Goal: Information Seeking & Learning: Learn about a topic

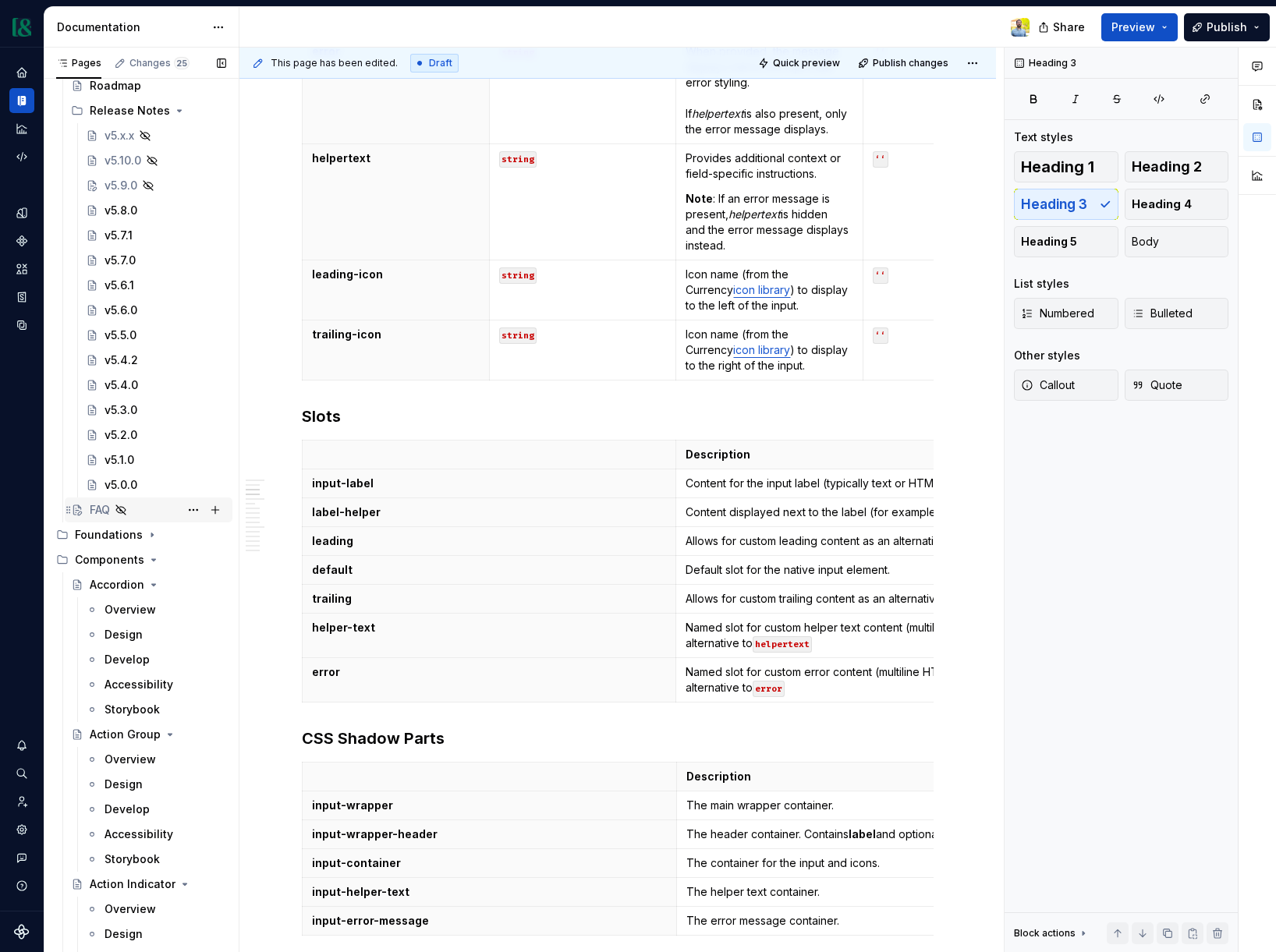
scroll to position [595, 0]
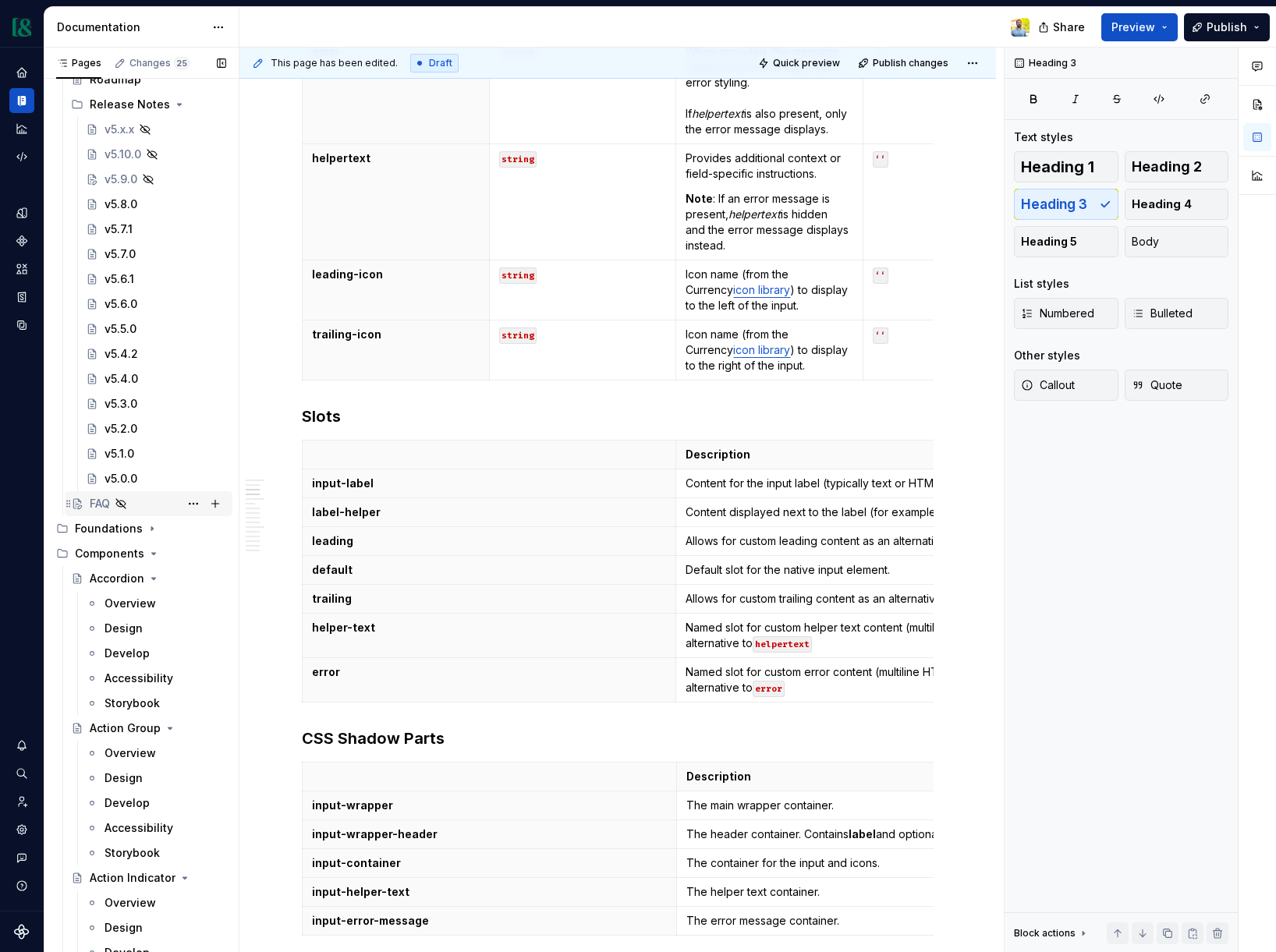
click at [85, 500] on div "FAQ" at bounding box center [148, 504] width 155 height 22
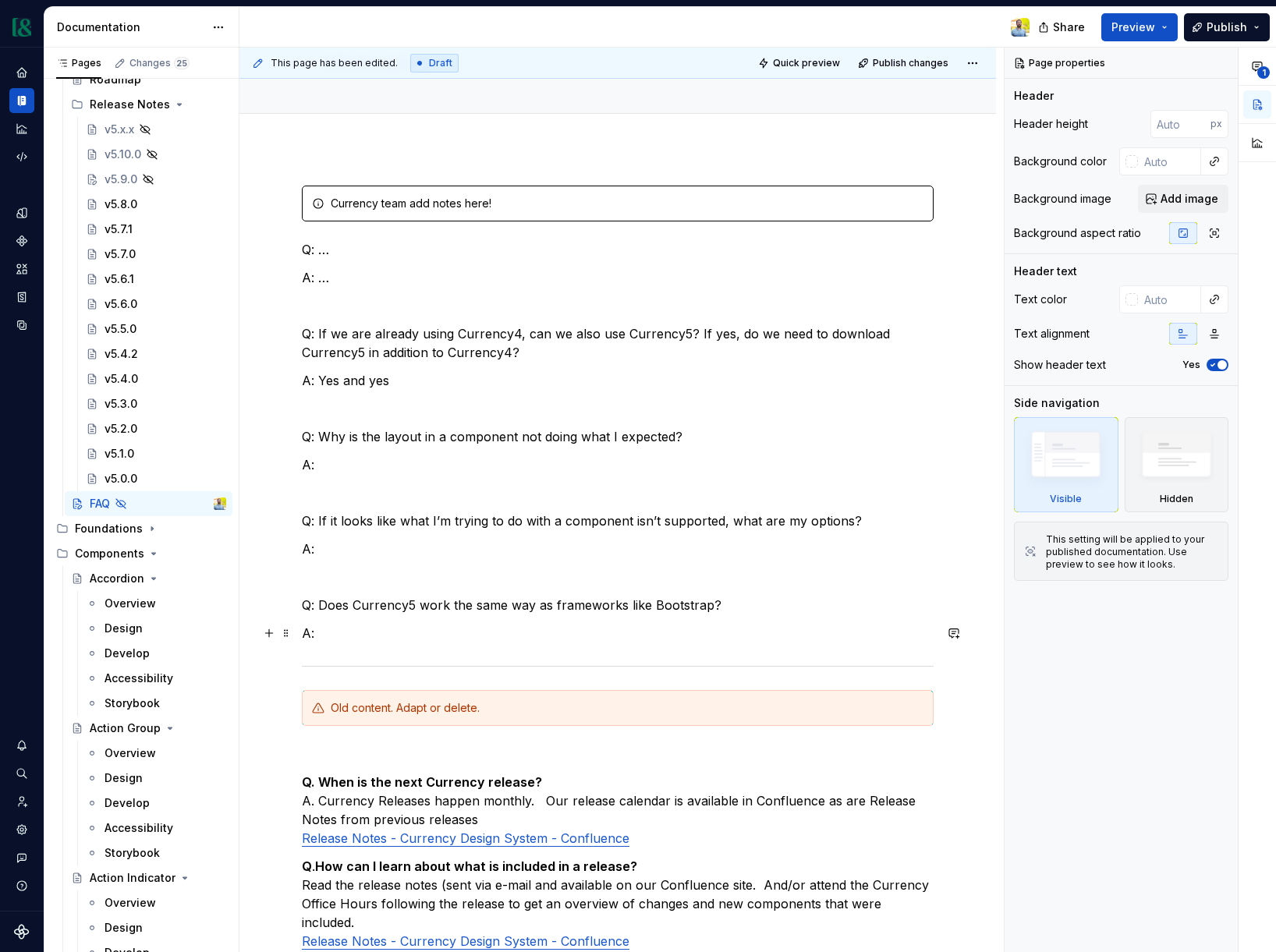
scroll to position [165, 0]
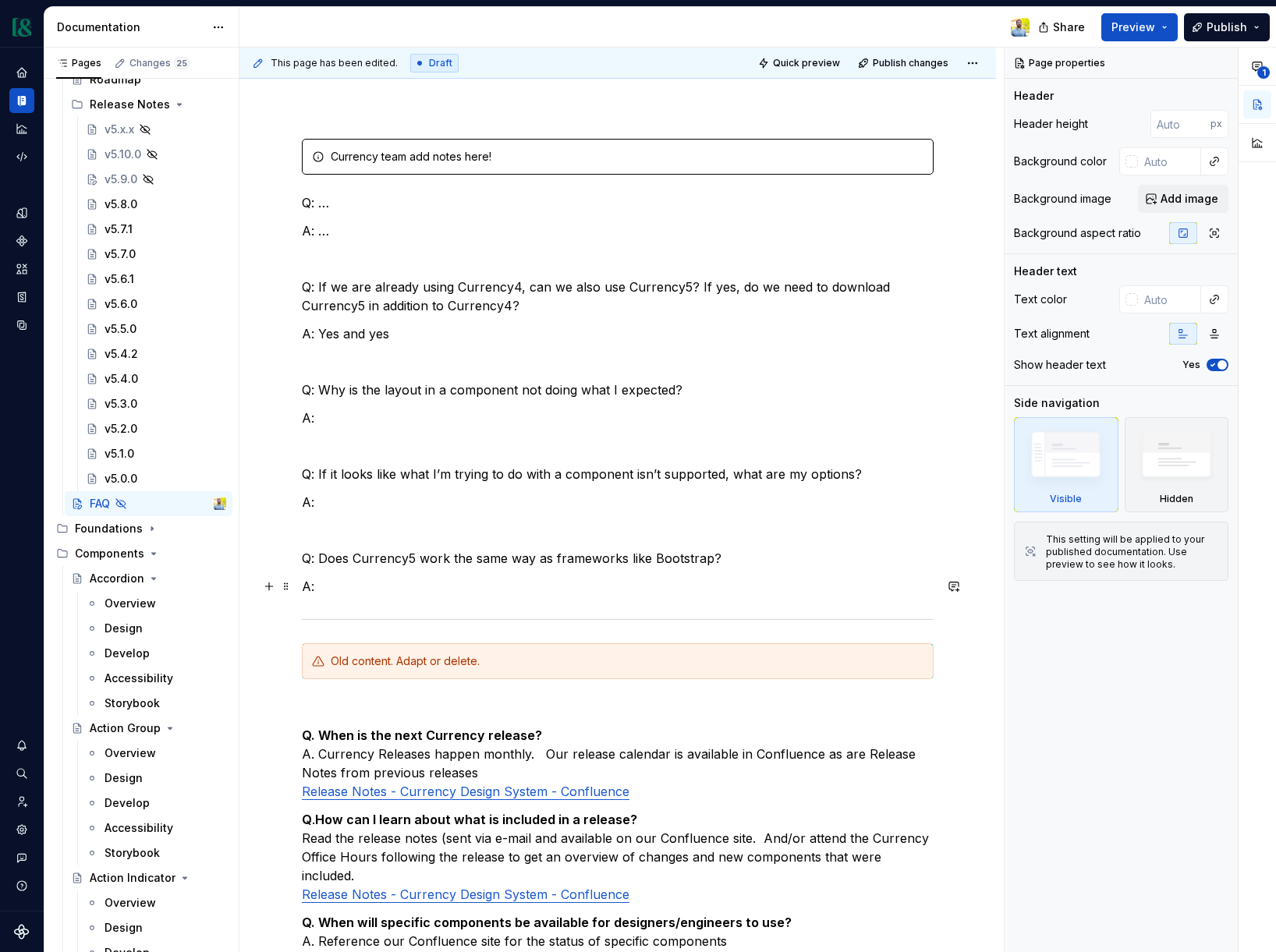
type textarea "*"
click at [394, 582] on p "A:" at bounding box center [618, 586] width 632 height 18
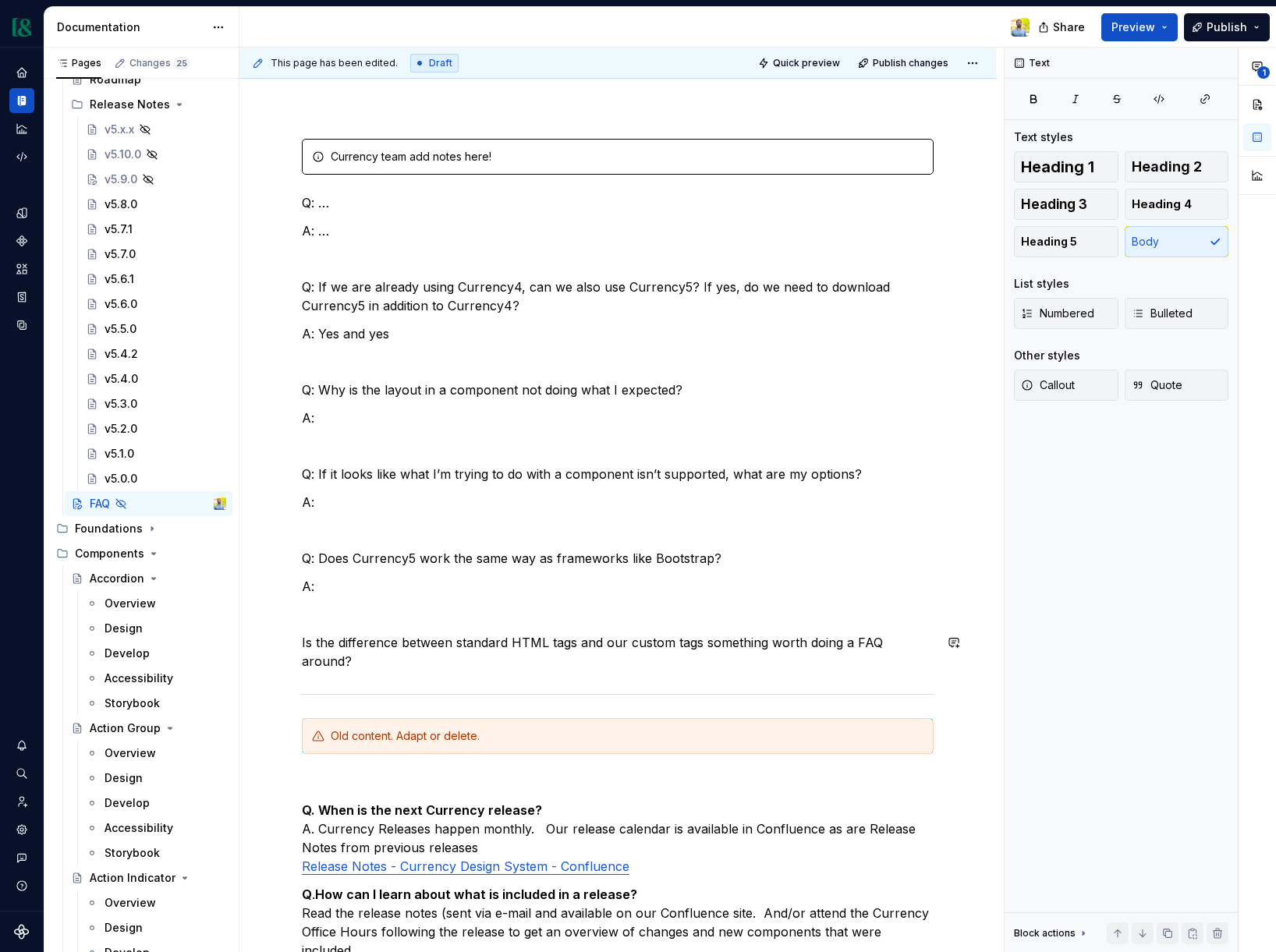
scroll to position [164, 0]
click at [297, 647] on div "Currency team add notes here! Q: … A: … Q: If we are already using Currency4, c…" at bounding box center [618, 851] width 756 height 1500
click at [463, 668] on p "Q: Is the difference between standard HTML tags and our custom tags something w…" at bounding box center [618, 652] width 632 height 38
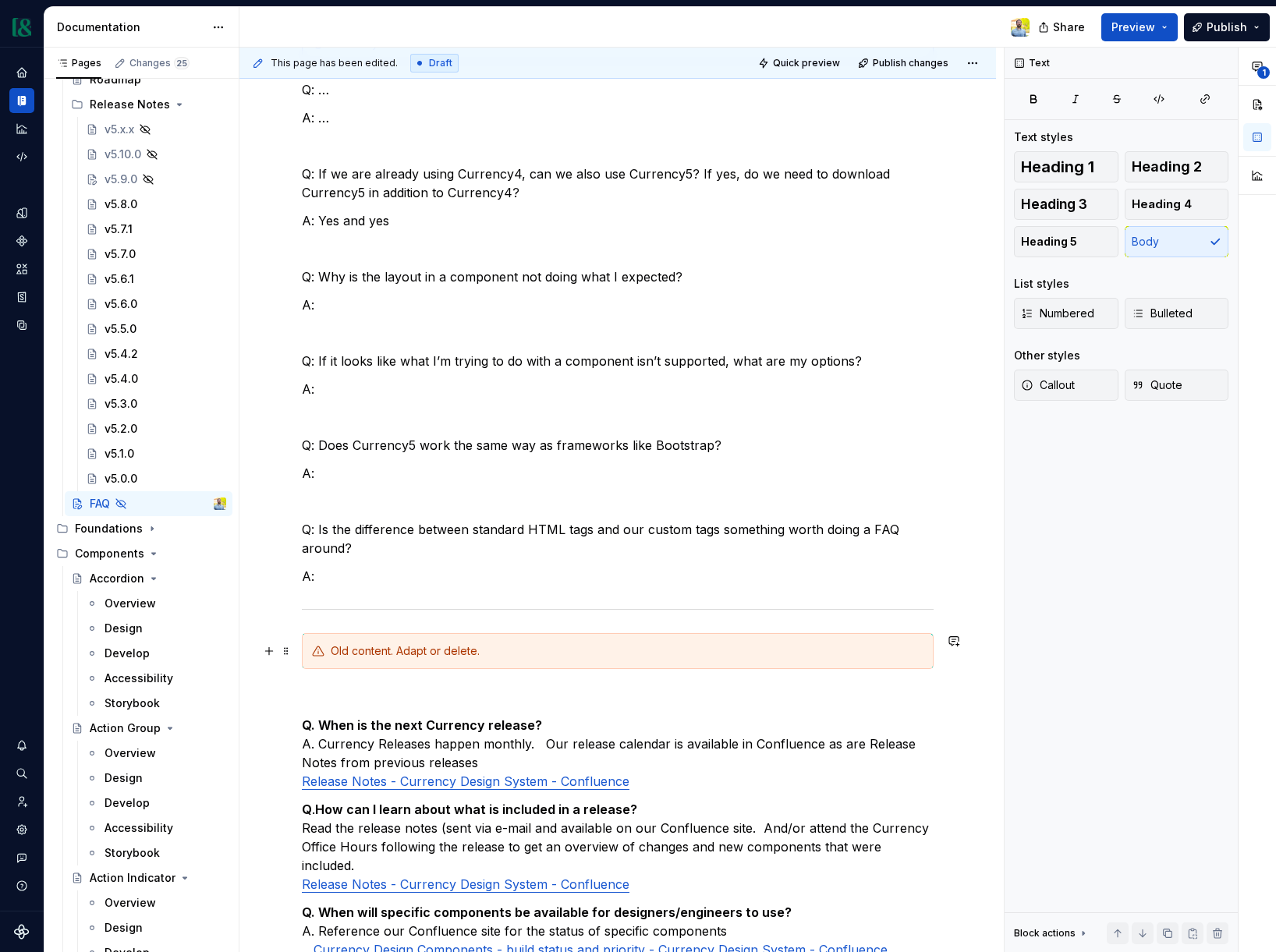
scroll to position [286, 0]
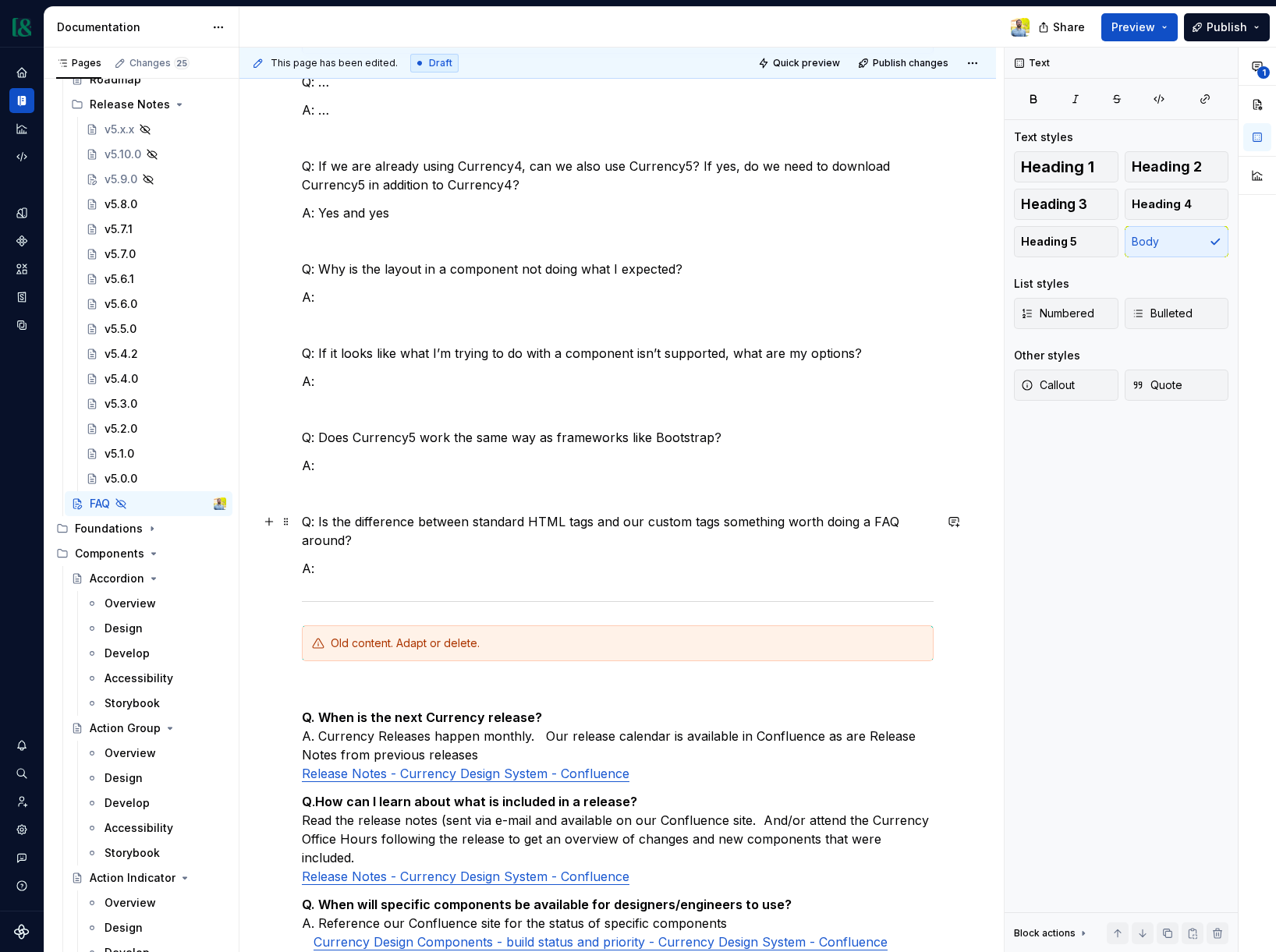
drag, startPoint x: 319, startPoint y: 519, endPoint x: 340, endPoint y: 534, distance: 25.8
click at [319, 519] on p "Q: Is the difference between standard HTML tags and our custom tags something w…" at bounding box center [618, 531] width 632 height 38
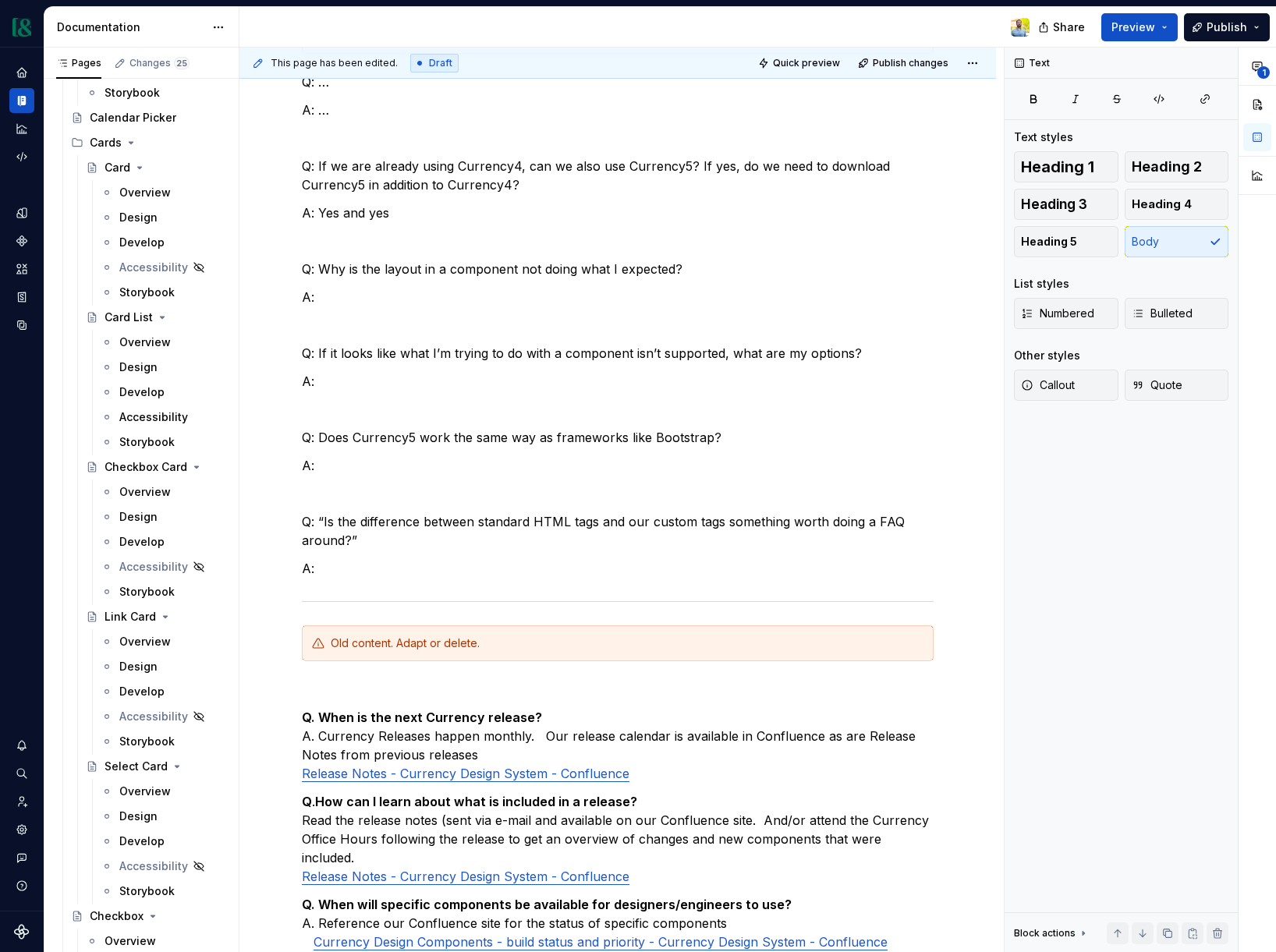
scroll to position [2179, 0]
click at [426, 545] on p "Q: “Is the difference between standard HTML tags and our custom tags something …" at bounding box center [618, 531] width 632 height 38
click at [369, 535] on p "Q: “Is the difference between standard HTML tags and our custom tags something …" at bounding box center [618, 531] width 632 height 38
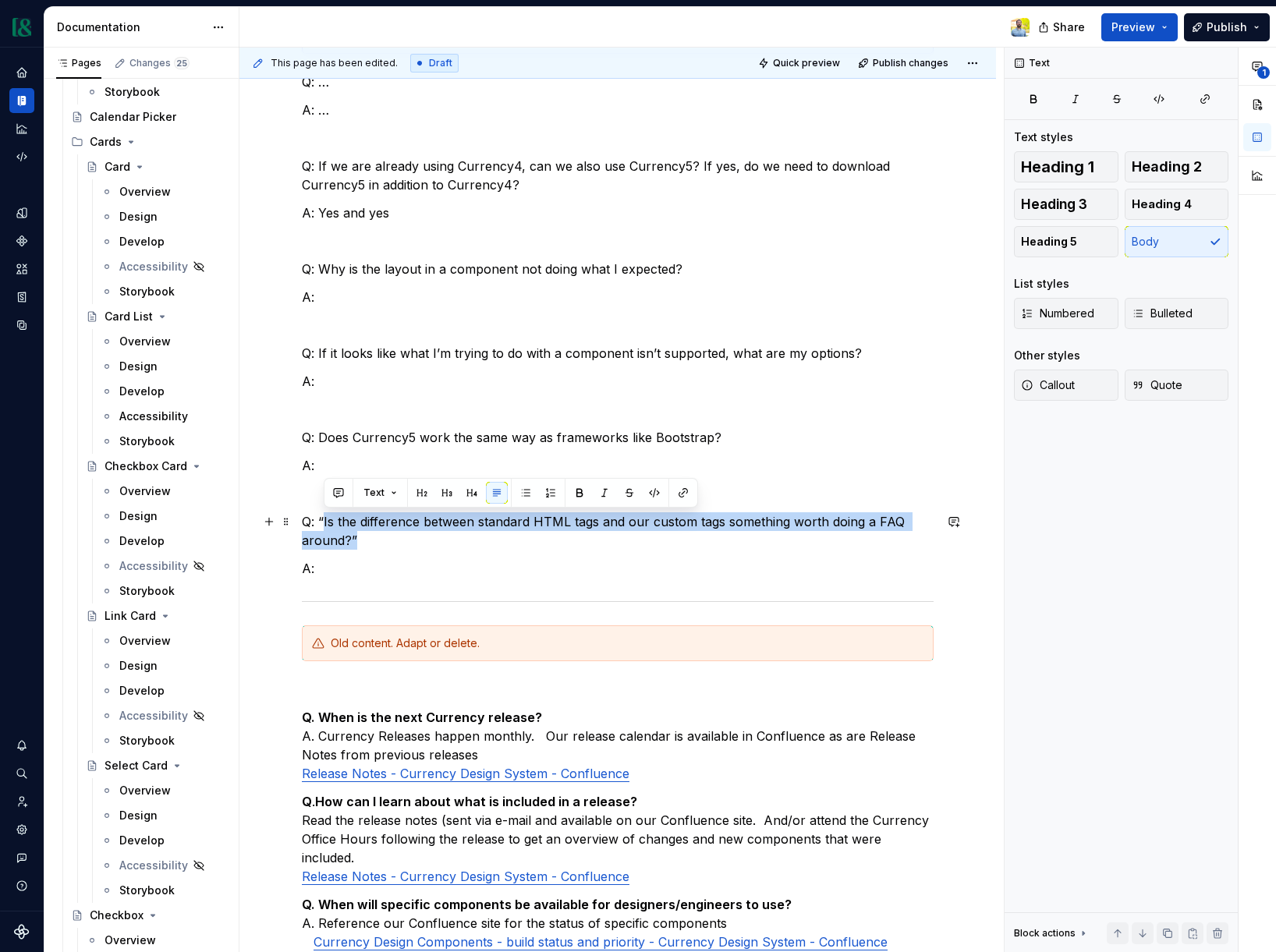
drag, startPoint x: 358, startPoint y: 534, endPoint x: 323, endPoint y: 514, distance: 40.3
click at [323, 514] on p "Q: “Is the difference between standard HTML tags and our custom tags something …" at bounding box center [618, 531] width 632 height 38
click at [398, 543] on p "Q: “Is the difference between standard HTML tags and our custom tags something …" at bounding box center [618, 531] width 632 height 38
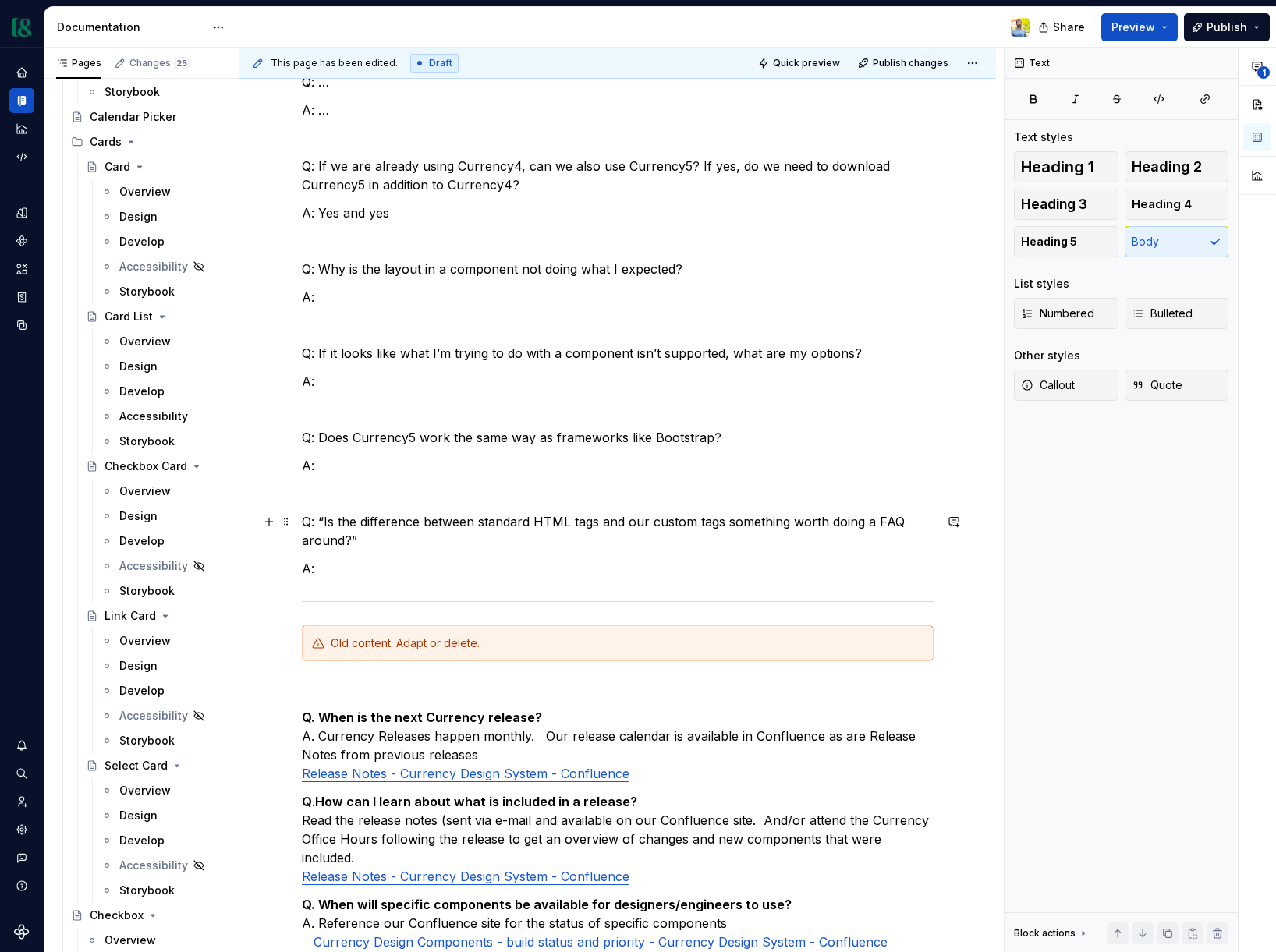
click at [363, 540] on p "Q: “Is the difference between standard HTML tags and our custom tags something …" at bounding box center [618, 531] width 632 height 38
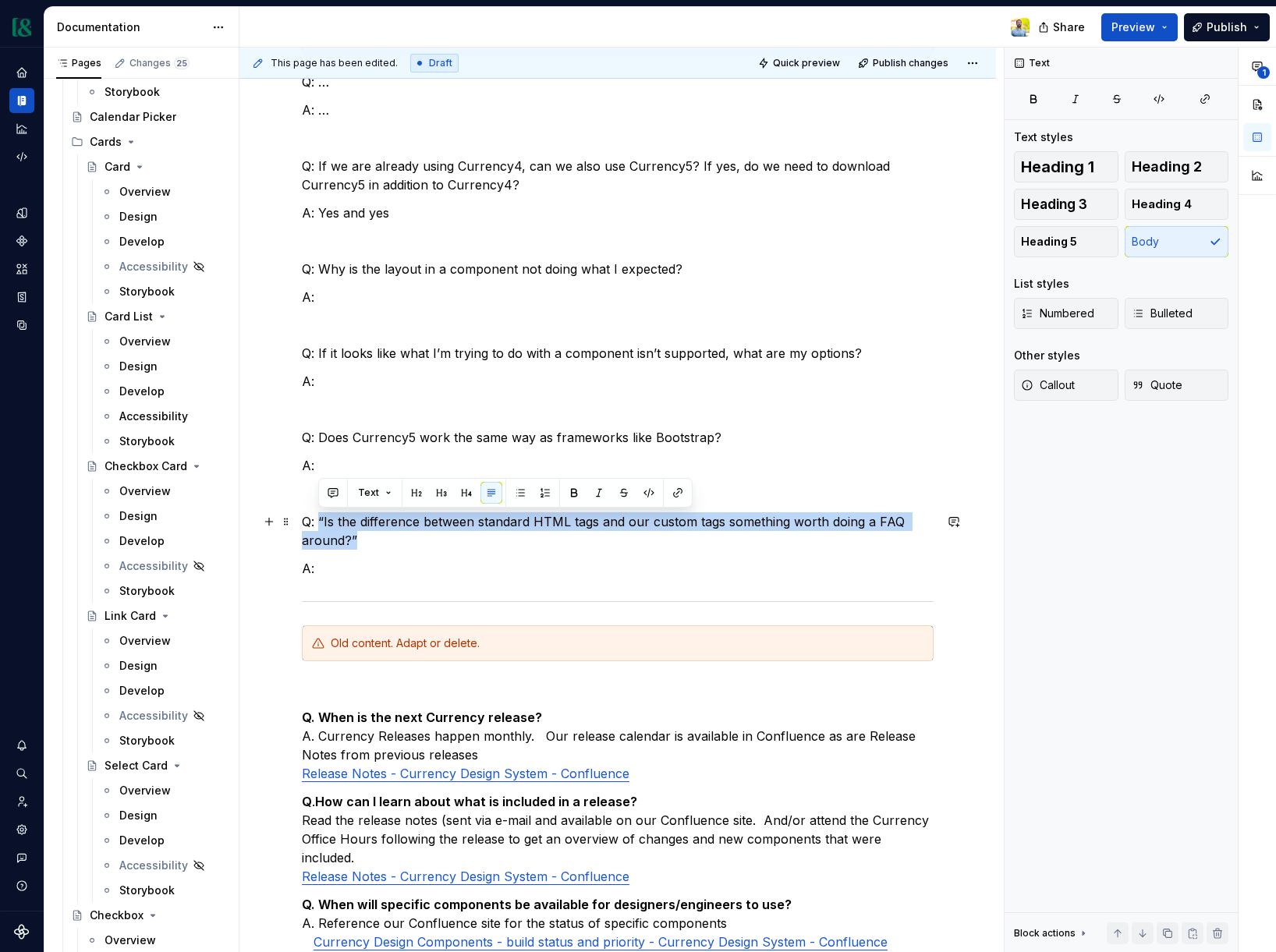
drag, startPoint x: 359, startPoint y: 541, endPoint x: 325, endPoint y: 522, distance: 38.9
click at [319, 520] on p "Q: “Is the difference between standard HTML tags and our custom tags something …" at bounding box center [618, 531] width 632 height 38
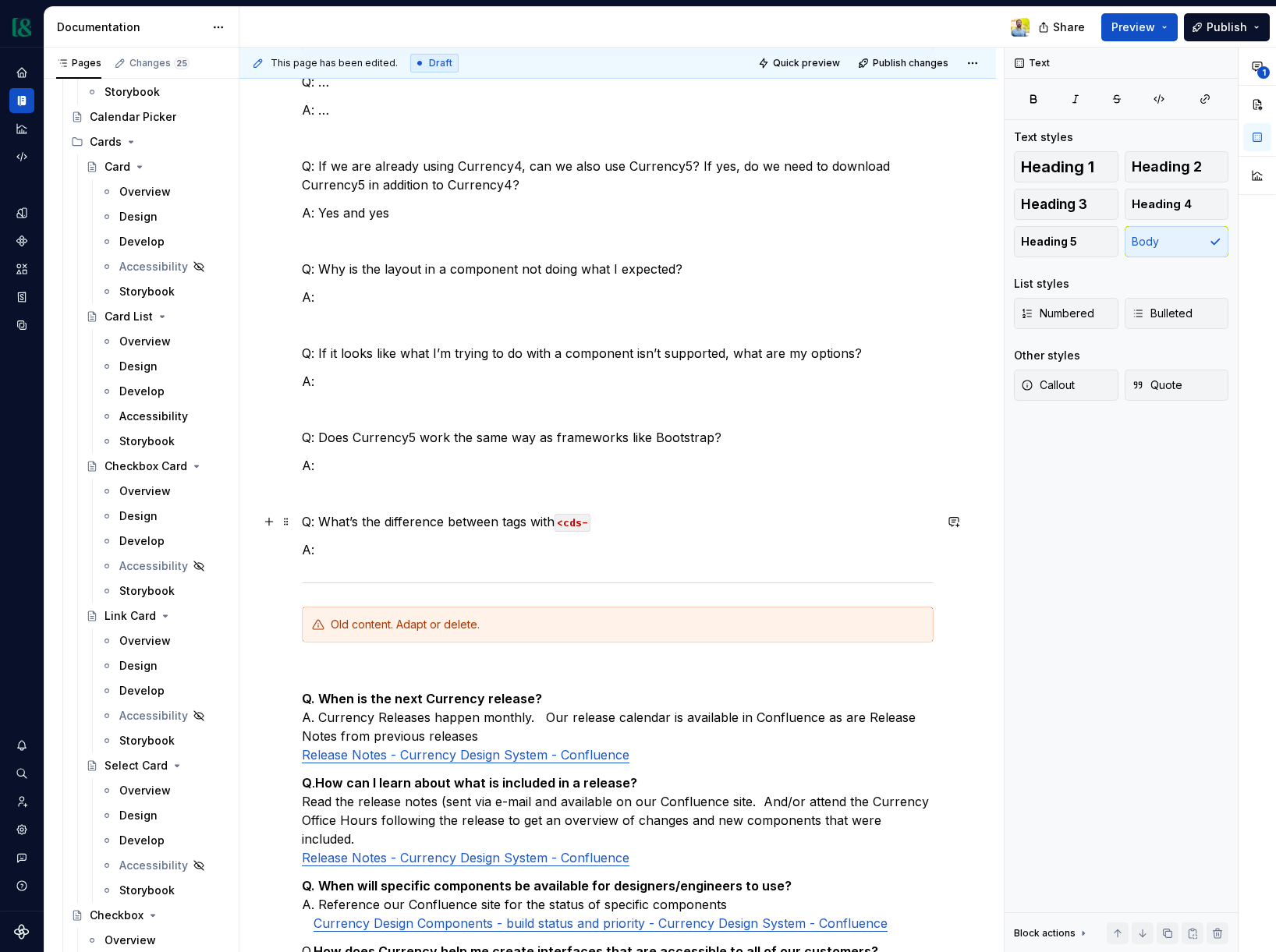
drag, startPoint x: 524, startPoint y: 523, endPoint x: 562, endPoint y: 563, distance: 55.2
click at [524, 523] on p "Q: What’s the difference between tags with <cds-" at bounding box center [618, 521] width 632 height 18
drag, startPoint x: 655, startPoint y: 519, endPoint x: 685, endPoint y: 528, distance: 31.3
click at [651, 519] on code "<cds-" at bounding box center [633, 523] width 36 height 18
click at [372, 566] on div "Currency team add notes here! Q: … A: … Q: If we are already using Currency4, c…" at bounding box center [618, 601] width 632 height 1167
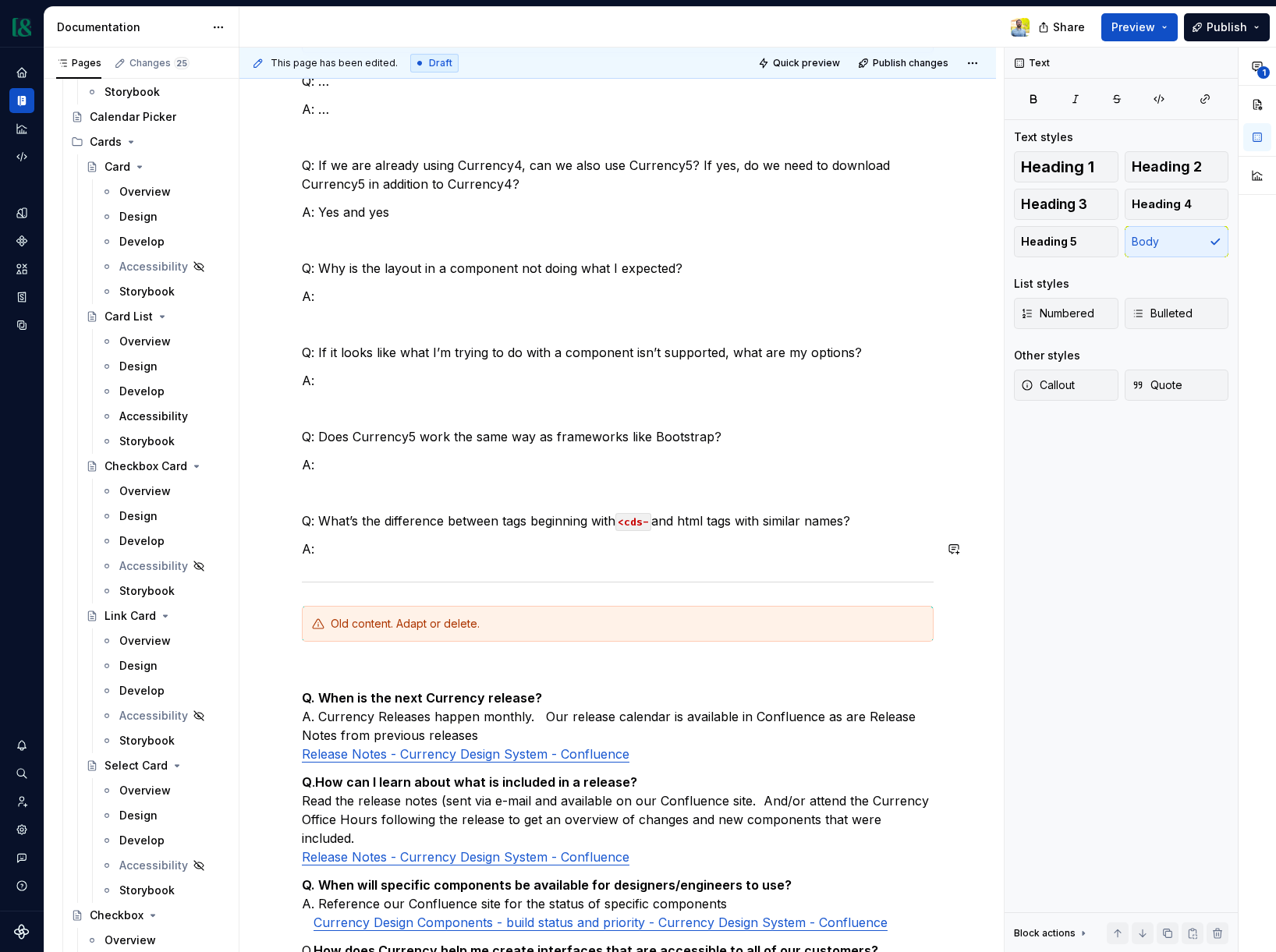
scroll to position [289, 0]
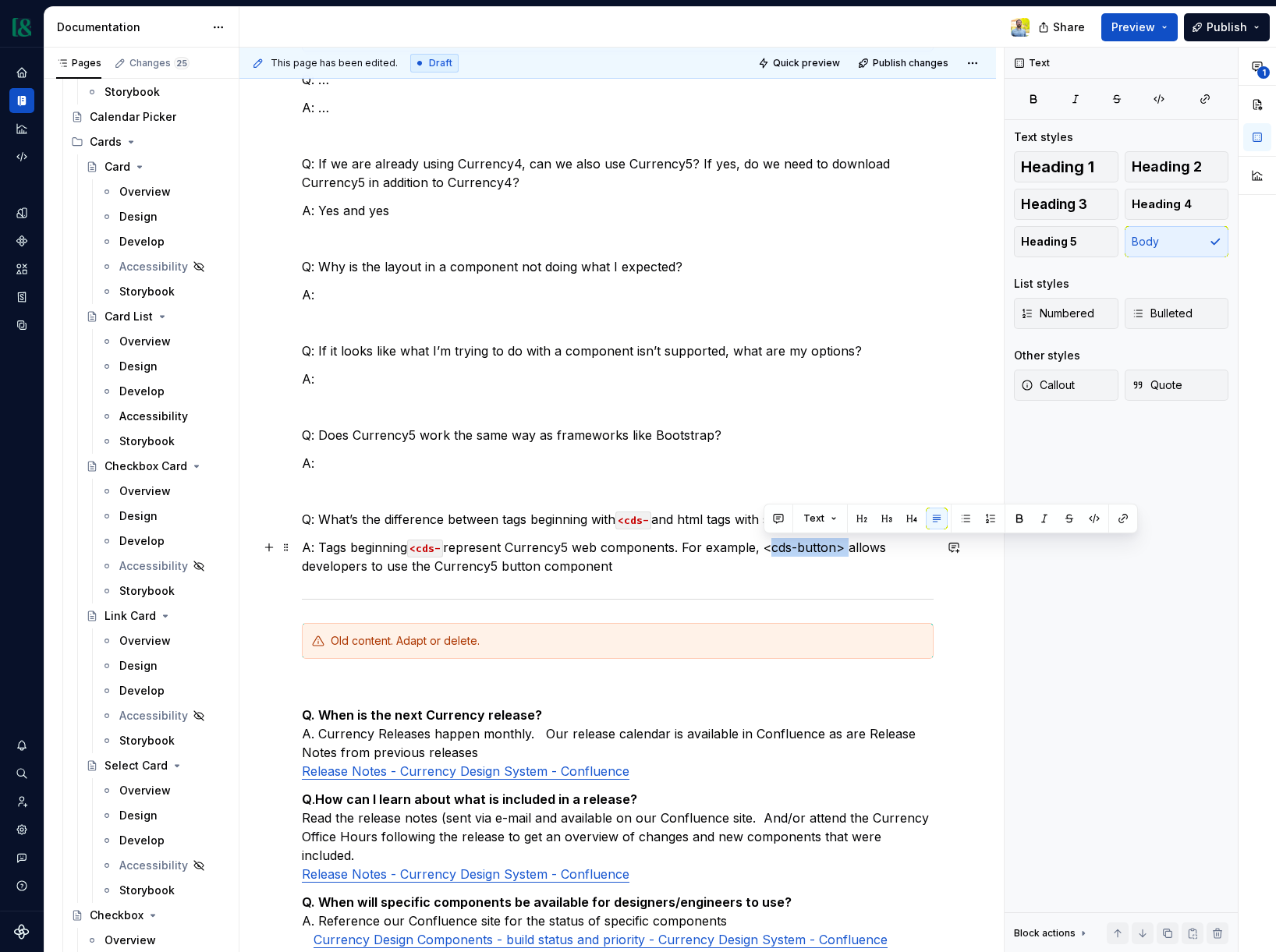
drag, startPoint x: 845, startPoint y: 548, endPoint x: 772, endPoint y: 548, distance: 73.0
click at [767, 548] on p "A: Tags beginning <cds- represent Currency5 web components. For example, <cds-b…" at bounding box center [618, 556] width 632 height 38
drag, startPoint x: 496, startPoint y: 568, endPoint x: 626, endPoint y: 596, distance: 133.0
click at [497, 568] on p "A: Tags beginning <cds- represent Currency5 web components. For example, <cds-b…" at bounding box center [618, 556] width 632 height 38
click at [770, 570] on p "A: Tags beginning <cds- represent Currency5 web components. For example, <cds-b…" at bounding box center [618, 556] width 632 height 38
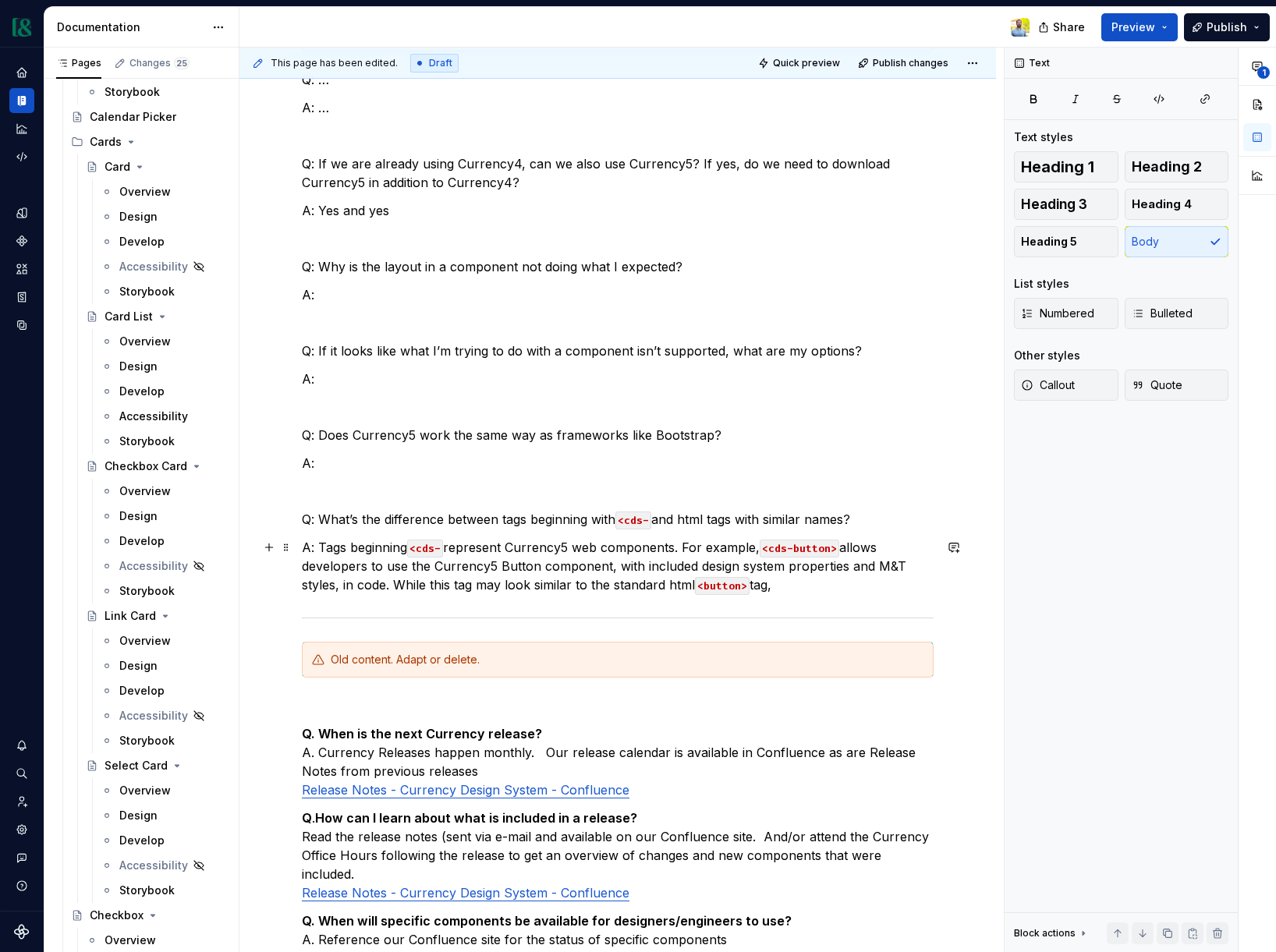
click at [813, 584] on p "A: Tags beginning <cds- represent Currency5 web components. For example, <cds-b…" at bounding box center [618, 566] width 632 height 56
click at [909, 589] on p "A: Tags beginning <cds- represent Currency5 web components. For example, <cds-b…" at bounding box center [618, 566] width 632 height 56
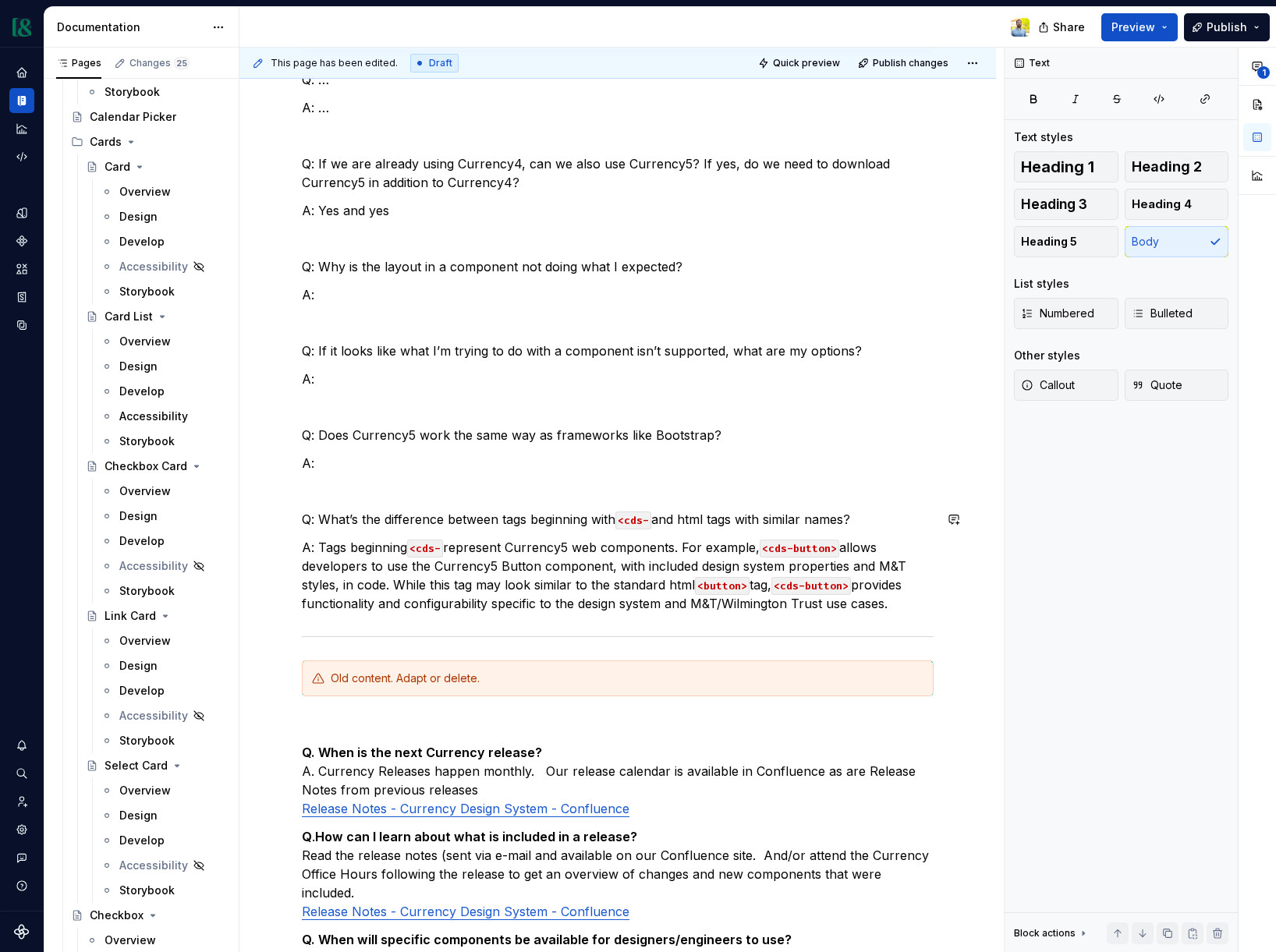
click at [577, 501] on div "Currency team add notes here! Q: … A: … Q: If we are already using Currency4, c…" at bounding box center [618, 627] width 632 height 1223
click at [795, 517] on p "Q: What’s the difference between tags beginning with <cds- and html tags with s…" at bounding box center [618, 519] width 632 height 18
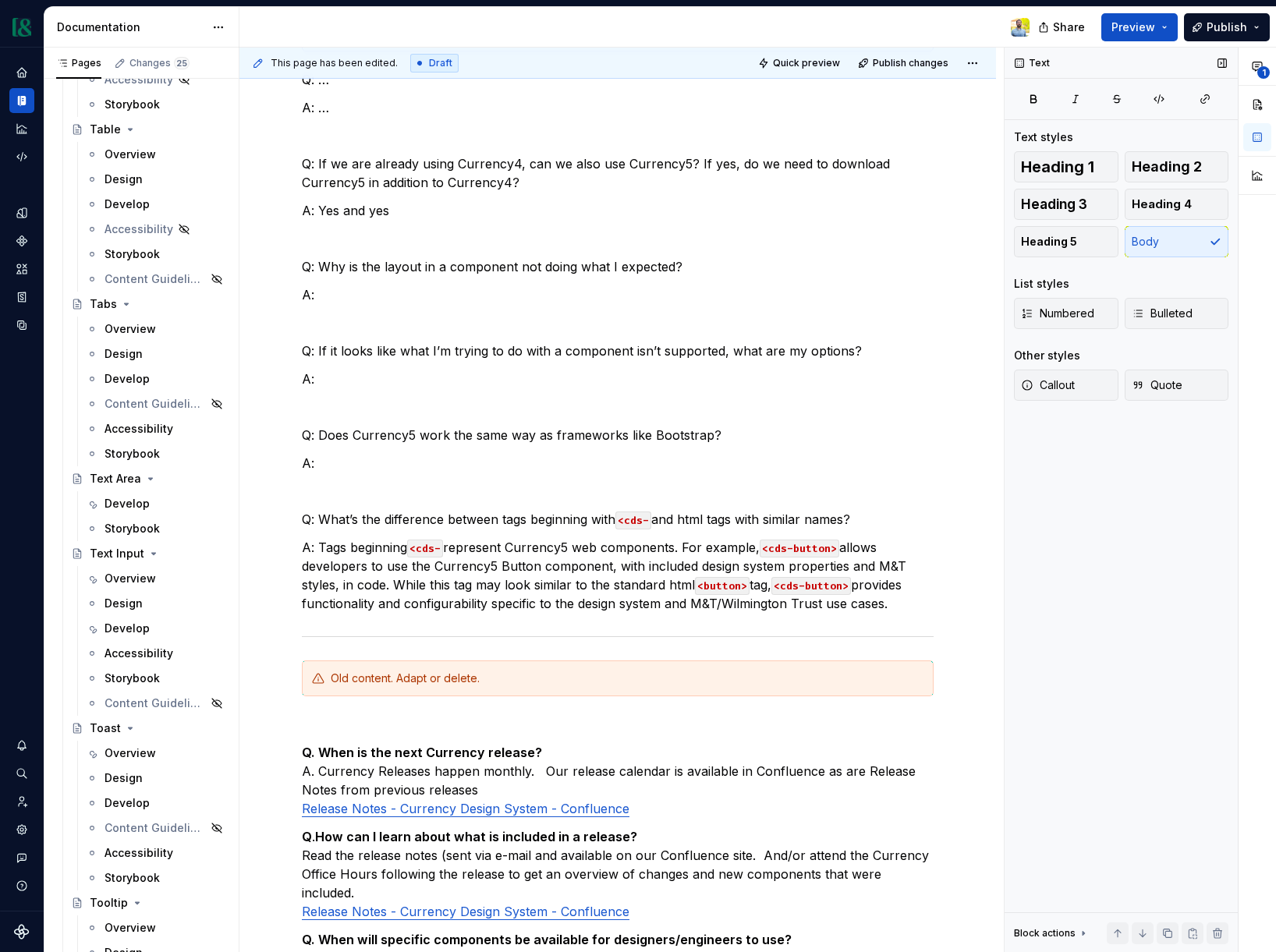
scroll to position [7101, 0]
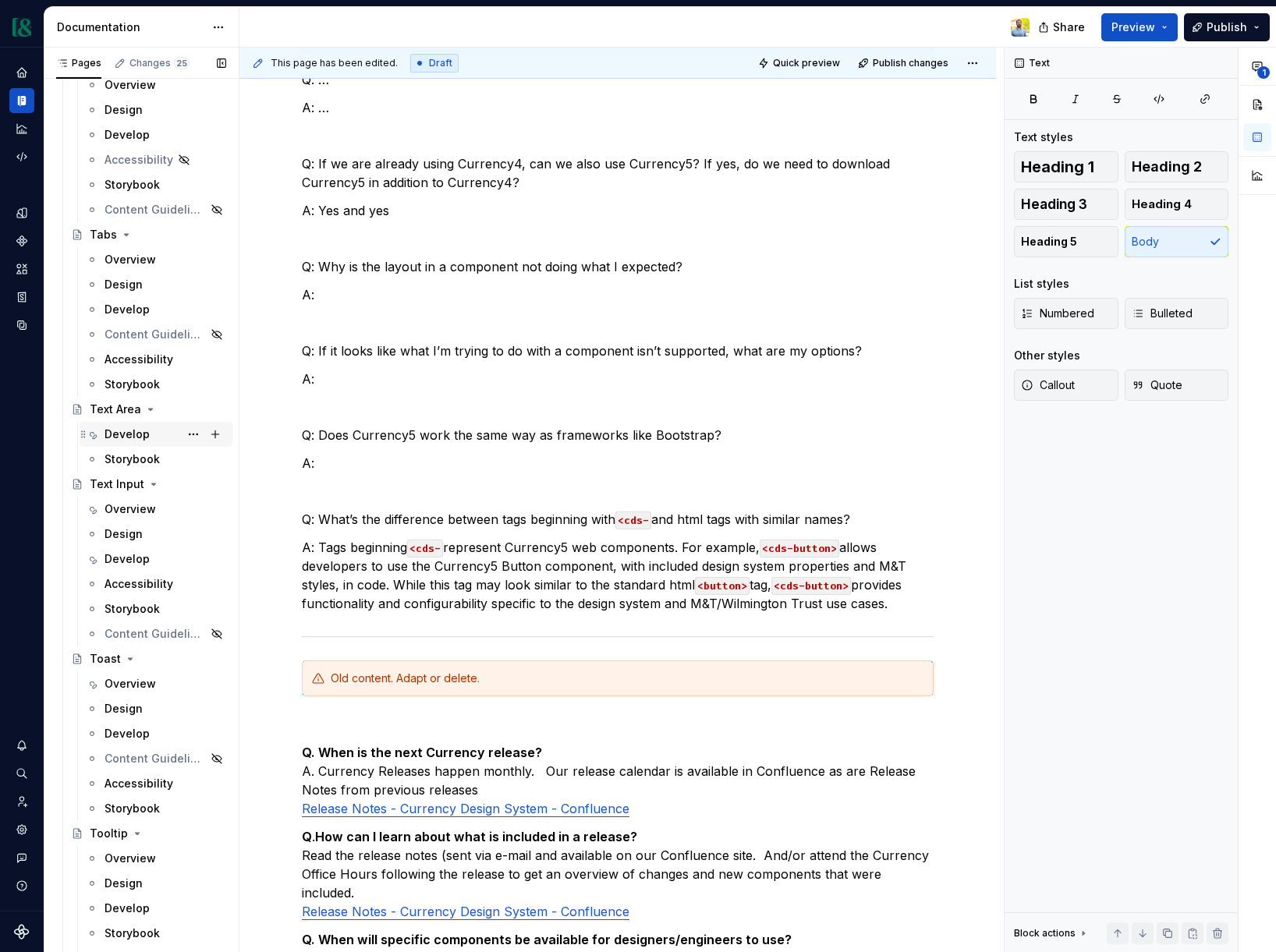
click at [125, 428] on div "Develop" at bounding box center [127, 434] width 46 height 16
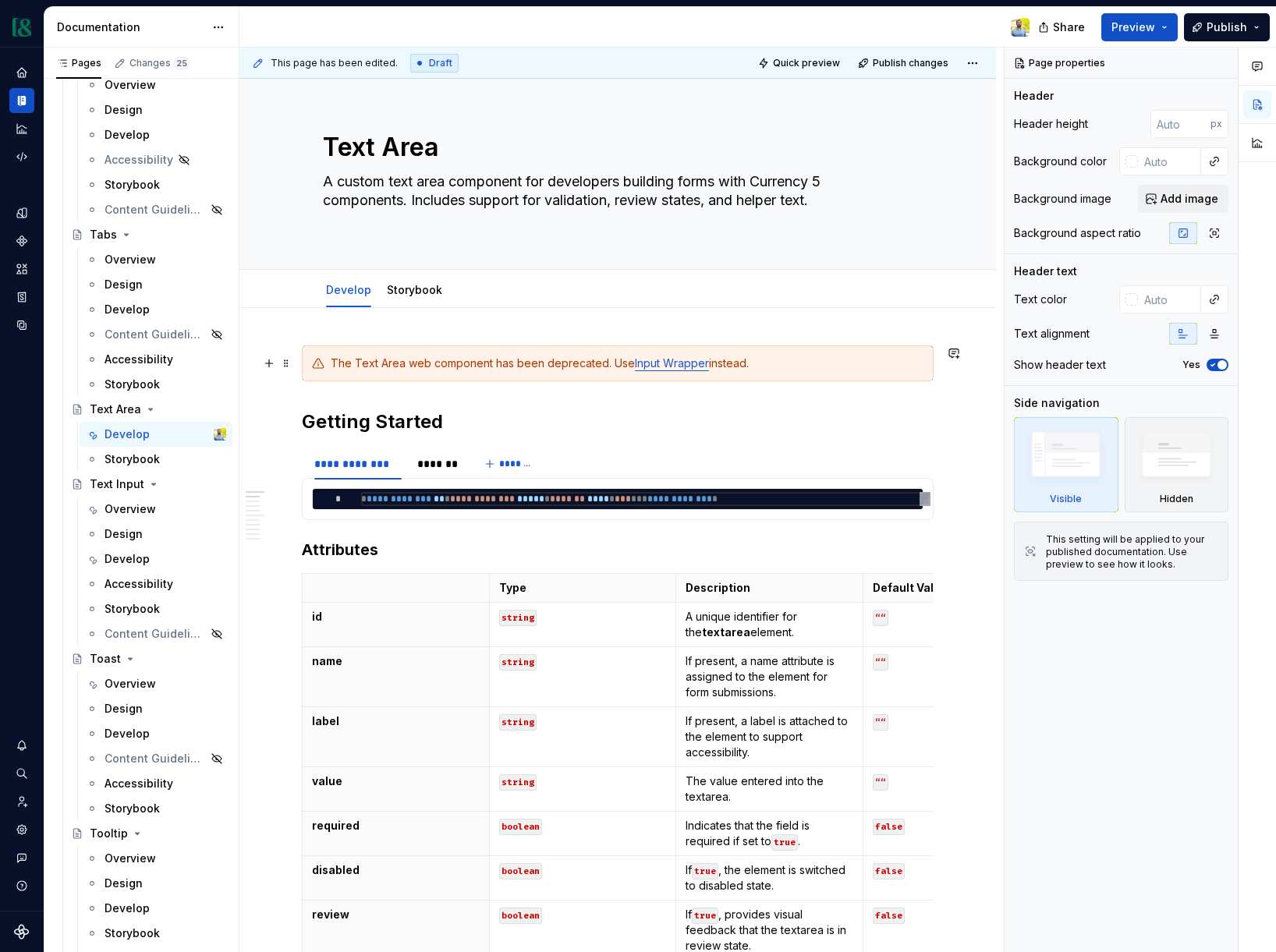
click at [781, 368] on div "The Text Area web component has been deprecated. Use Input Wrapper instead." at bounding box center [627, 363] width 592 height 16
type textarea "*"
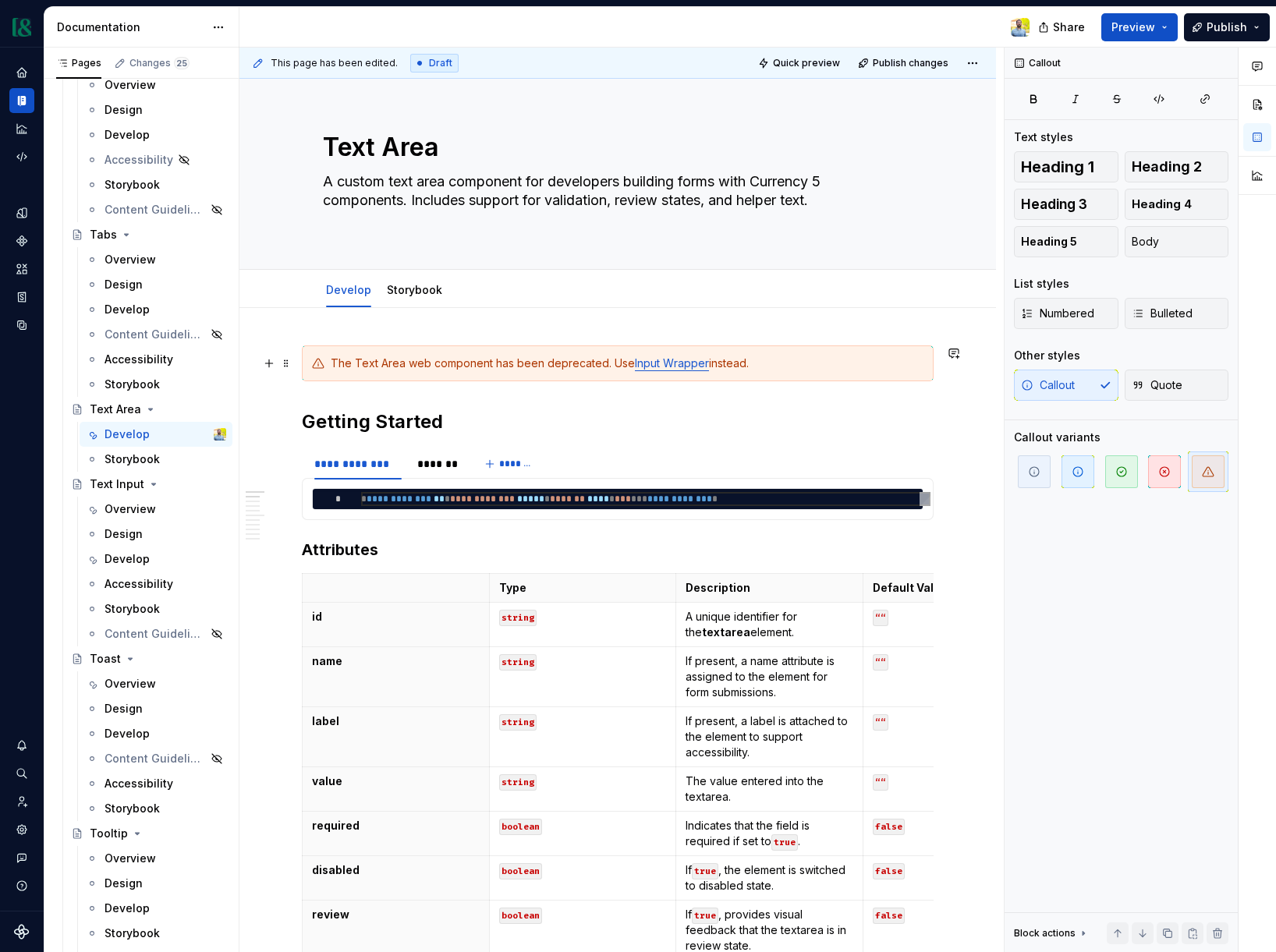
click at [510, 363] on div "The Text Area web component has been deprecated. Use Input Wrapper instead." at bounding box center [627, 363] width 592 height 16
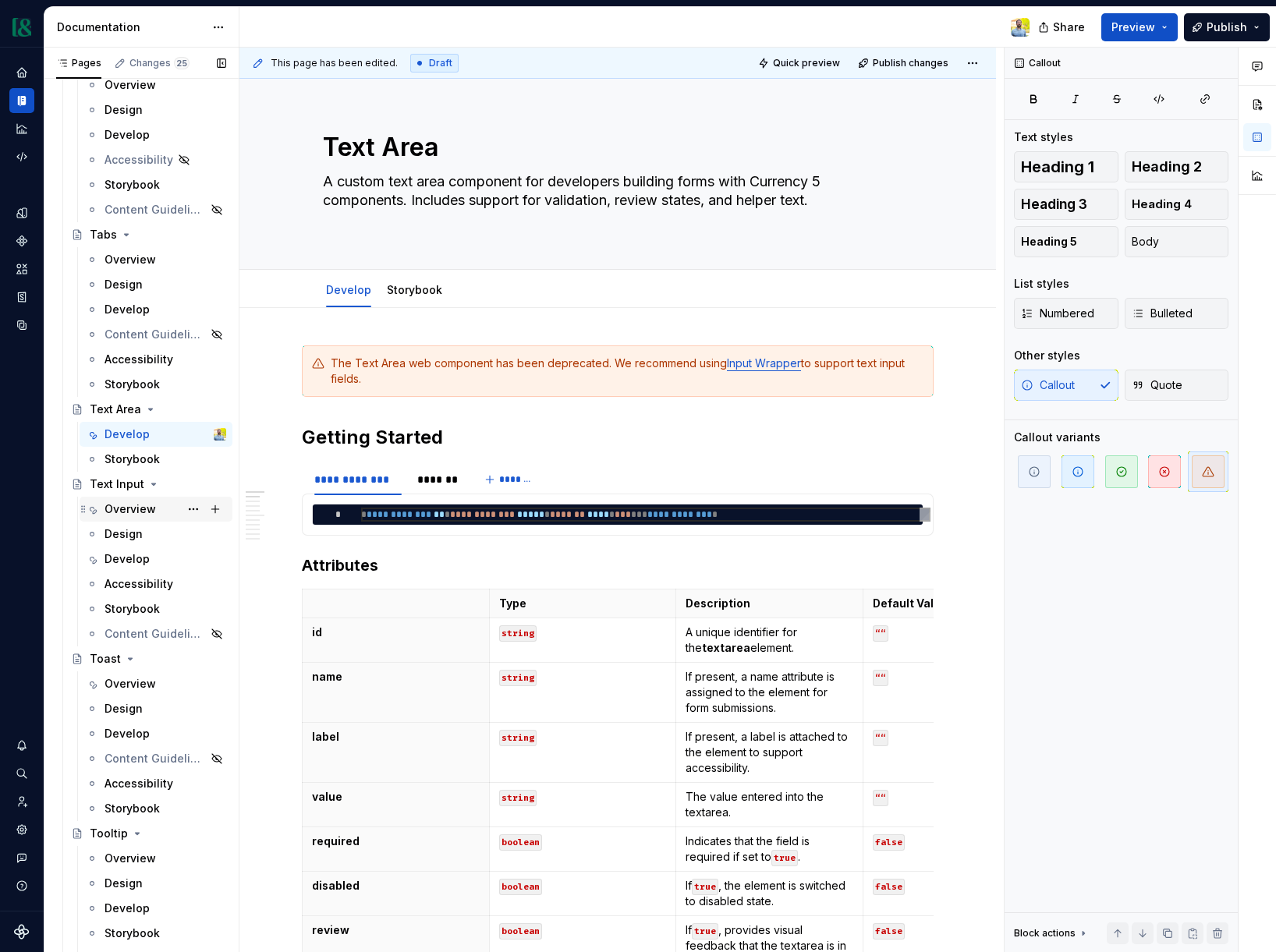
click at [130, 505] on div "Overview" at bounding box center [130, 509] width 52 height 16
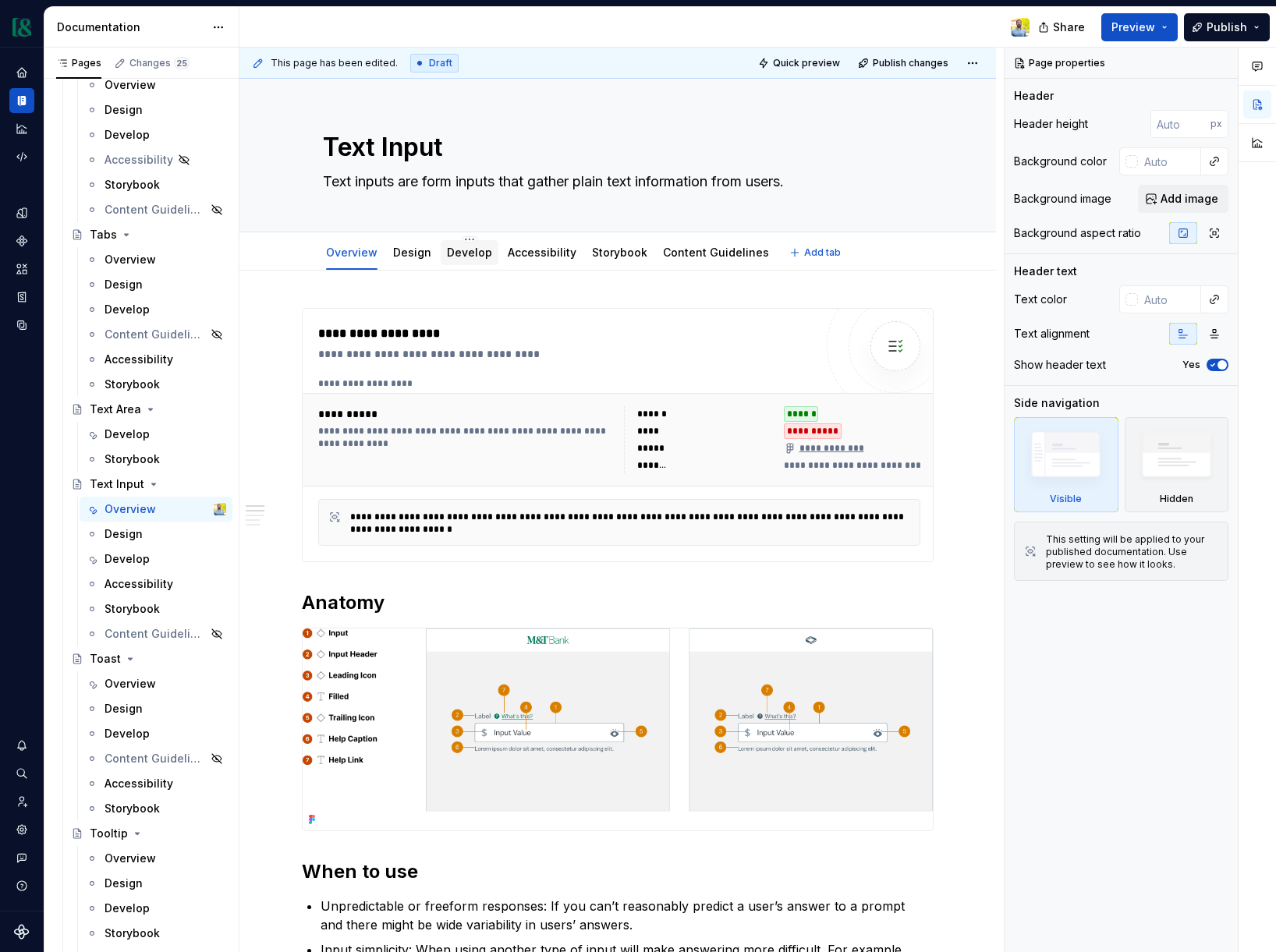
click at [482, 254] on link "Develop" at bounding box center [470, 252] width 46 height 13
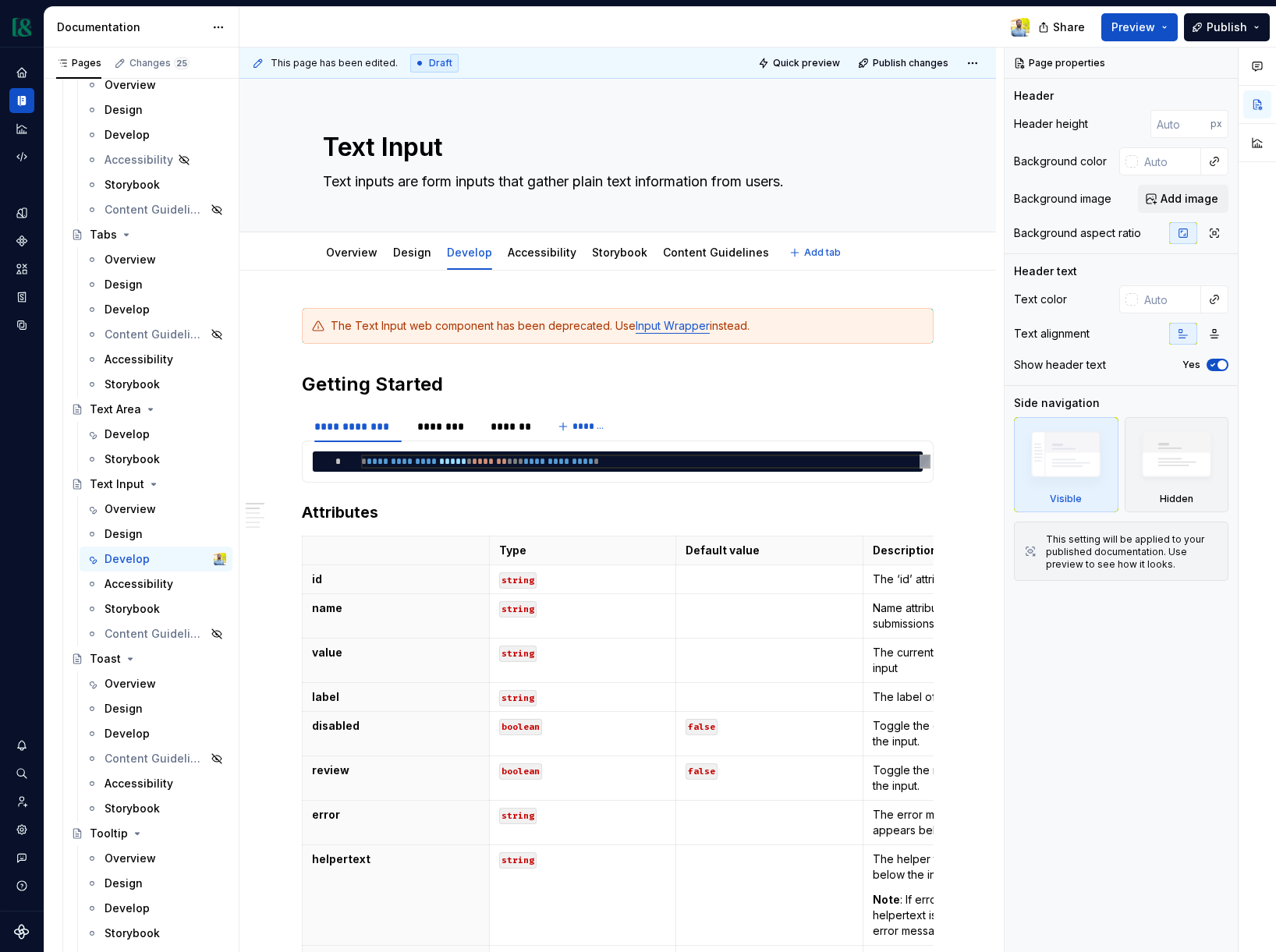
type textarea "*"
click at [613, 326] on div "The Text Input web component has been deprecated. Use Input Wrapper instead." at bounding box center [627, 326] width 592 height 16
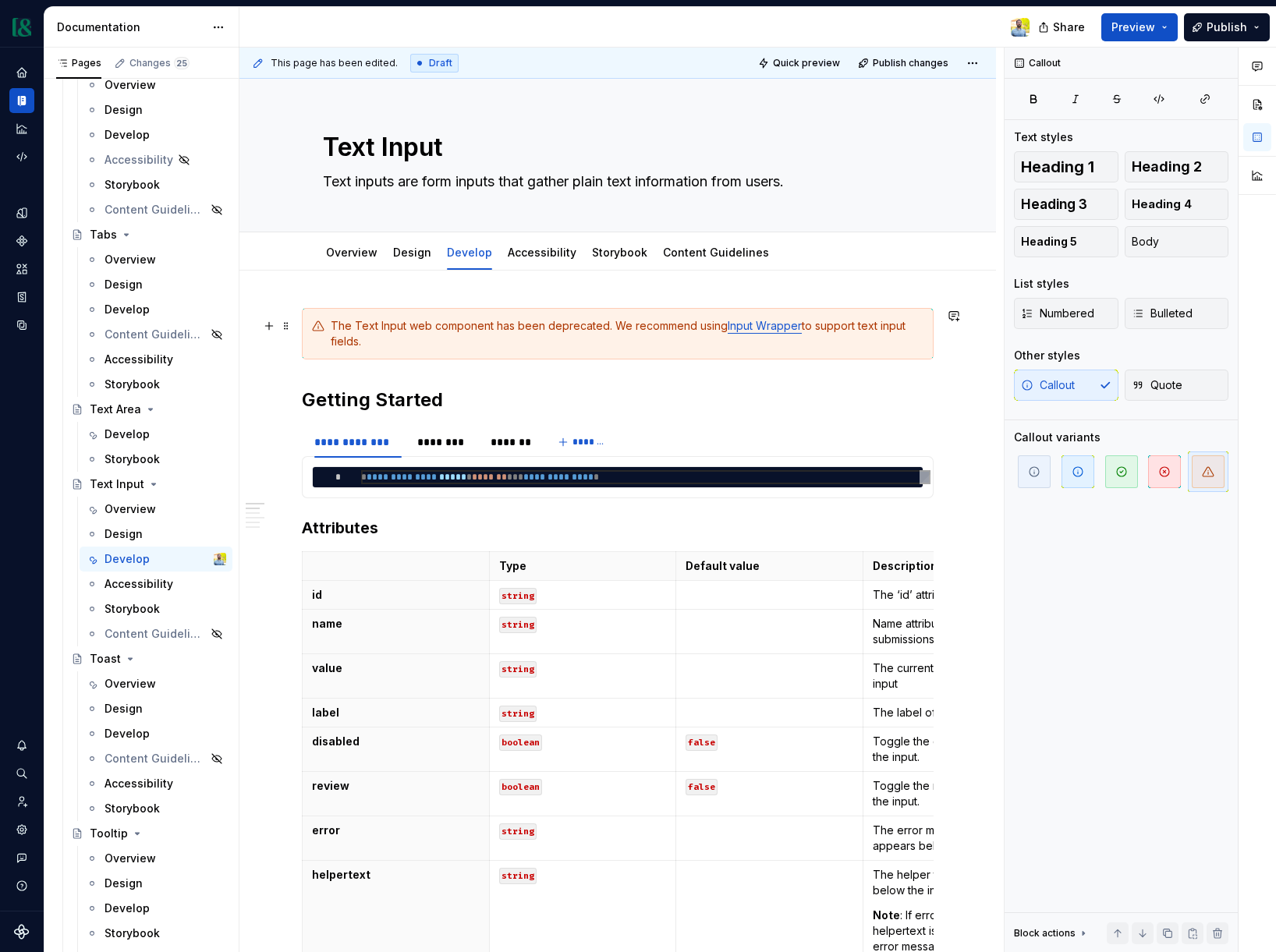
click at [719, 326] on div "The Text Input web component has been deprecated. We recommend using Input Wrap…" at bounding box center [627, 334] width 592 height 32
click at [425, 359] on div "The Text Input web component has been deprecated. We recommend using Input Wrap…" at bounding box center [618, 333] width 632 height 52
click at [409, 344] on div "The Text Input web component has been deprecated. We recommend using Input Wrap…" at bounding box center [627, 334] width 592 height 32
click at [420, 253] on link "Design" at bounding box center [412, 252] width 39 height 13
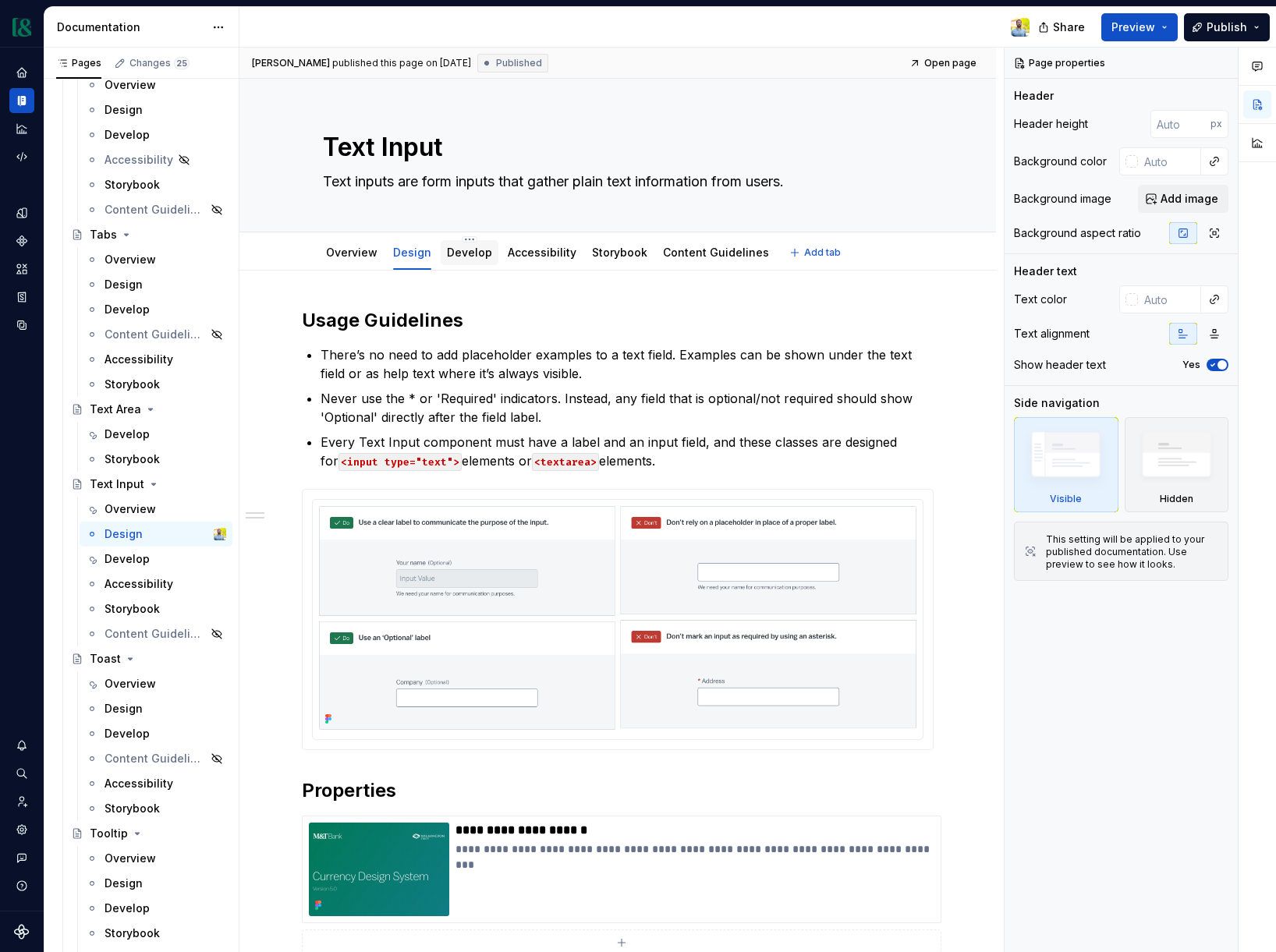
click at [462, 254] on link "Develop" at bounding box center [470, 252] width 46 height 13
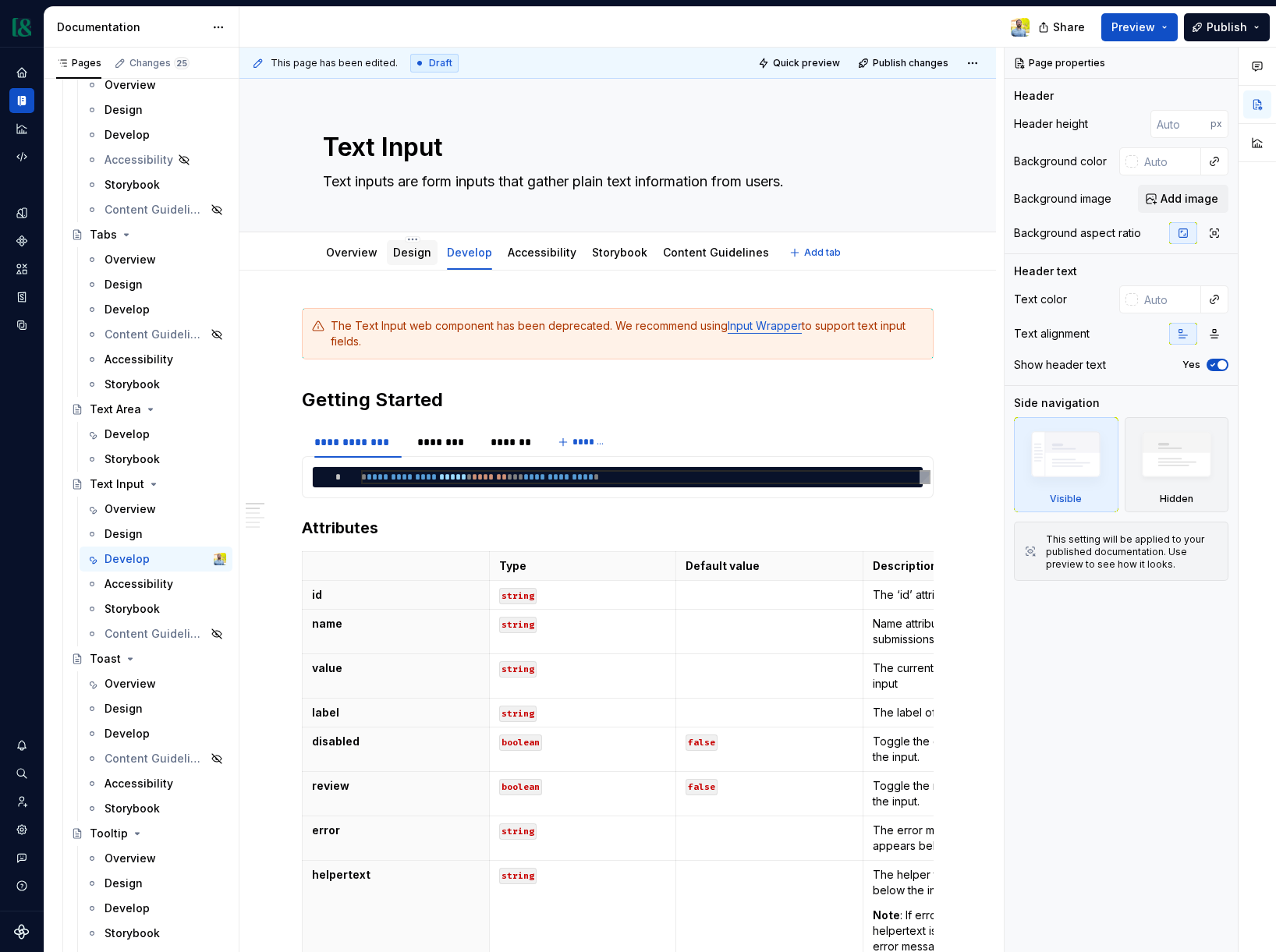
click at [420, 246] on link "Design" at bounding box center [412, 252] width 39 height 13
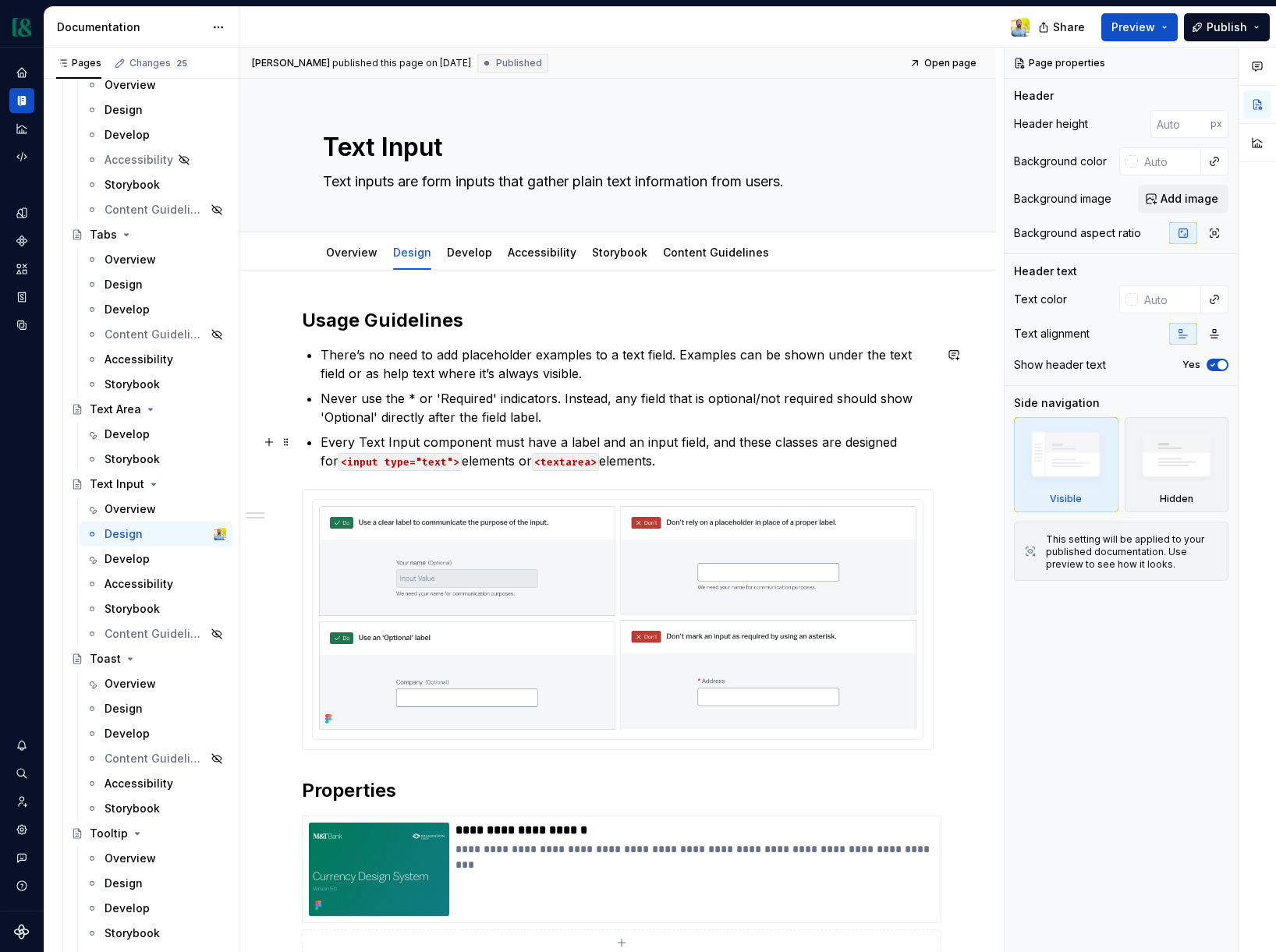
click at [666, 458] on p "Every Text Input component must have a label and an input field, and these clas…" at bounding box center [627, 451] width 613 height 38
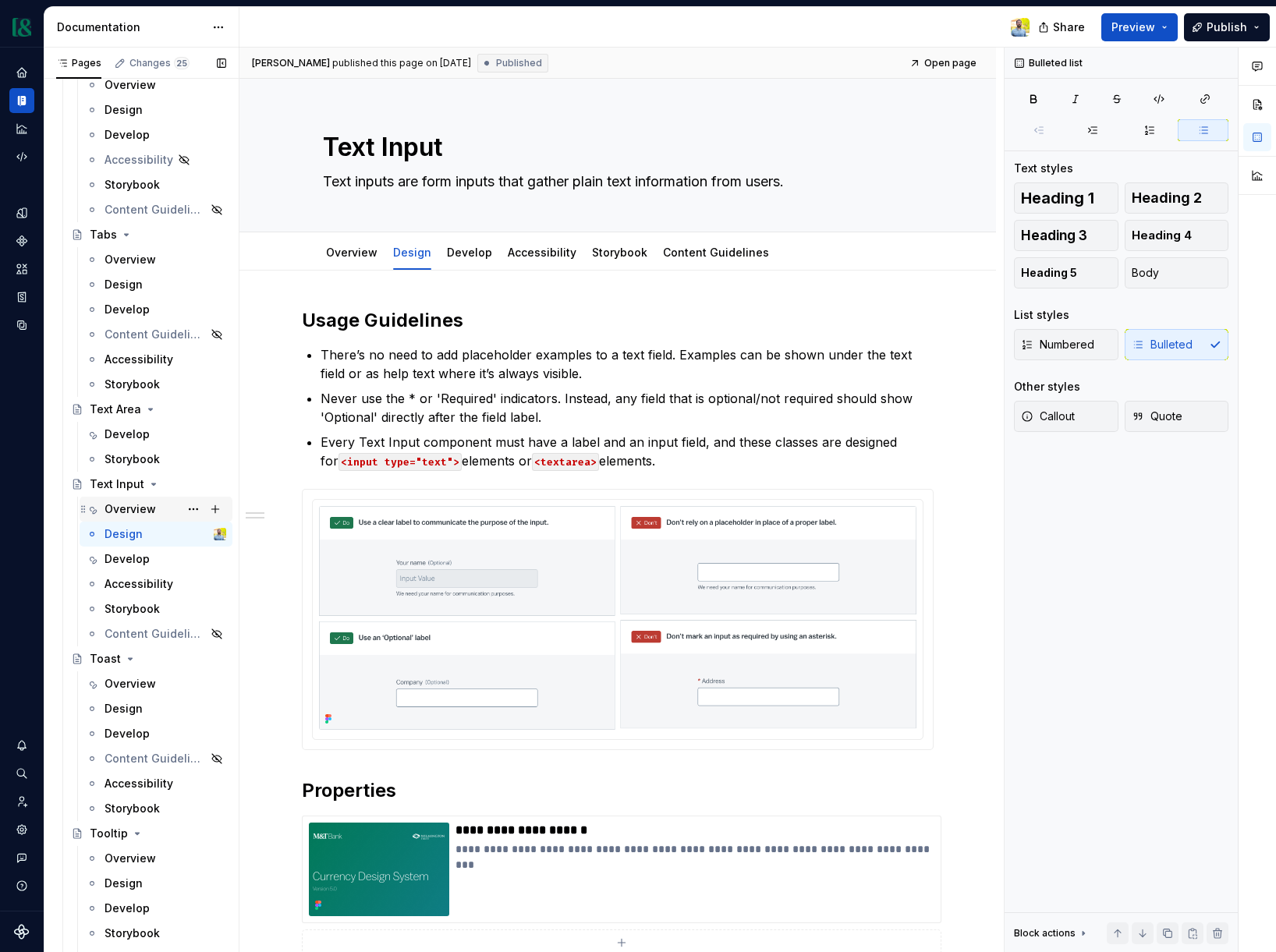
click at [151, 503] on div "Overview" at bounding box center [130, 509] width 52 height 16
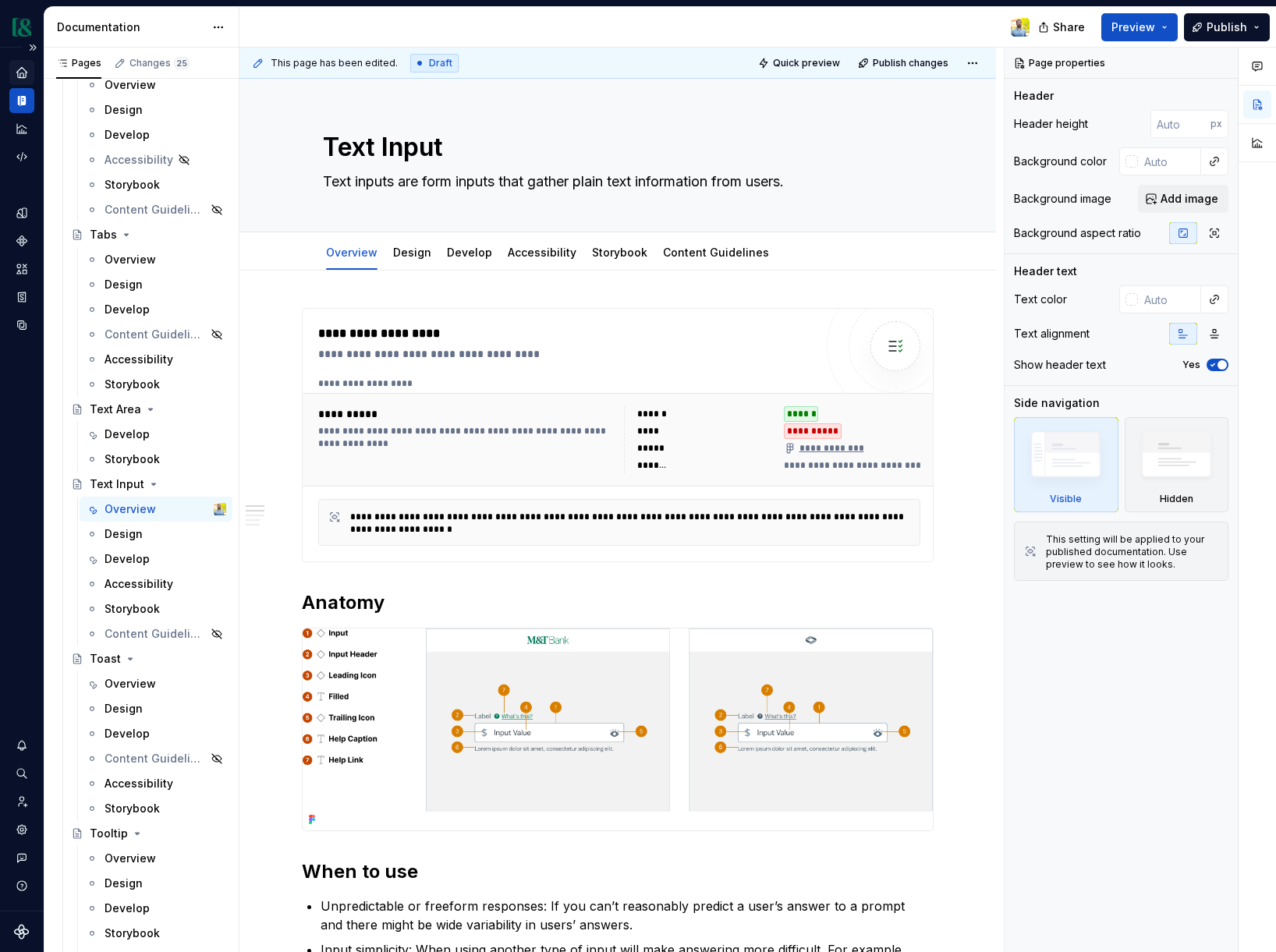
click at [18, 74] on icon "Home" at bounding box center [22, 72] width 11 height 11
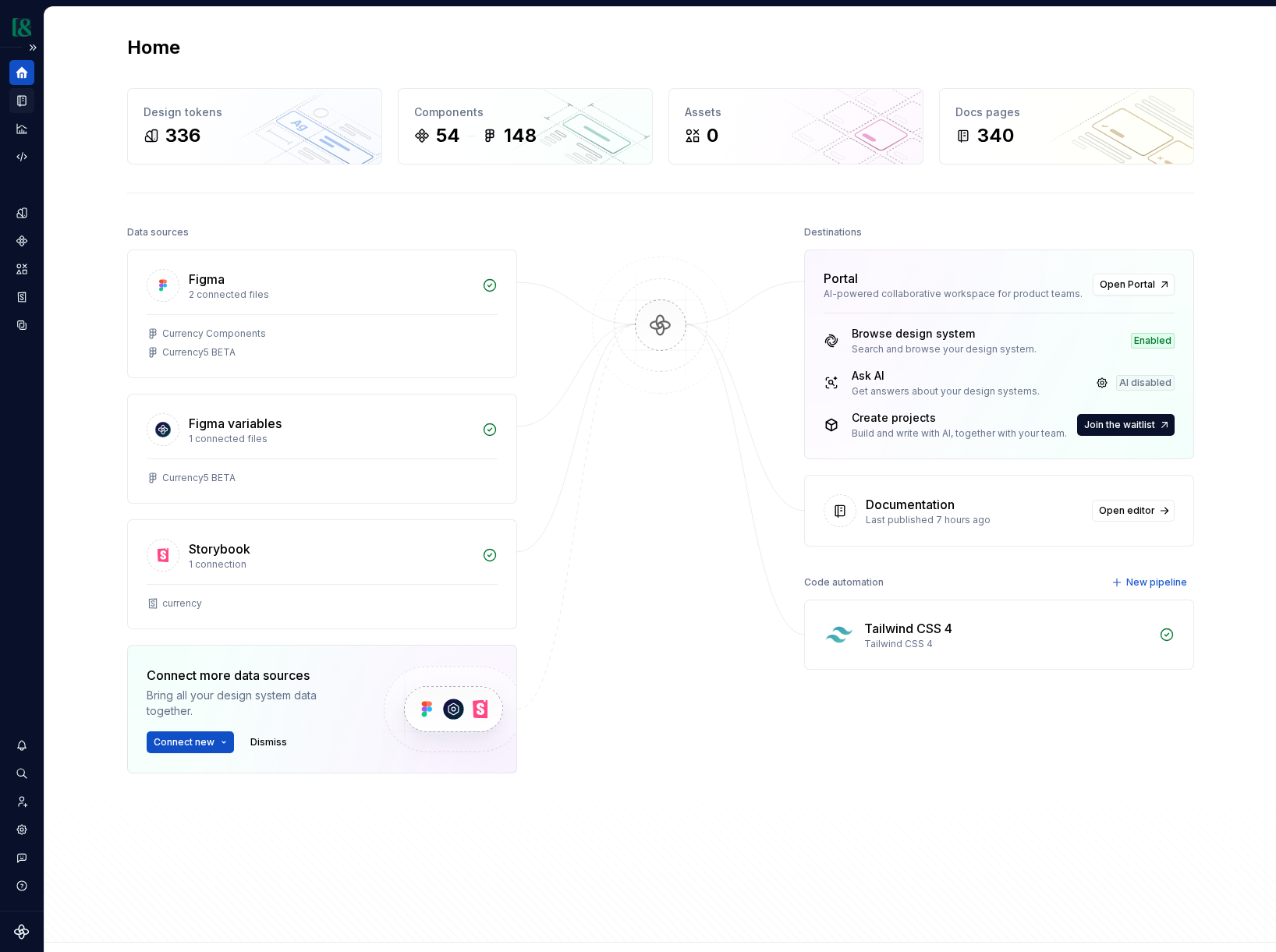
click at [23, 97] on icon "Documentation" at bounding box center [23, 101] width 6 height 9
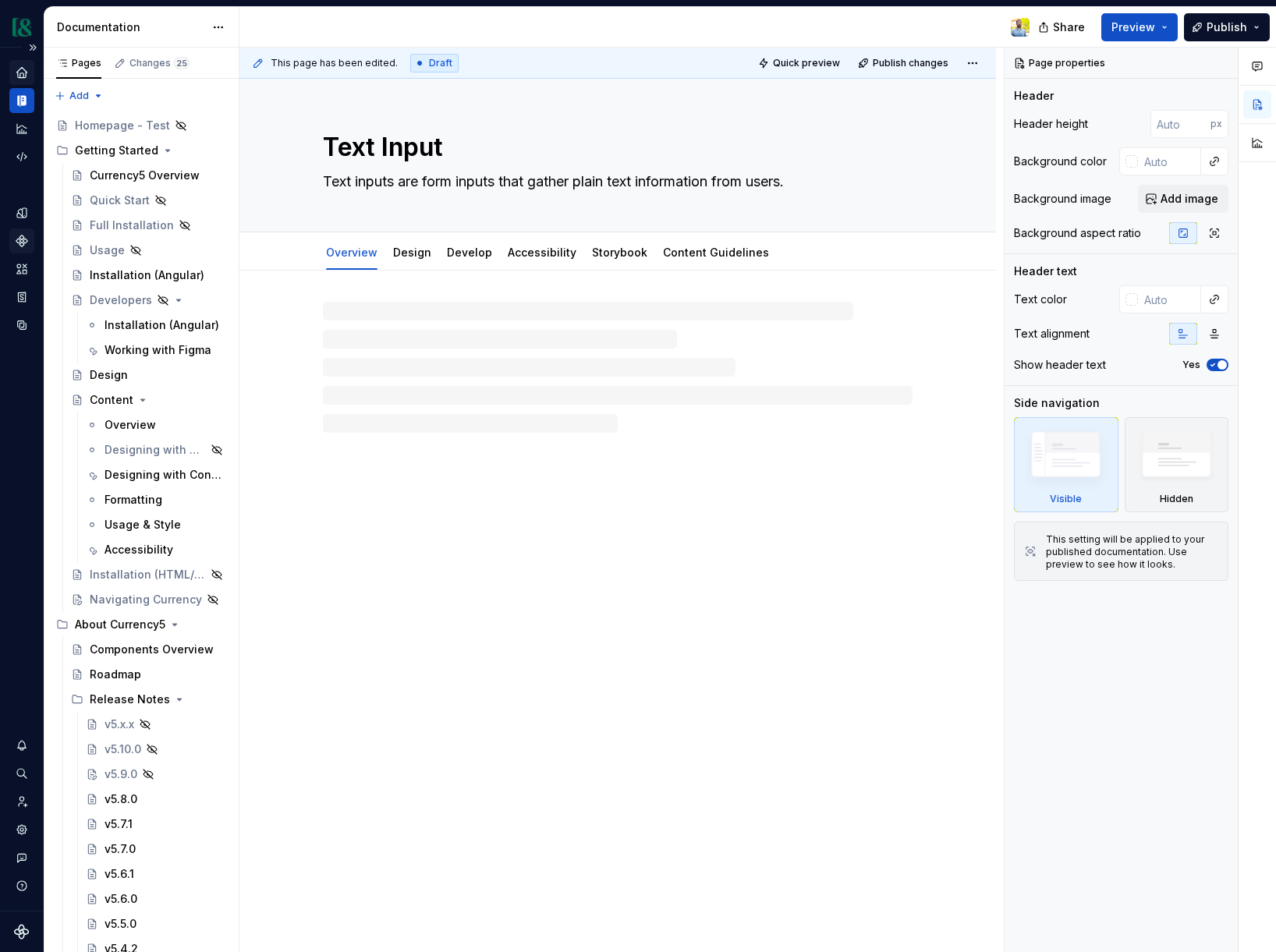
click at [24, 236] on icon "Components" at bounding box center [22, 240] width 11 height 11
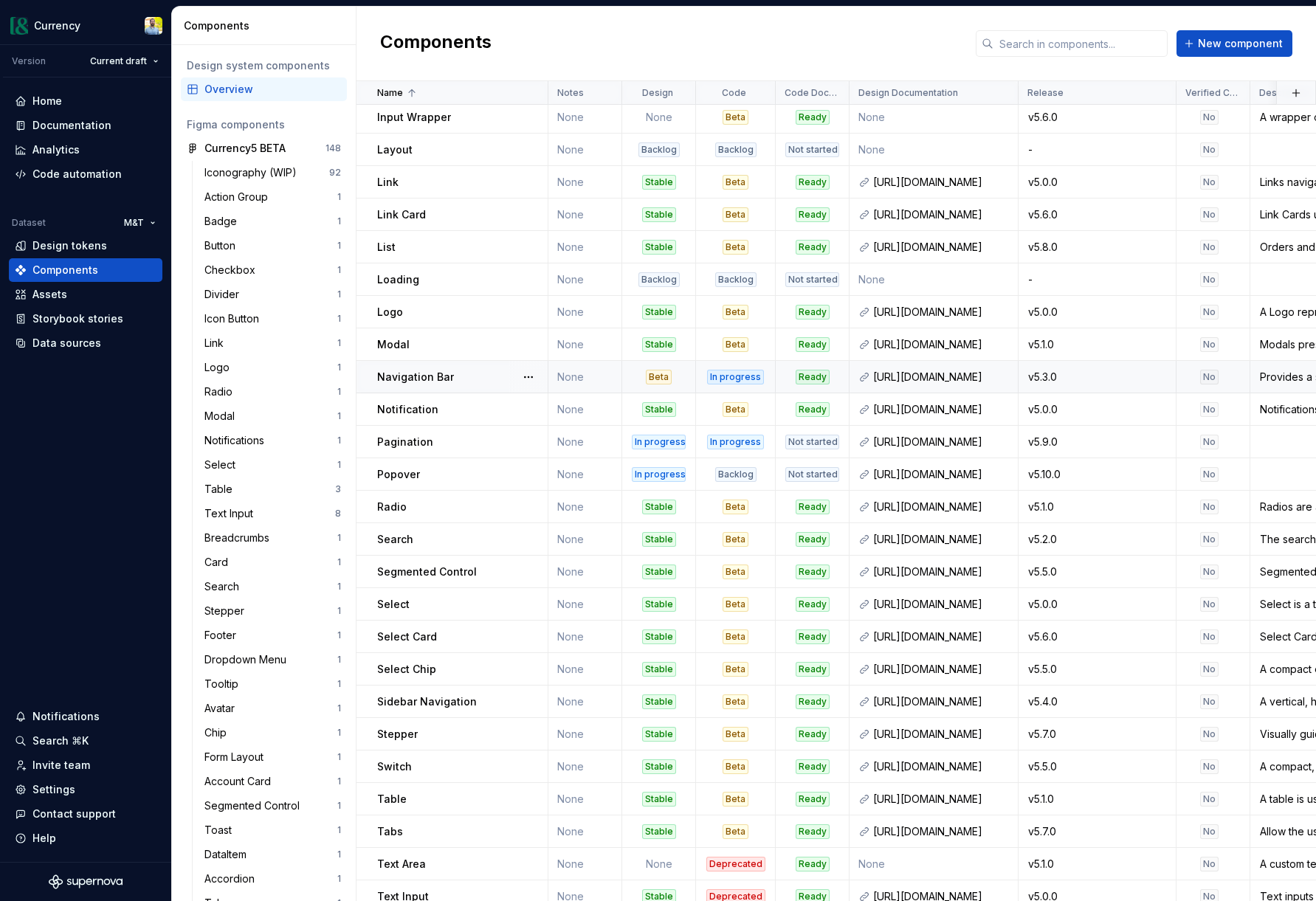
scroll to position [957, 0]
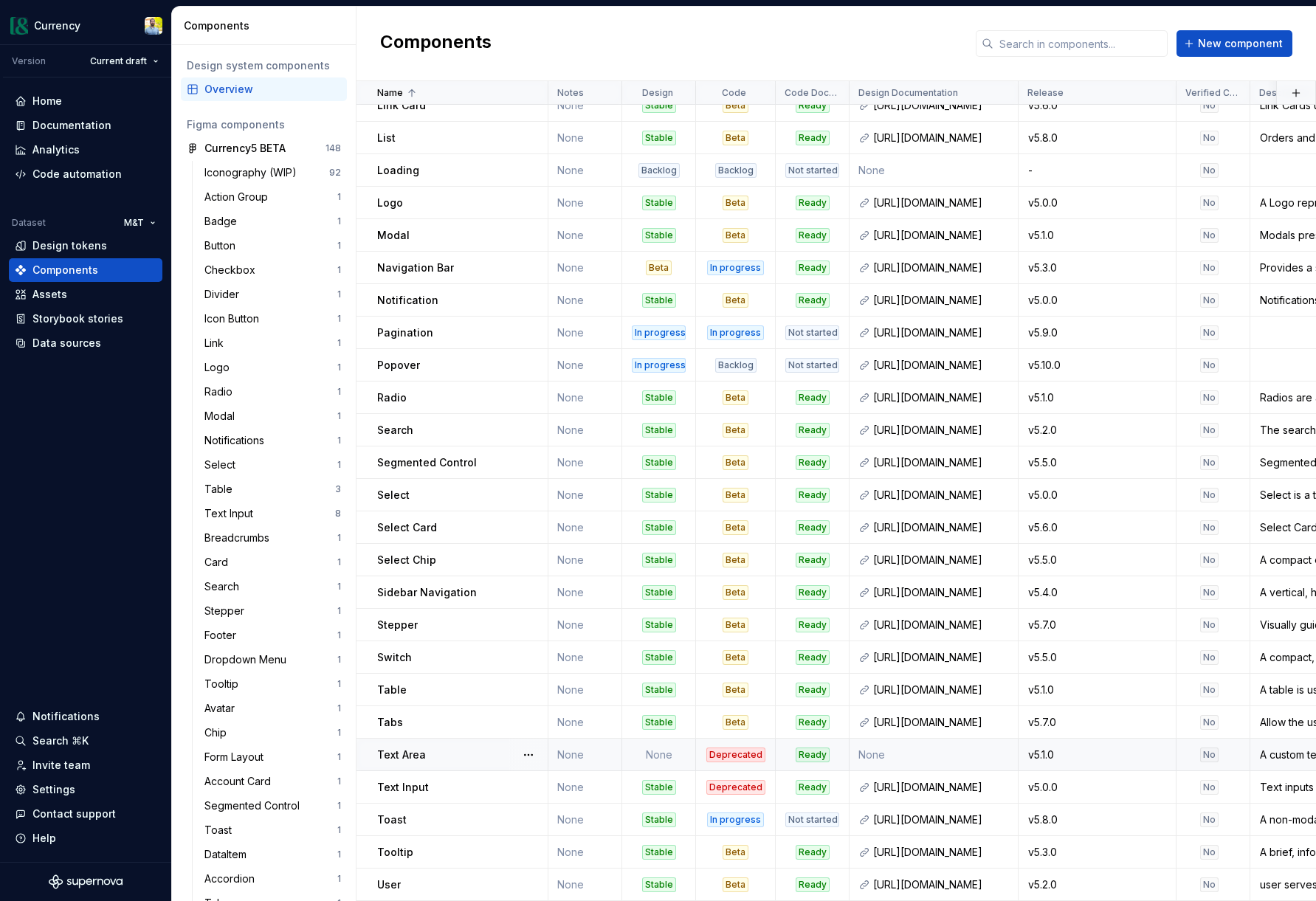
click at [408, 758] on p "Text Area" at bounding box center [401, 755] width 49 height 15
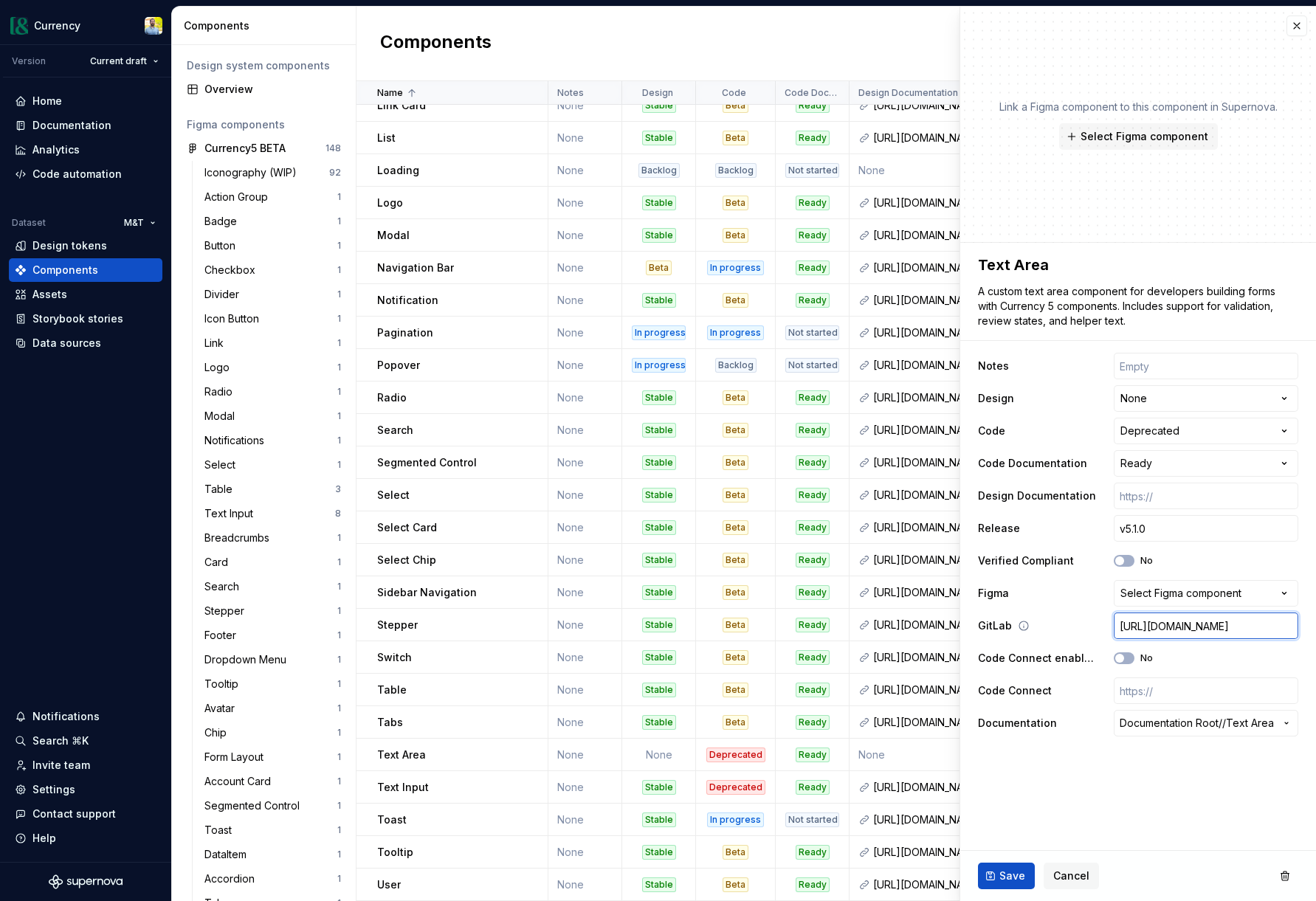
click at [1207, 624] on input "[URL][DOMAIN_NAME]" at bounding box center [1206, 625] width 184 height 27
type textarea "*"
type input "[URL][DOMAIN_NAME]"
type textarea "*"
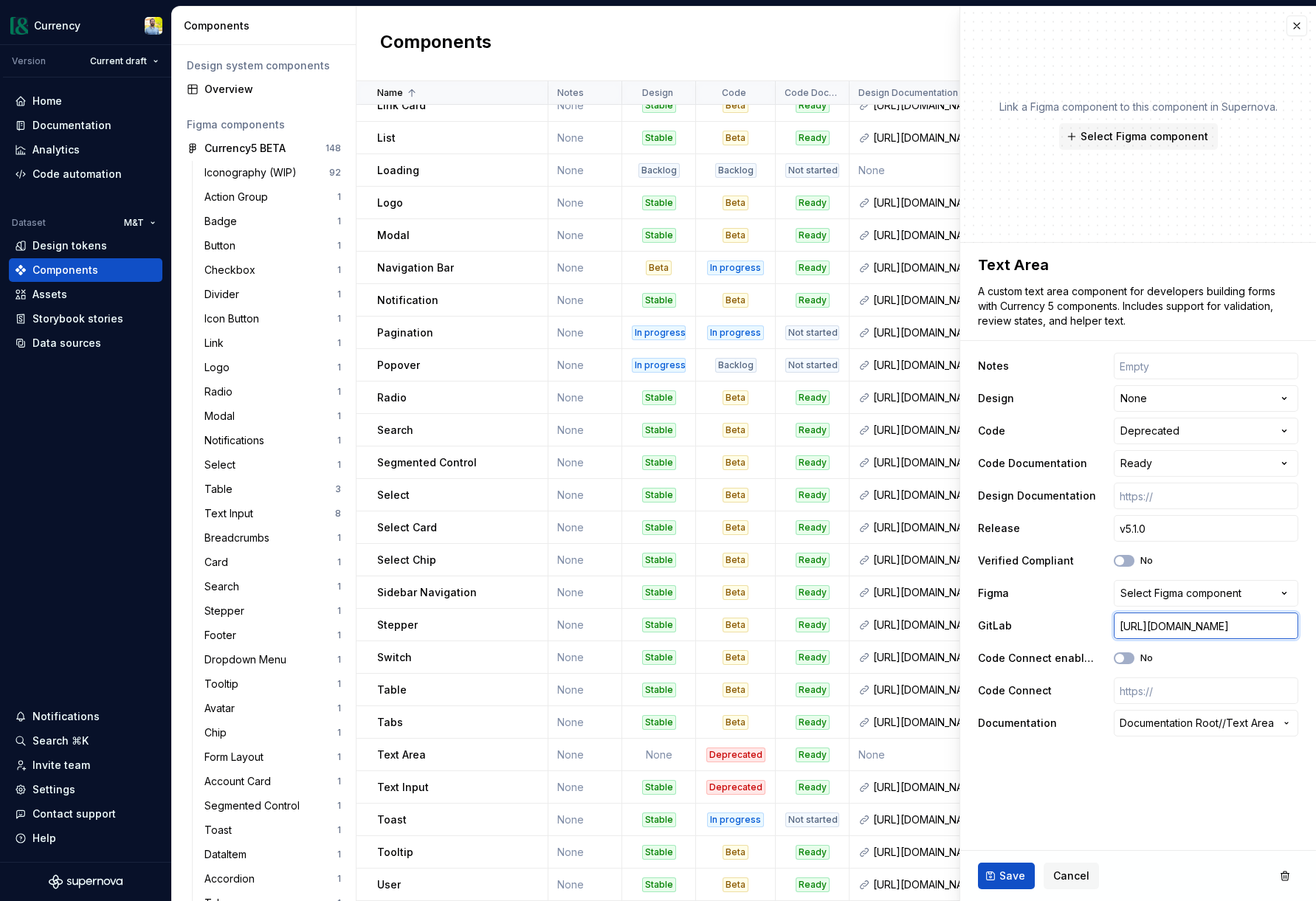
type input "[URL][DOMAIN_NAME]"
type textarea "*"
type input "[URL][DOMAIN_NAME]"
type textarea "*"
type input "[URL][DOMAIN_NAME]"
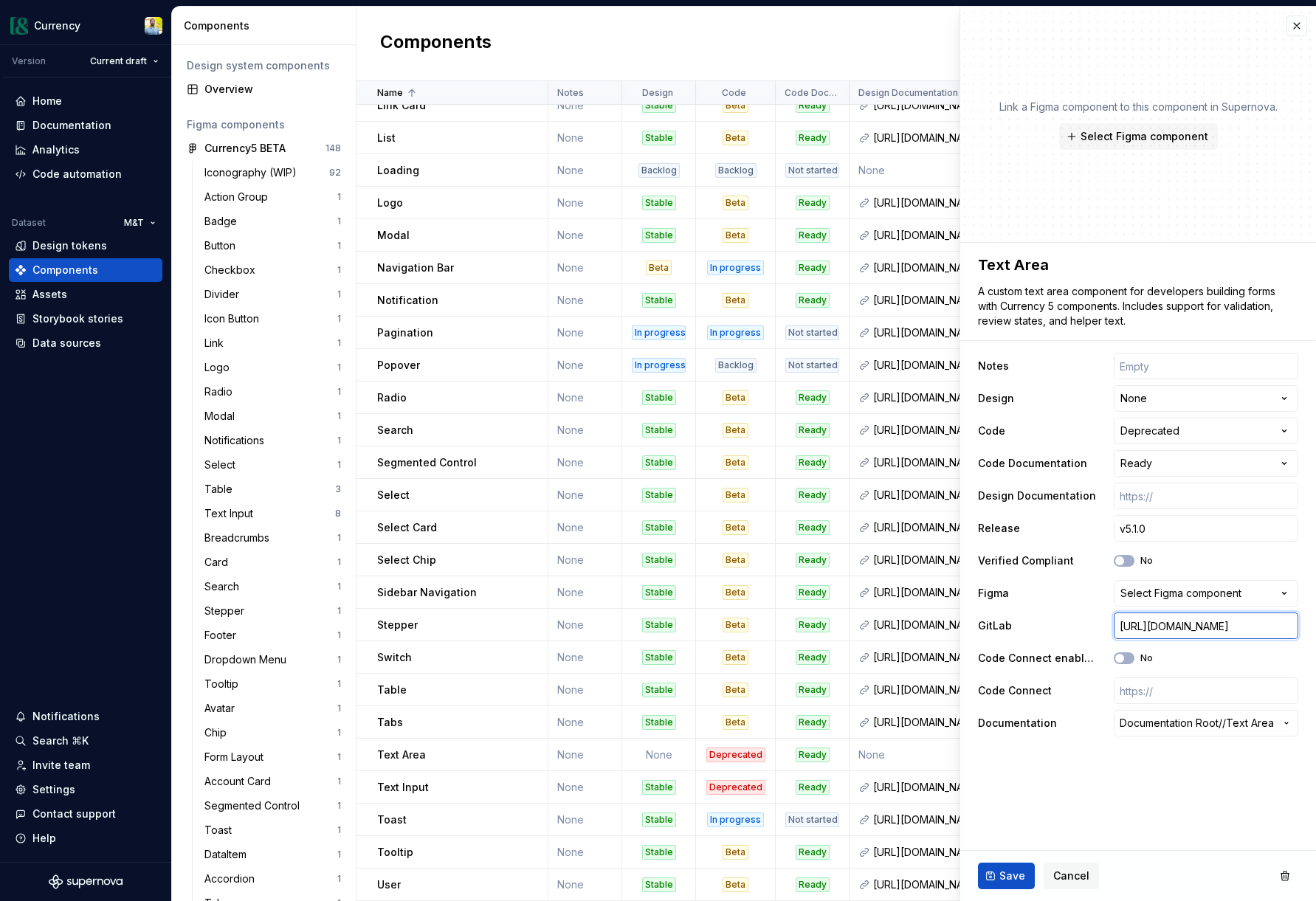
type textarea "*"
type input "[URL][DOMAIN_NAME]"
type textarea "*"
type input "[URL][DOMAIN_NAME]"
type textarea "*"
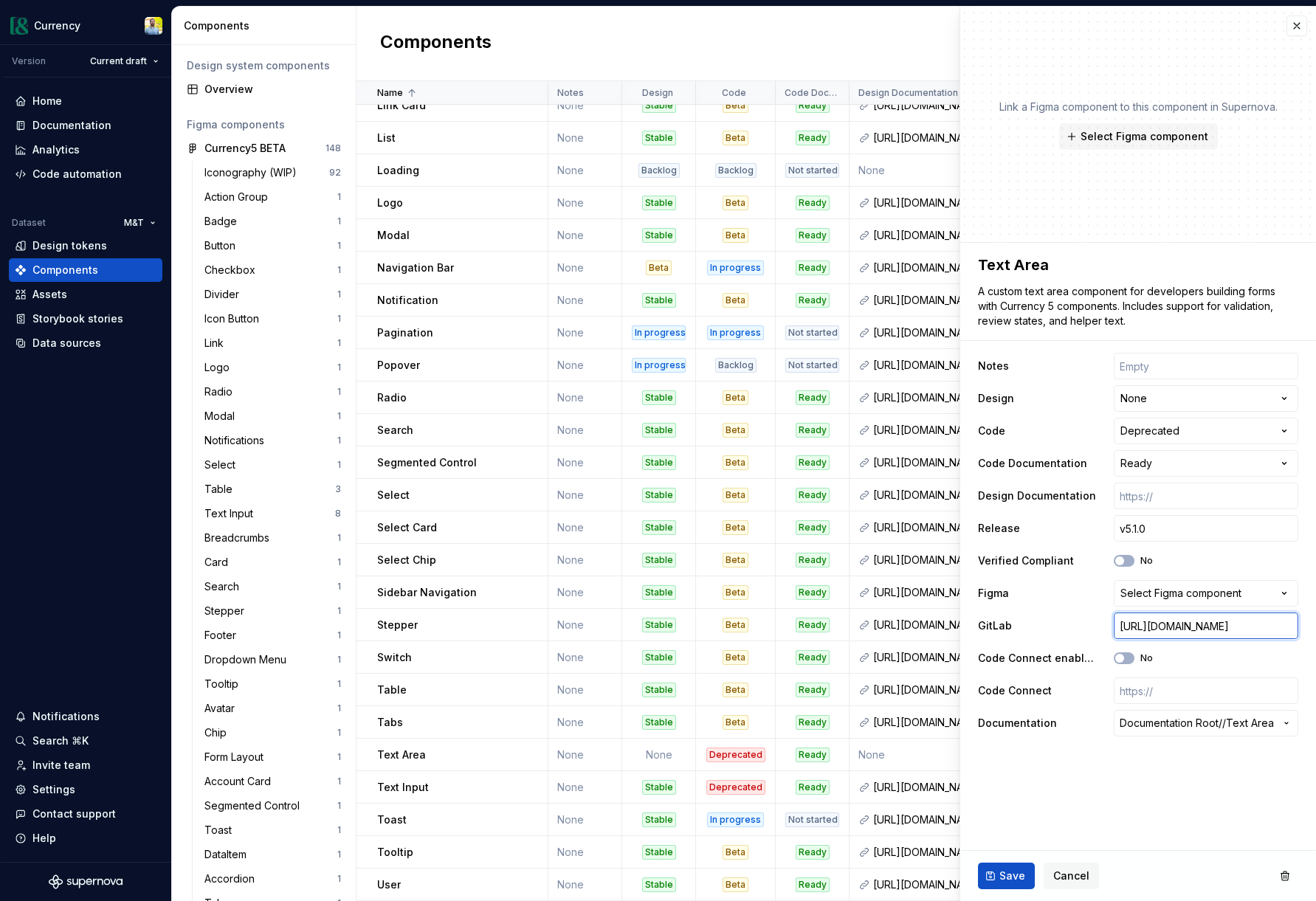
type input "[URL][DOMAIN_NAME]"
type textarea "*"
type input "[URL][DOMAIN_NAME]"
type textarea "*"
type input "[URL][DOMAIN_NAME]"
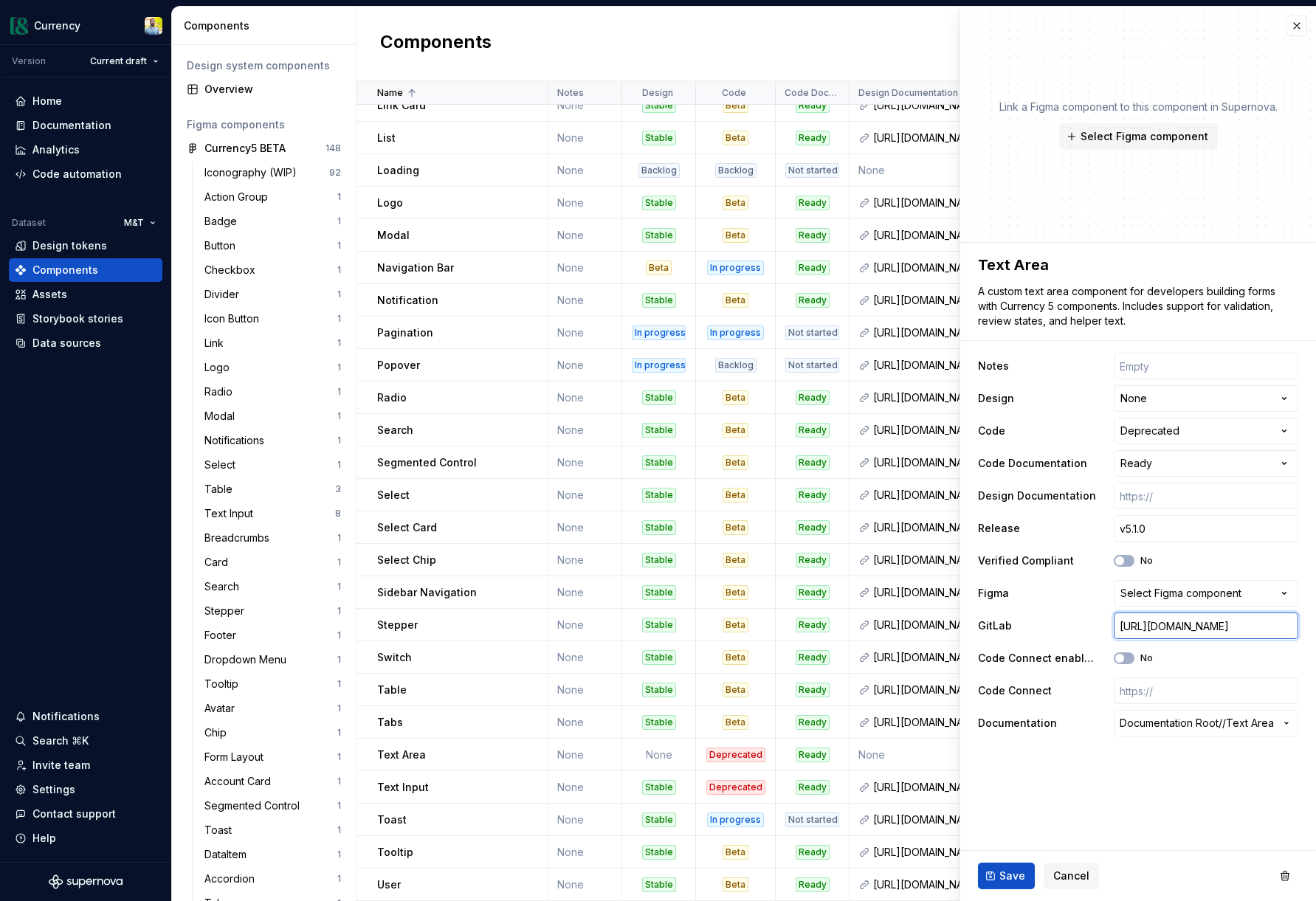
type textarea "*"
type input "[URL][DOMAIN_NAME]"
type textarea "*"
type input "[URL][DOMAIN_NAME]"
type textarea "*"
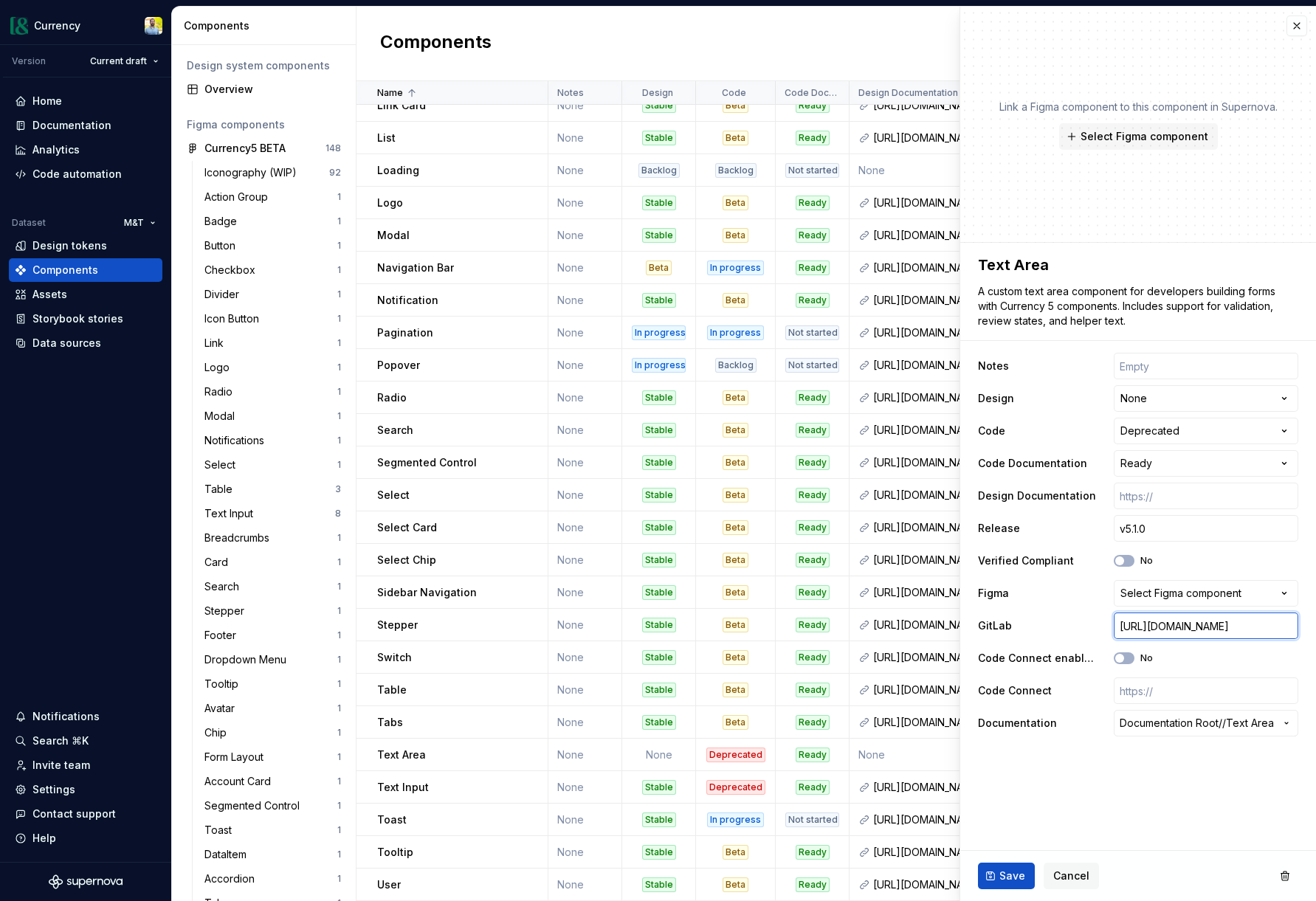
type input "[URL][DOMAIN_NAME]"
type textarea "*"
type input "[URL][DOMAIN_NAME]"
type textarea "*"
type input "[URL][DOMAIN_NAME]"
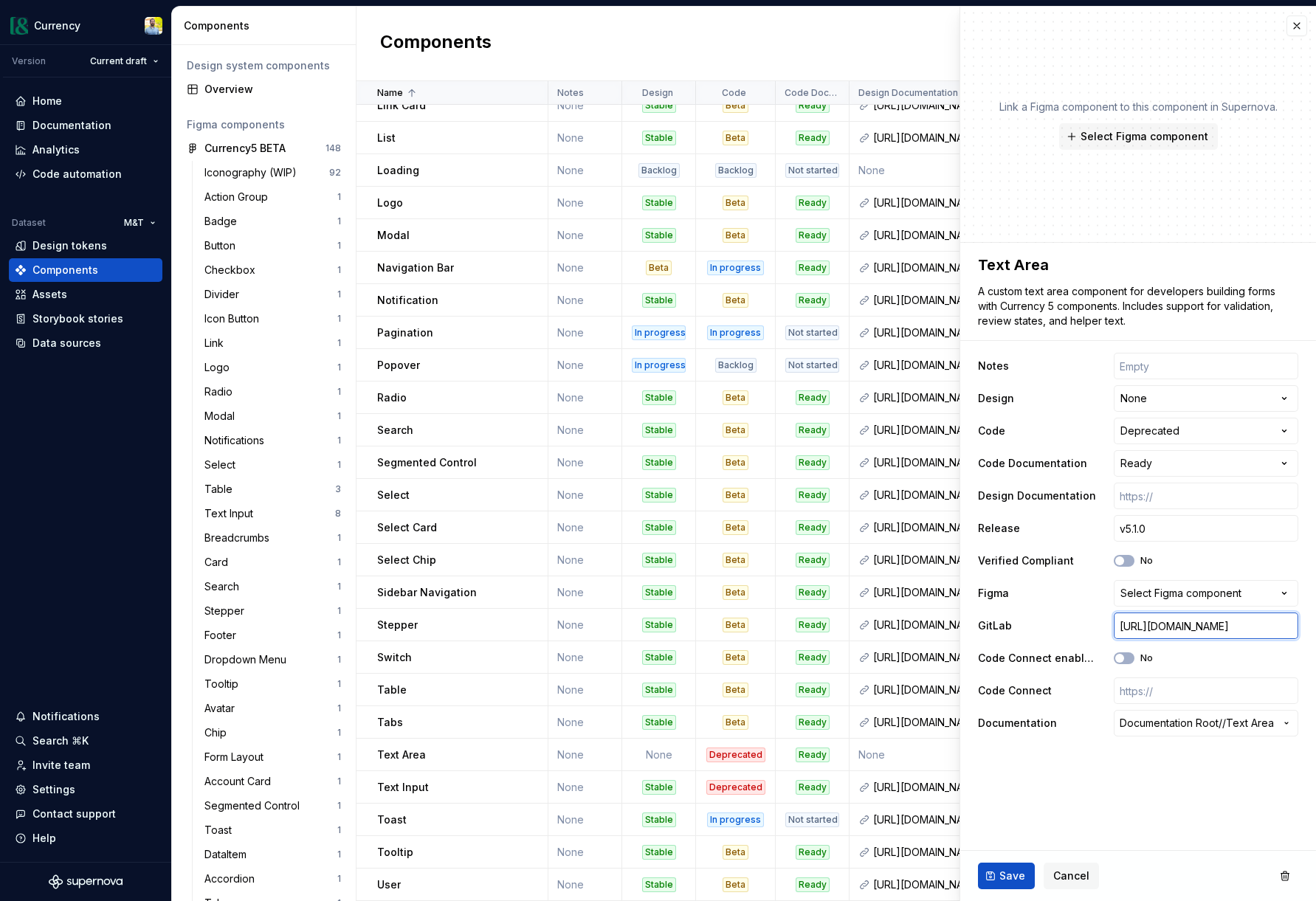
type textarea "*"
type input "[URL][DOMAIN_NAME]"
type textarea "*"
type input "[URL][DOMAIN_NAME]"
type textarea "*"
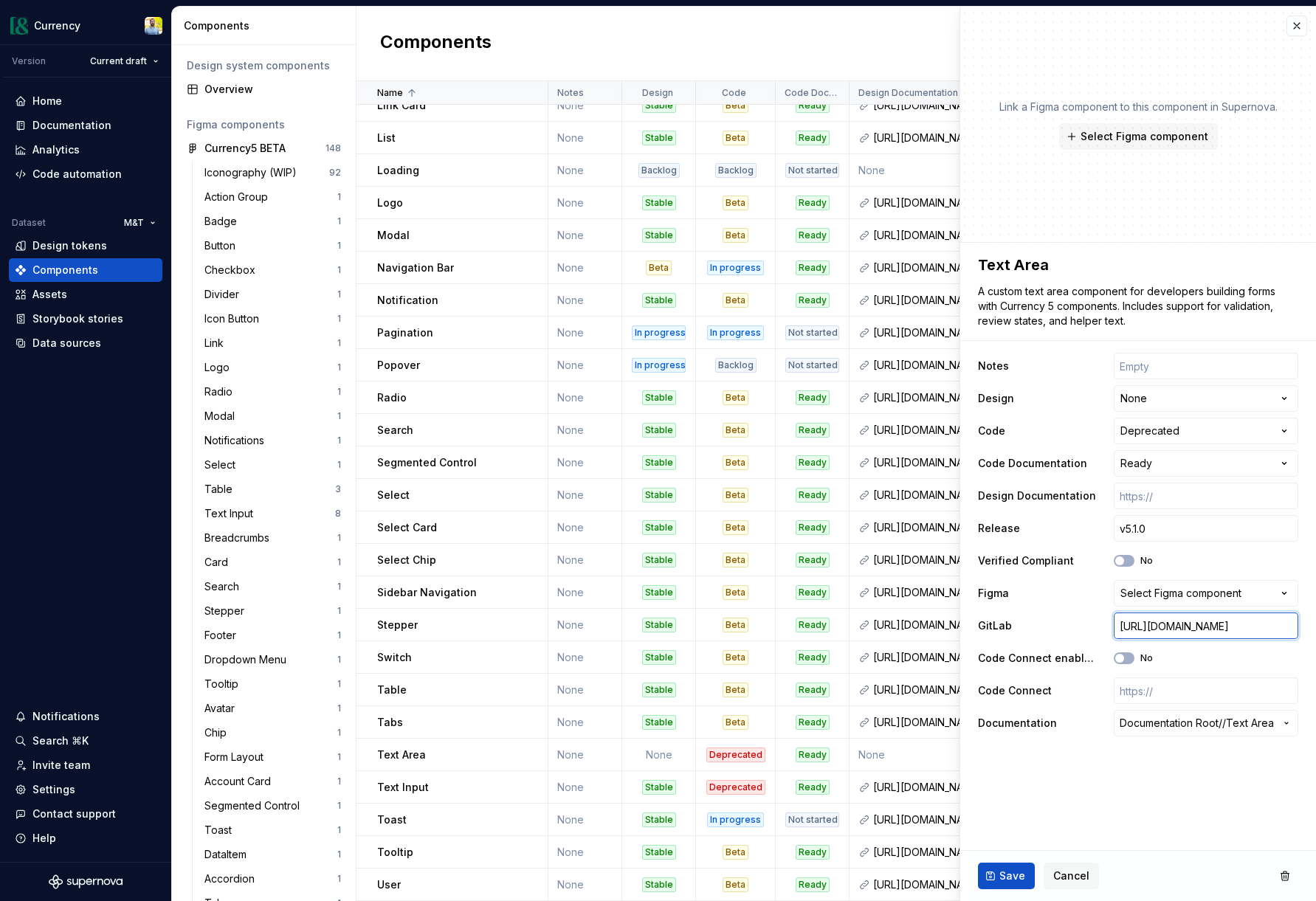
type input "[URL][DOMAIN_NAME]"
type textarea "*"
type input "[URL][DOMAIN_NAME]"
type textarea "*"
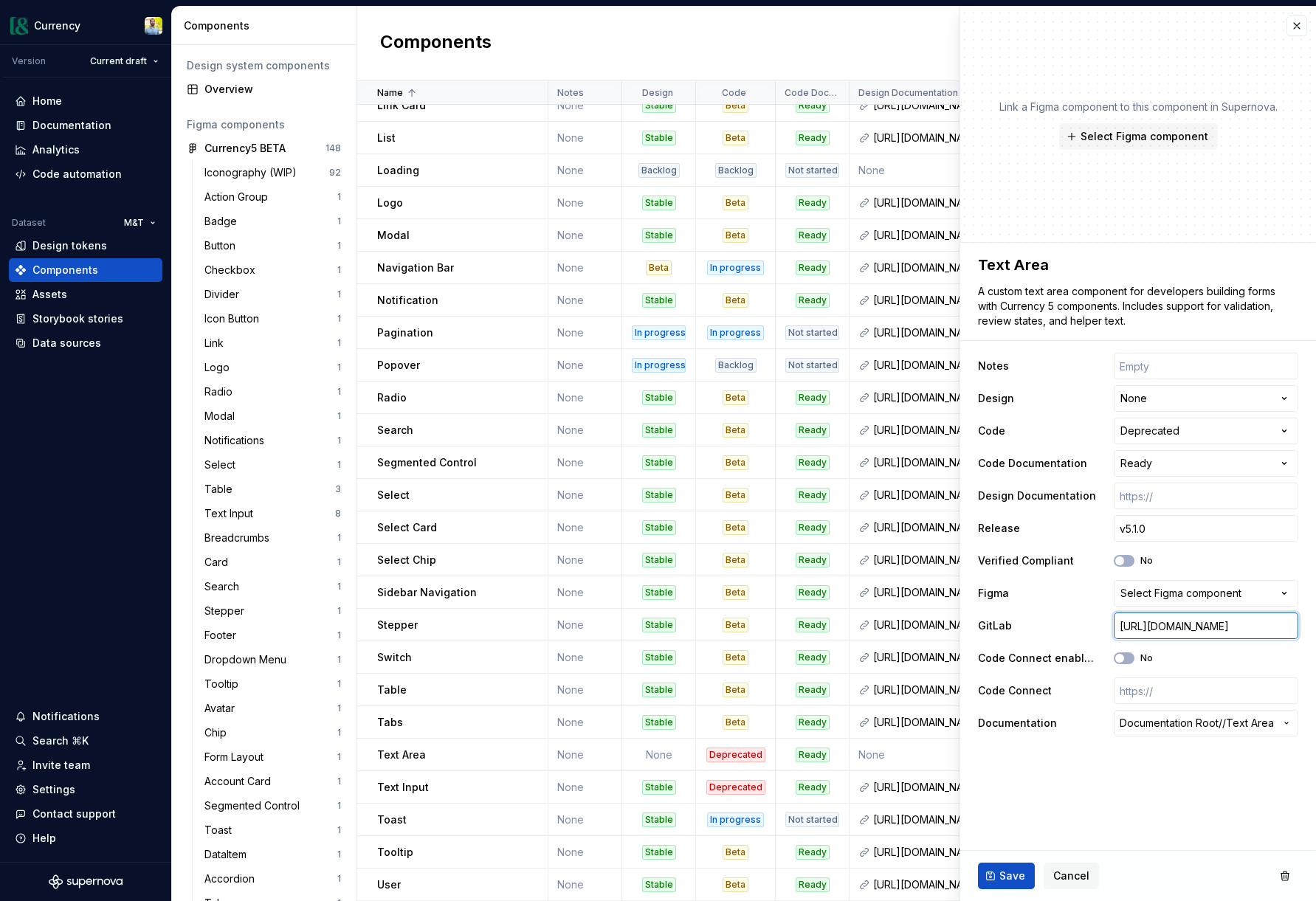
type input "[URL][DOMAIN_NAME]"
type textarea "*"
type input "[URL][DOMAIN_NAME]"
type textarea "*"
type input "[URL][DOMAIN_NAME]"
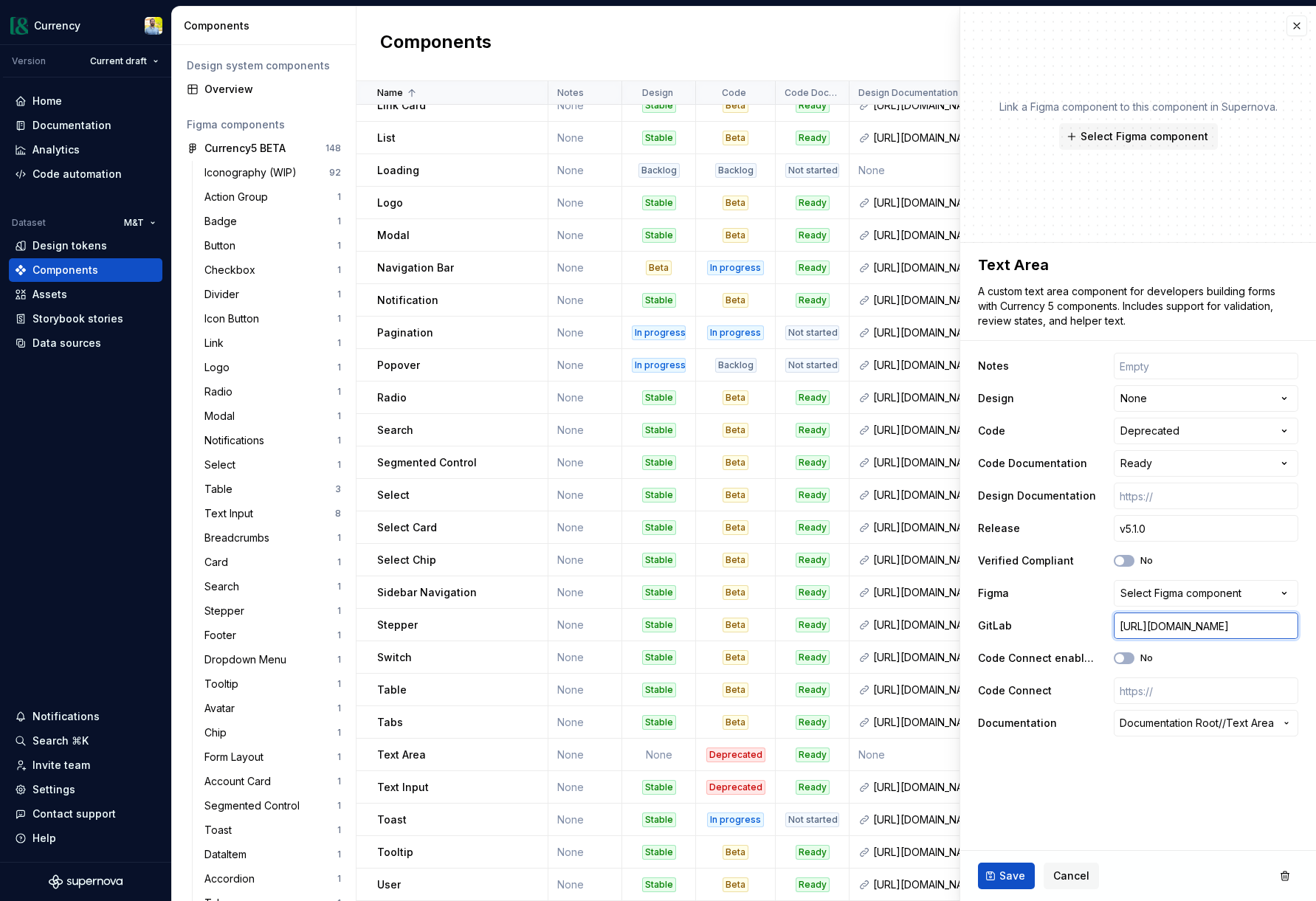
type textarea "*"
type input "[URL][DOMAIN_NAME]"
type textarea "*"
type input "[URL][DOMAIN_NAME]"
type textarea "*"
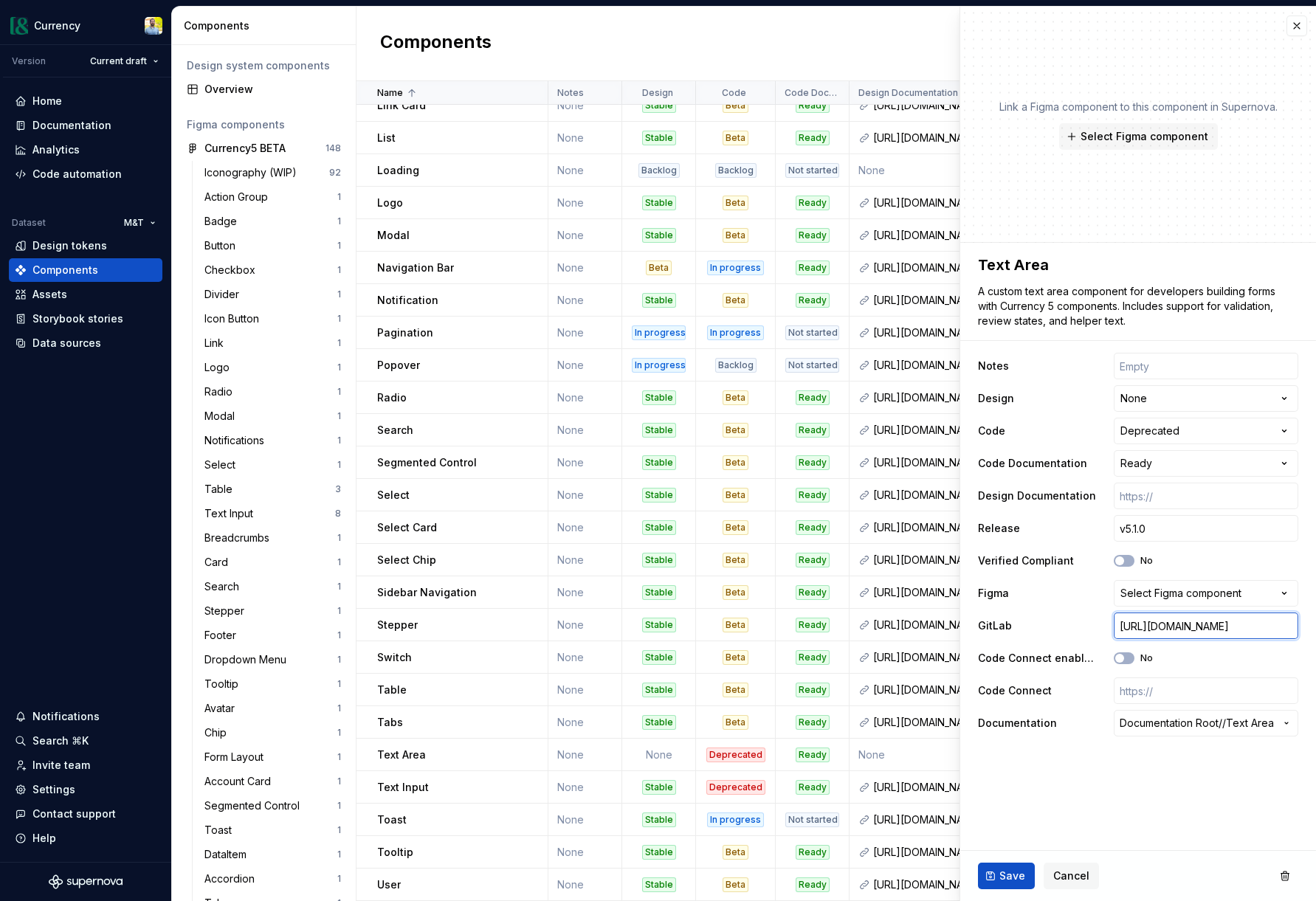
type input "[URL][DOMAIN_NAME]"
type textarea "*"
type input "[URL][DOMAIN_NAME]"
type textarea "*"
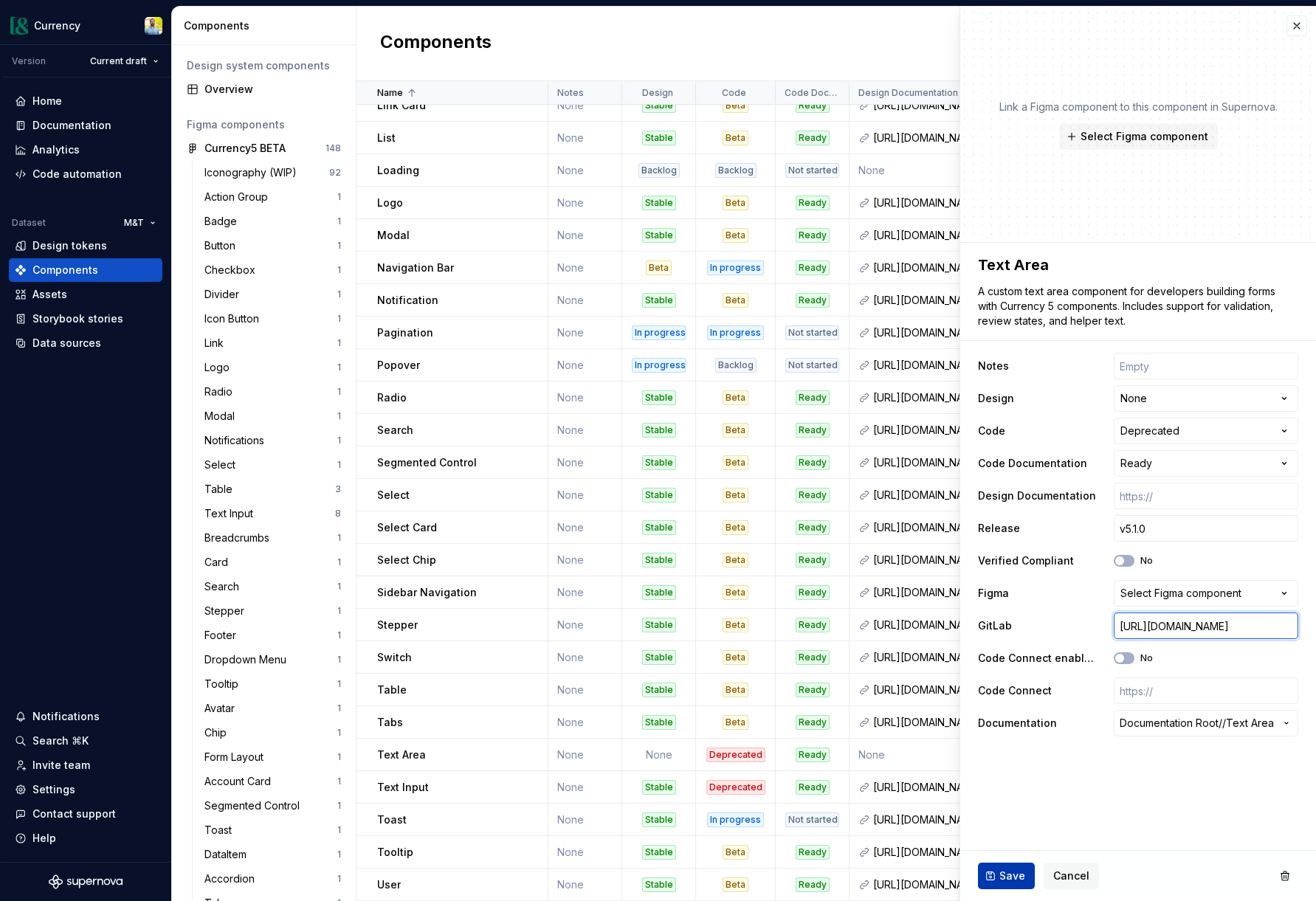
type input "[URL][DOMAIN_NAME]"
click at [1004, 875] on span "Save" at bounding box center [1012, 876] width 26 height 15
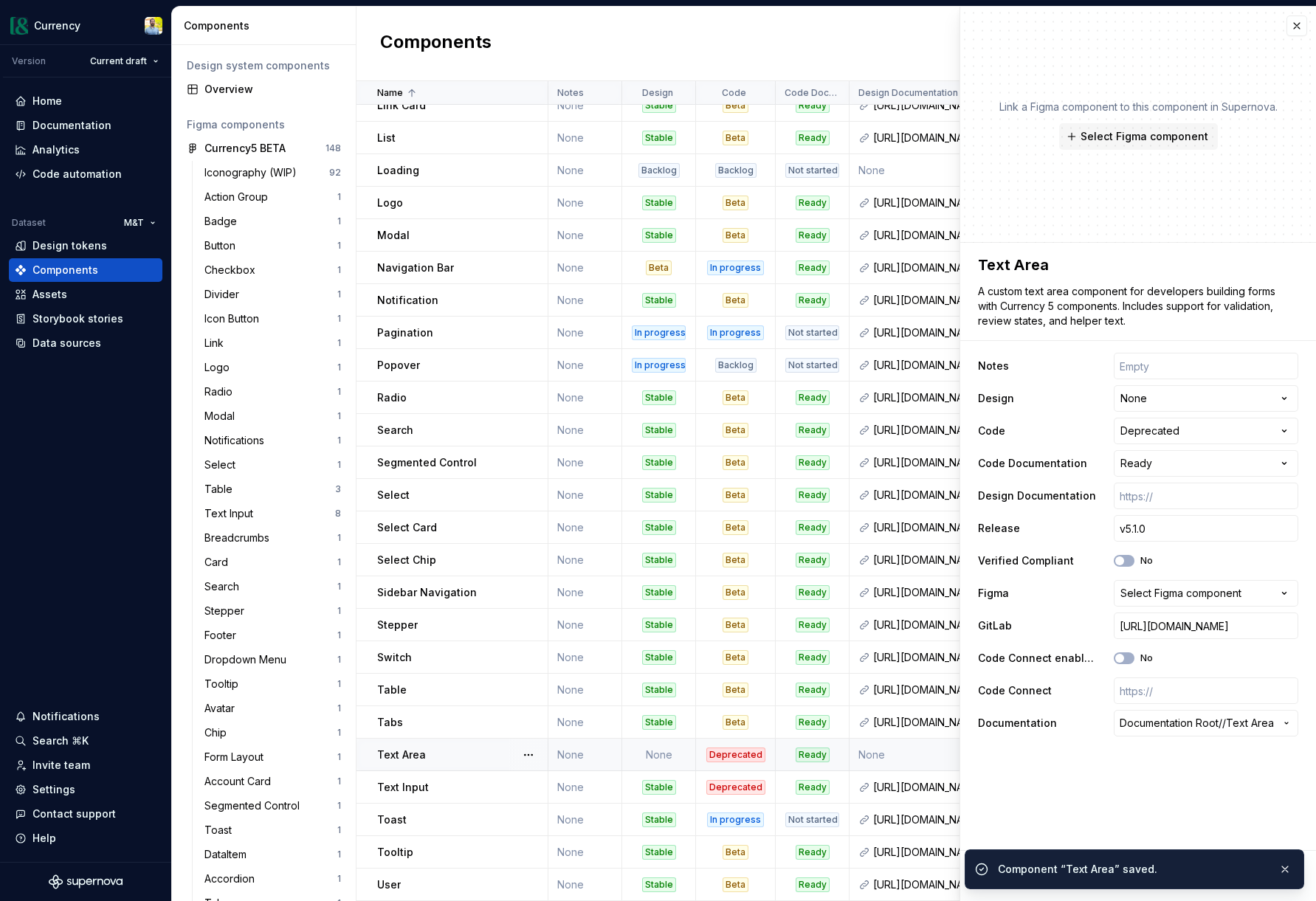
scroll to position [936, 0]
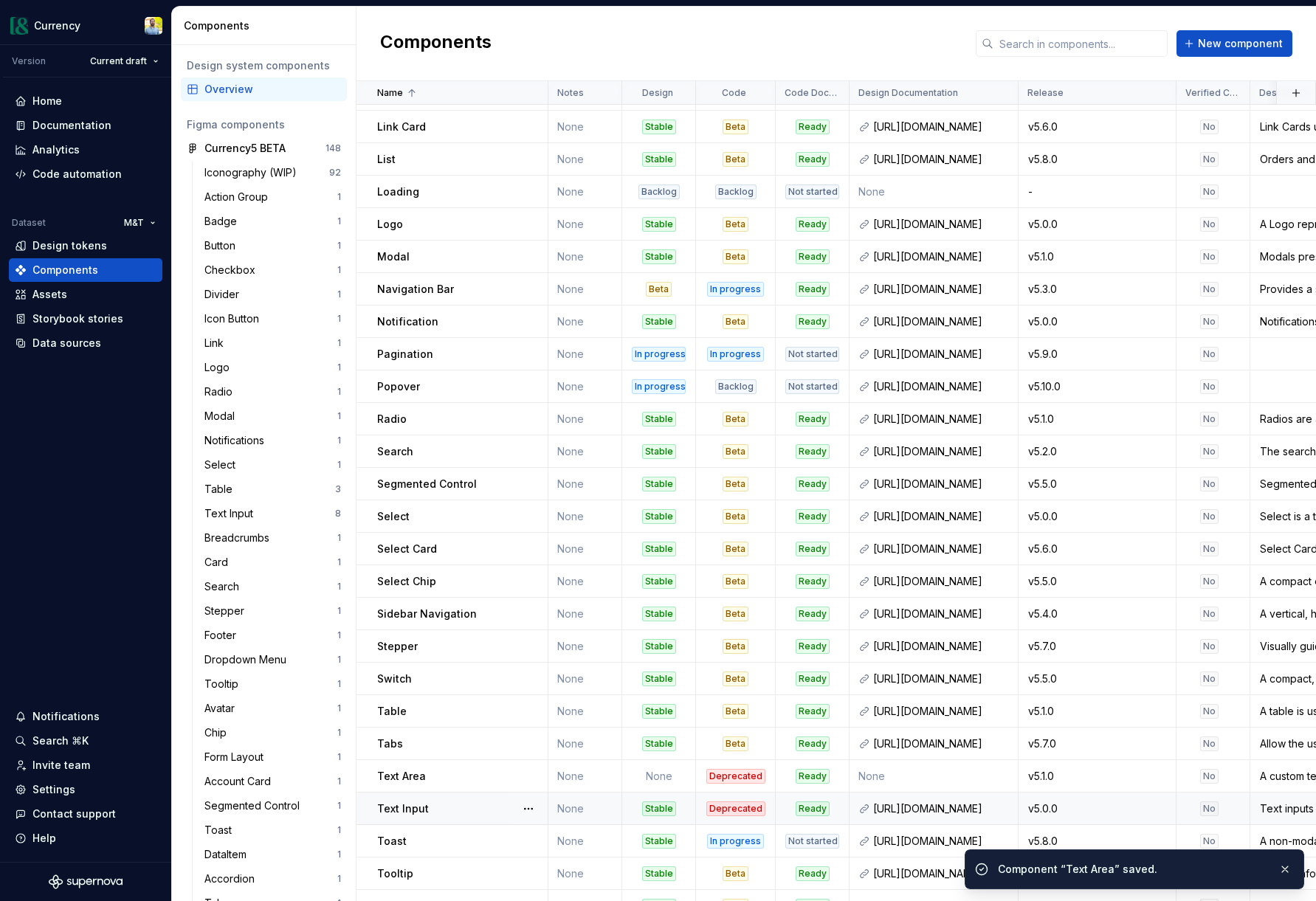
click at [436, 801] on div "Text Input" at bounding box center [462, 809] width 169 height 15
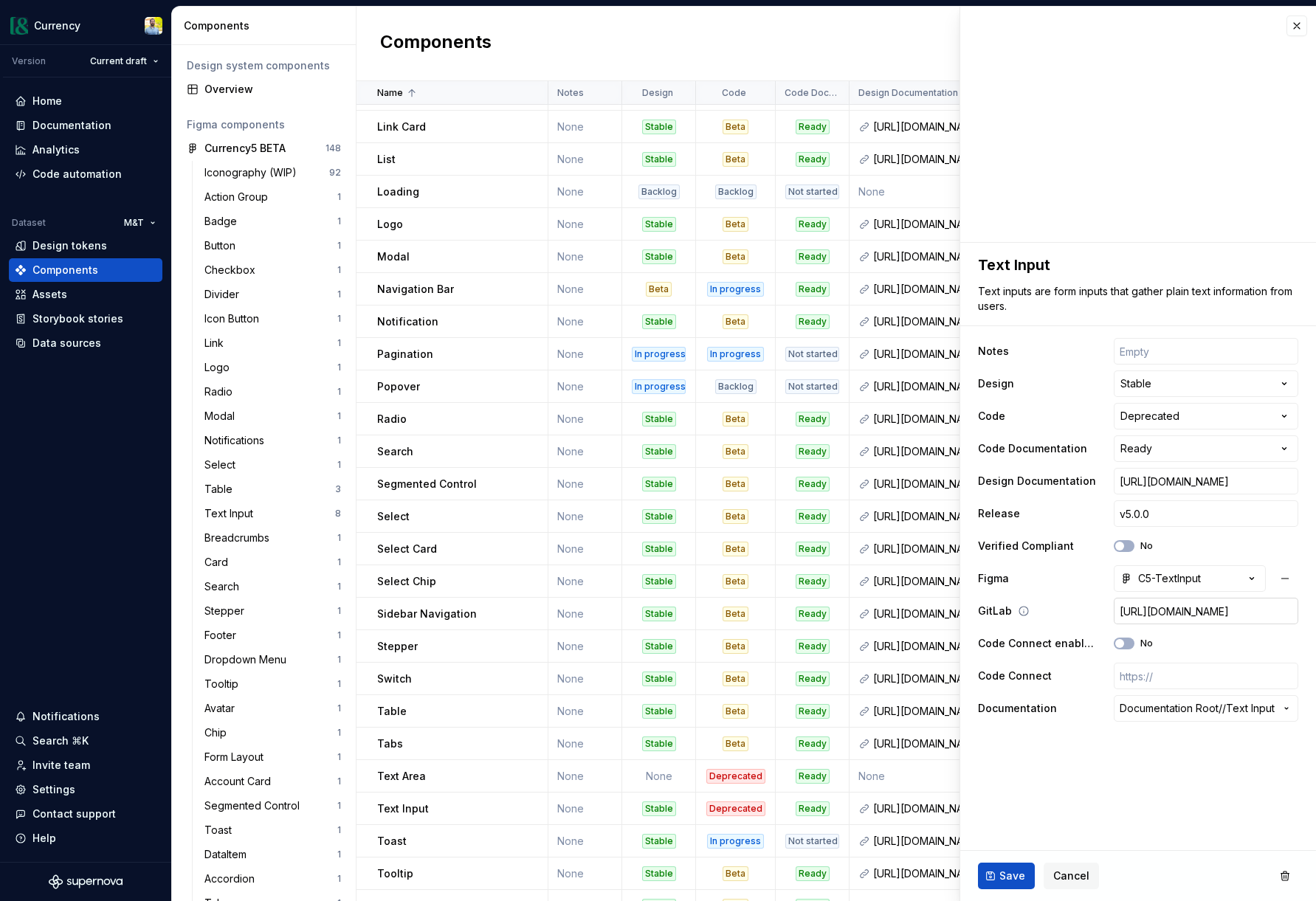
click at [1188, 610] on input "[URL][DOMAIN_NAME]" at bounding box center [1206, 611] width 184 height 27
type textarea "*"
type input "[URL][DOMAIN_NAME]"
type textarea "*"
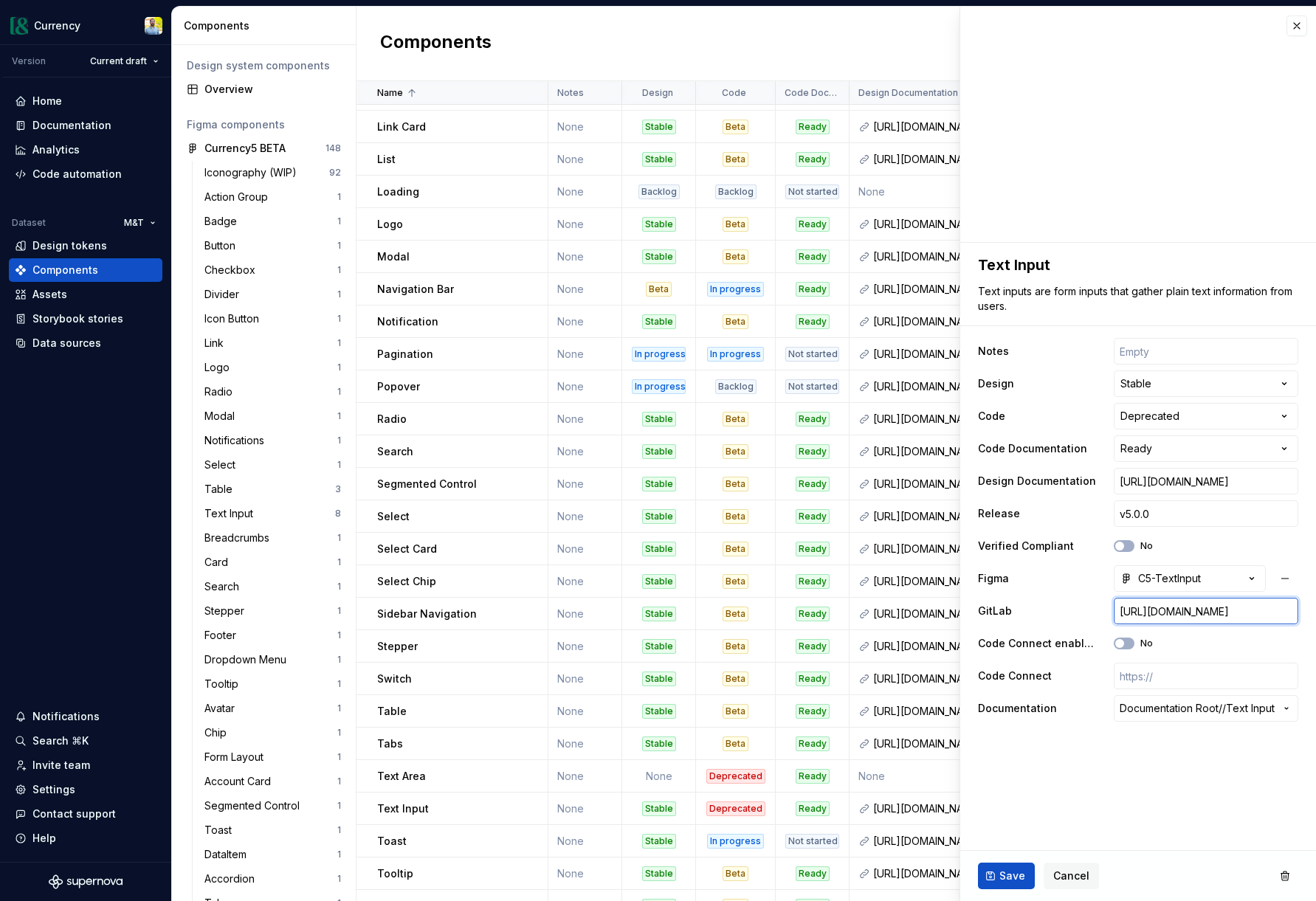
type input "[URL][DOMAIN_NAME]"
type textarea "*"
type input "[URL][DOMAIN_NAME]"
type textarea "*"
type input "[URL][DOMAIN_NAME]"
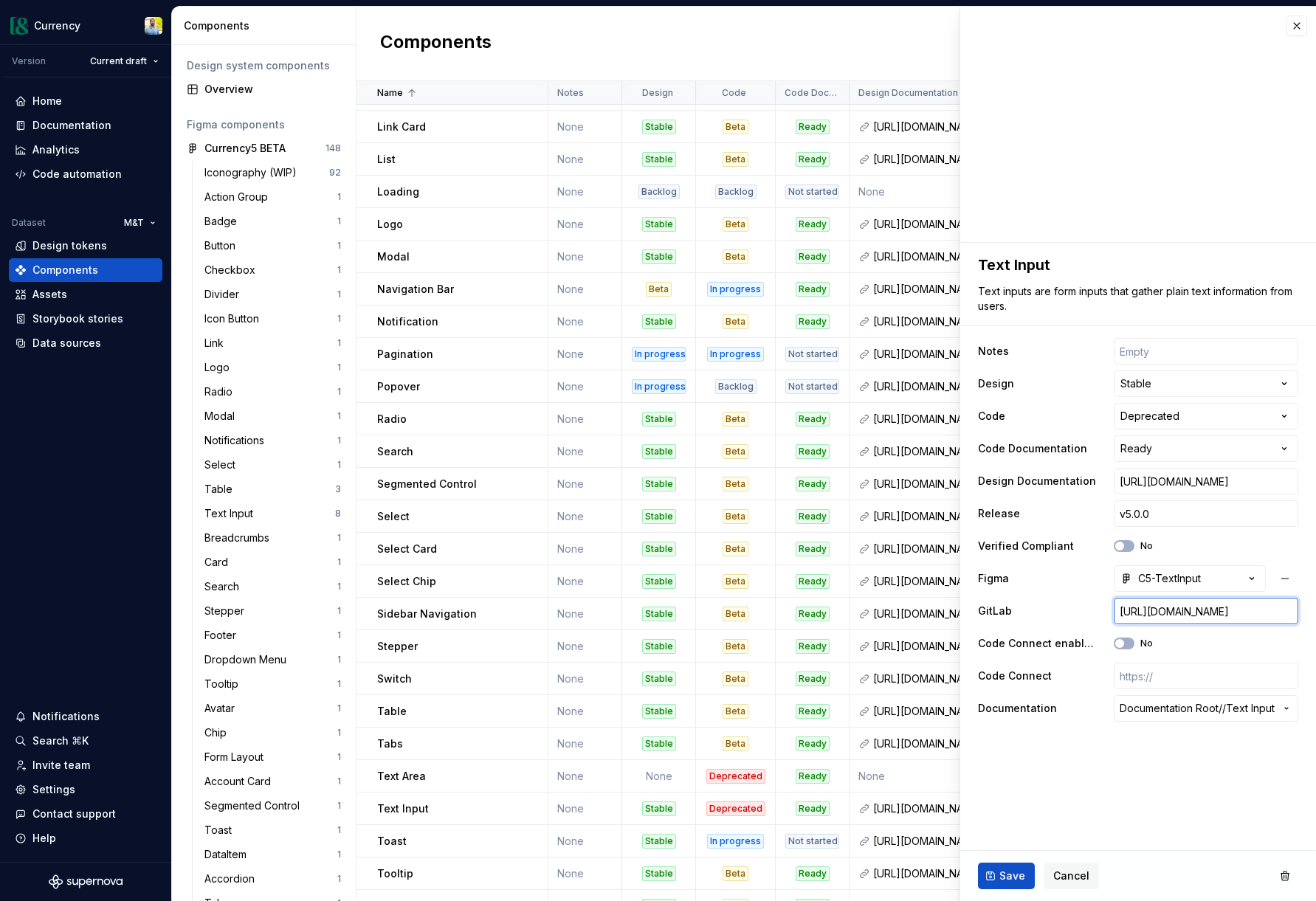
type textarea "*"
type input "[URL][DOMAIN_NAME]"
type textarea "*"
type input "[URL][DOMAIN_NAME]"
type textarea "*"
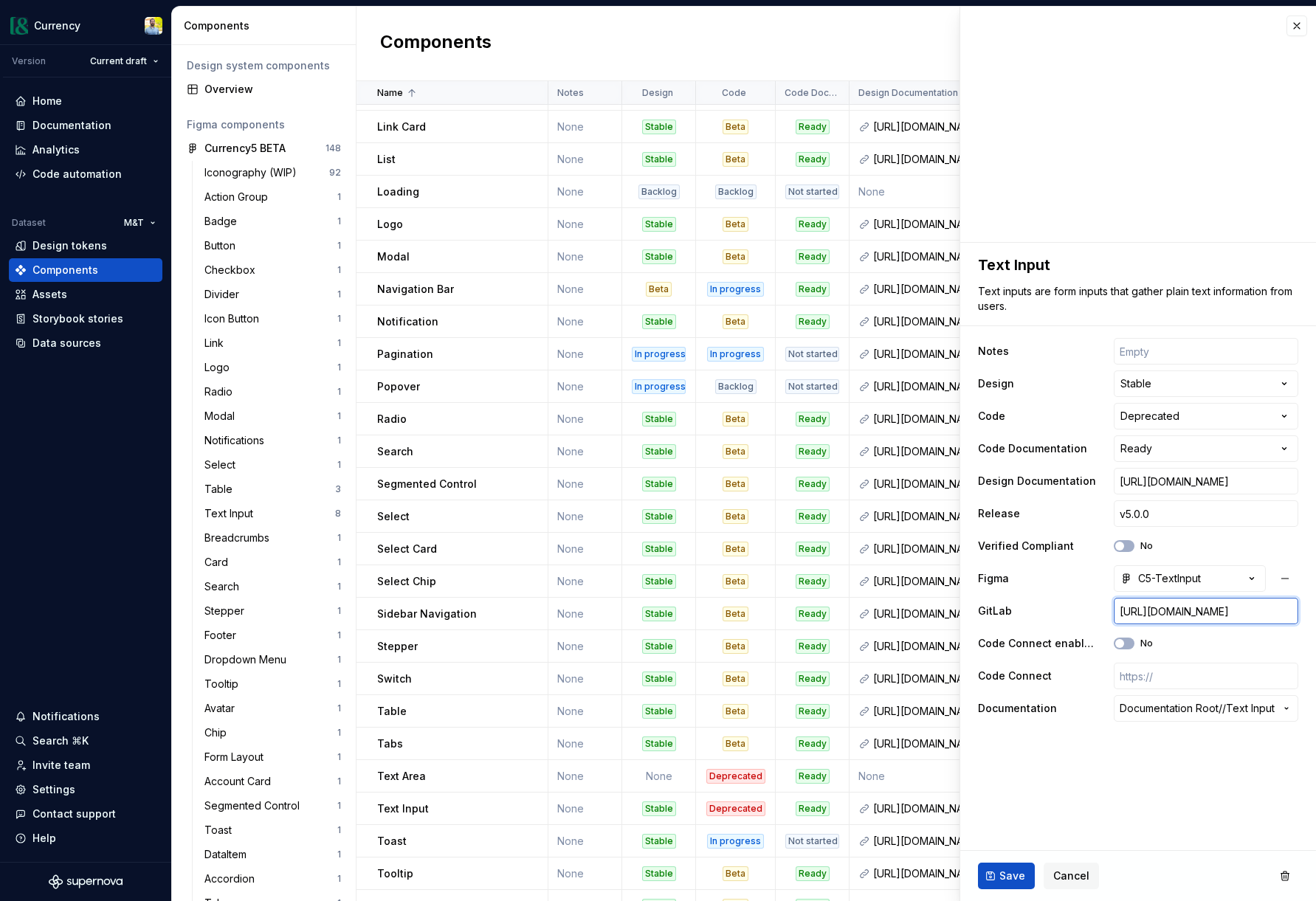
type input "[URL][DOMAIN_NAME]"
type textarea "*"
type input "[URL][DOMAIN_NAME]"
type textarea "*"
type input "[URL][DOMAIN_NAME]"
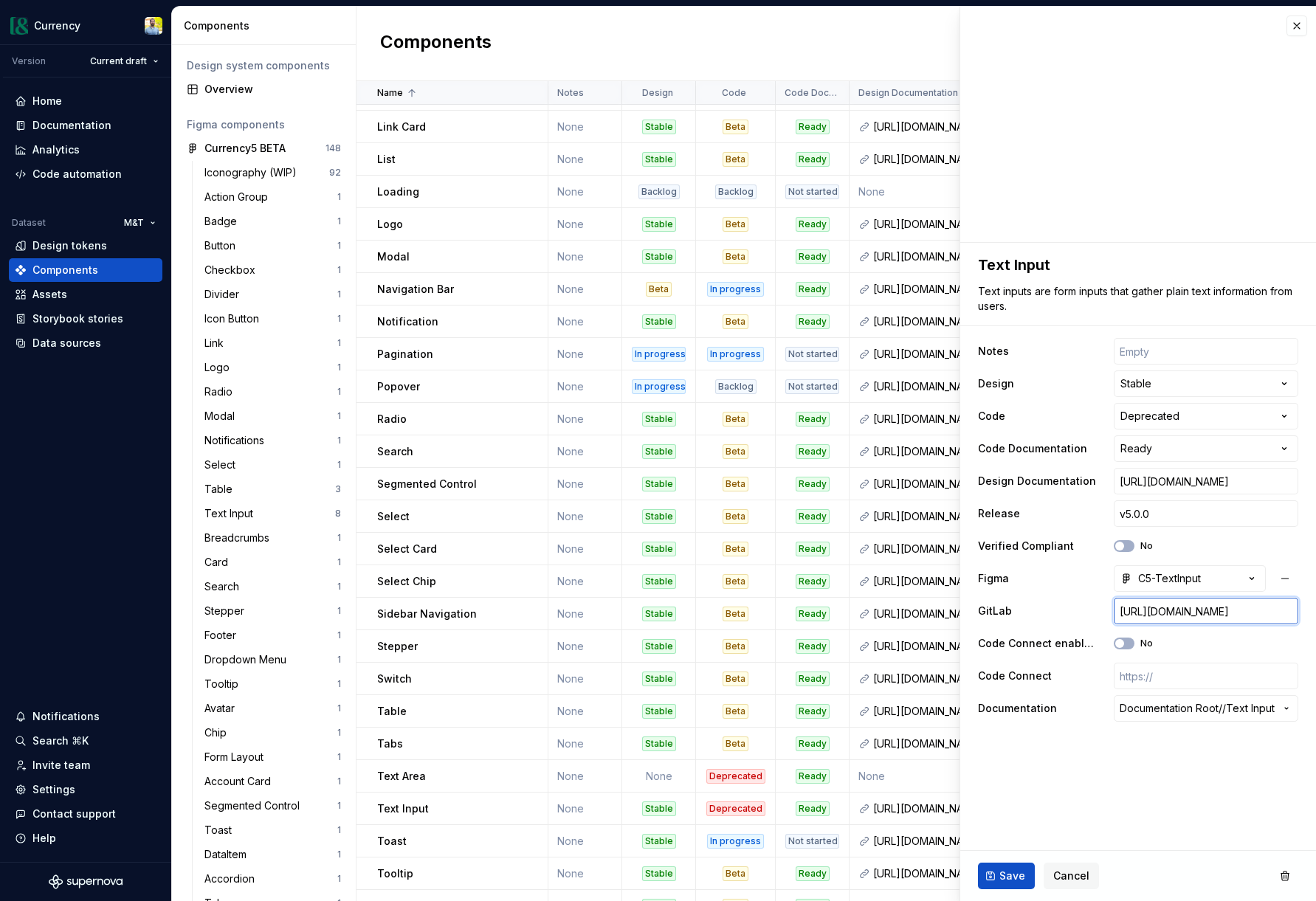
type textarea "*"
type input "[URL][DOMAIN_NAME]"
type textarea "*"
type input "[URL][DOMAIN_NAME]"
type textarea "*"
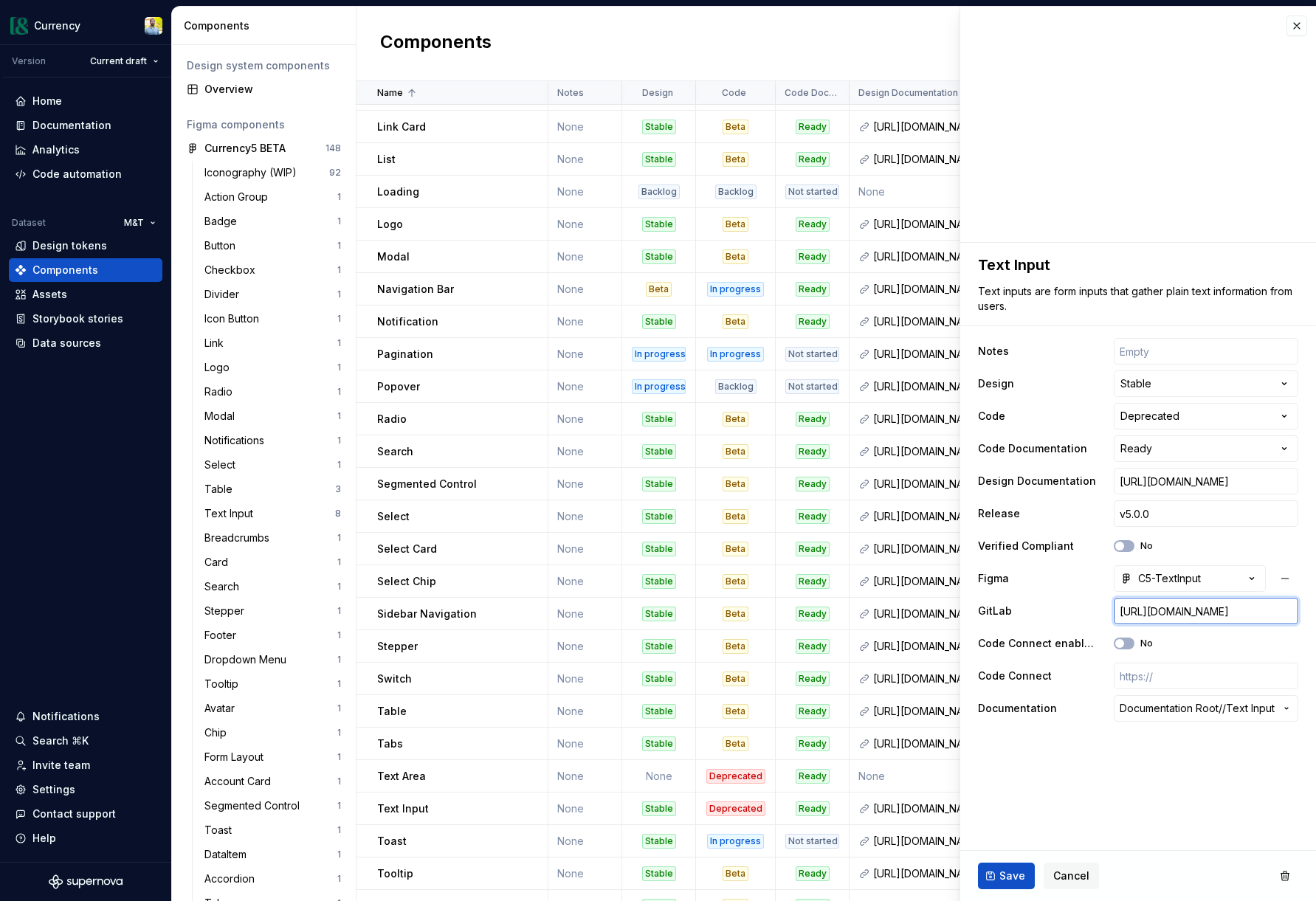
type input "[URL][DOMAIN_NAME]"
type textarea "*"
type input "[URL][DOMAIN_NAME]"
type textarea "*"
type input "[URL][DOMAIN_NAME]"
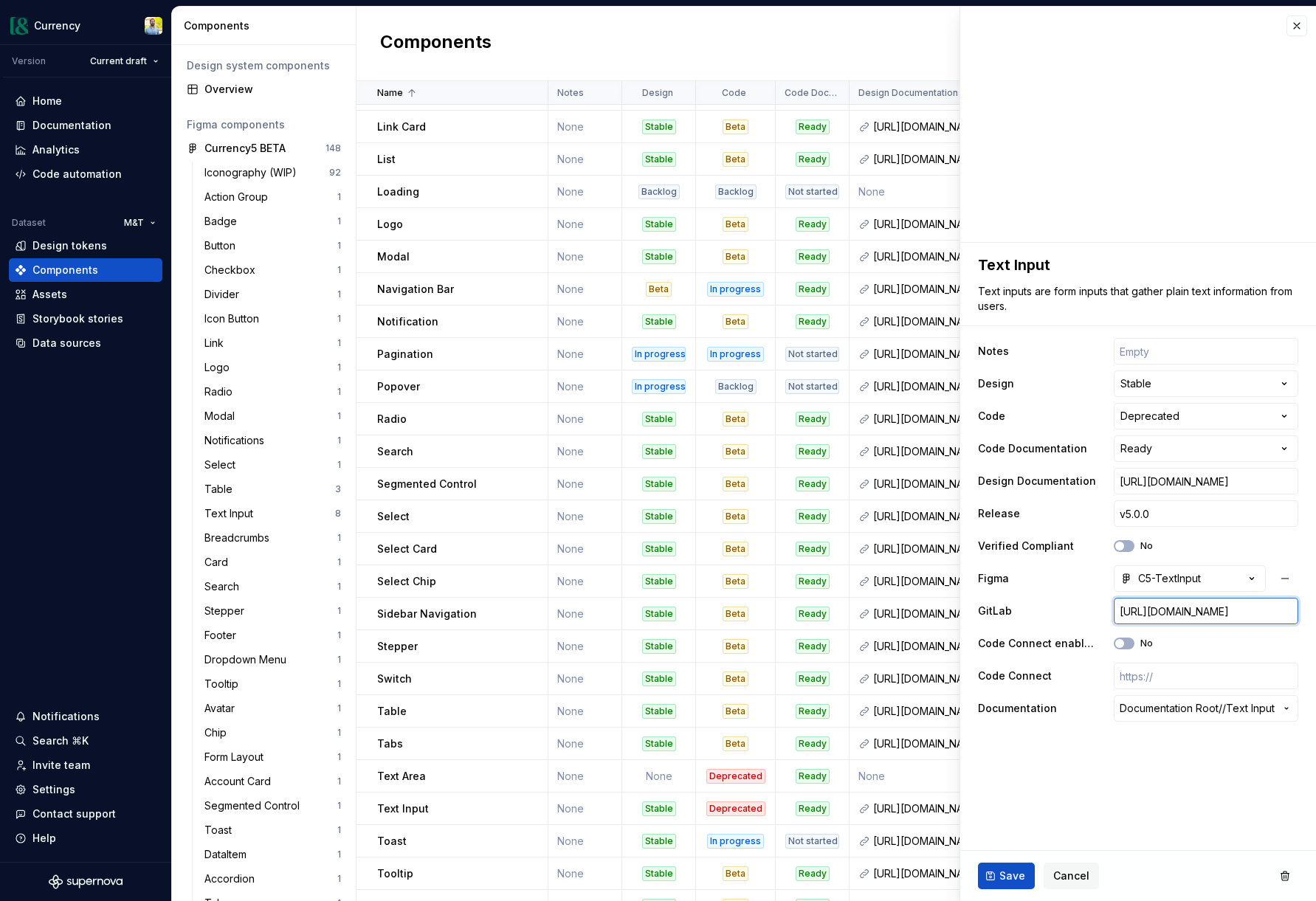
type textarea "*"
type input "[URL][DOMAIN_NAME]"
type textarea "*"
type input "[URL][DOMAIN_NAME]"
type textarea "*"
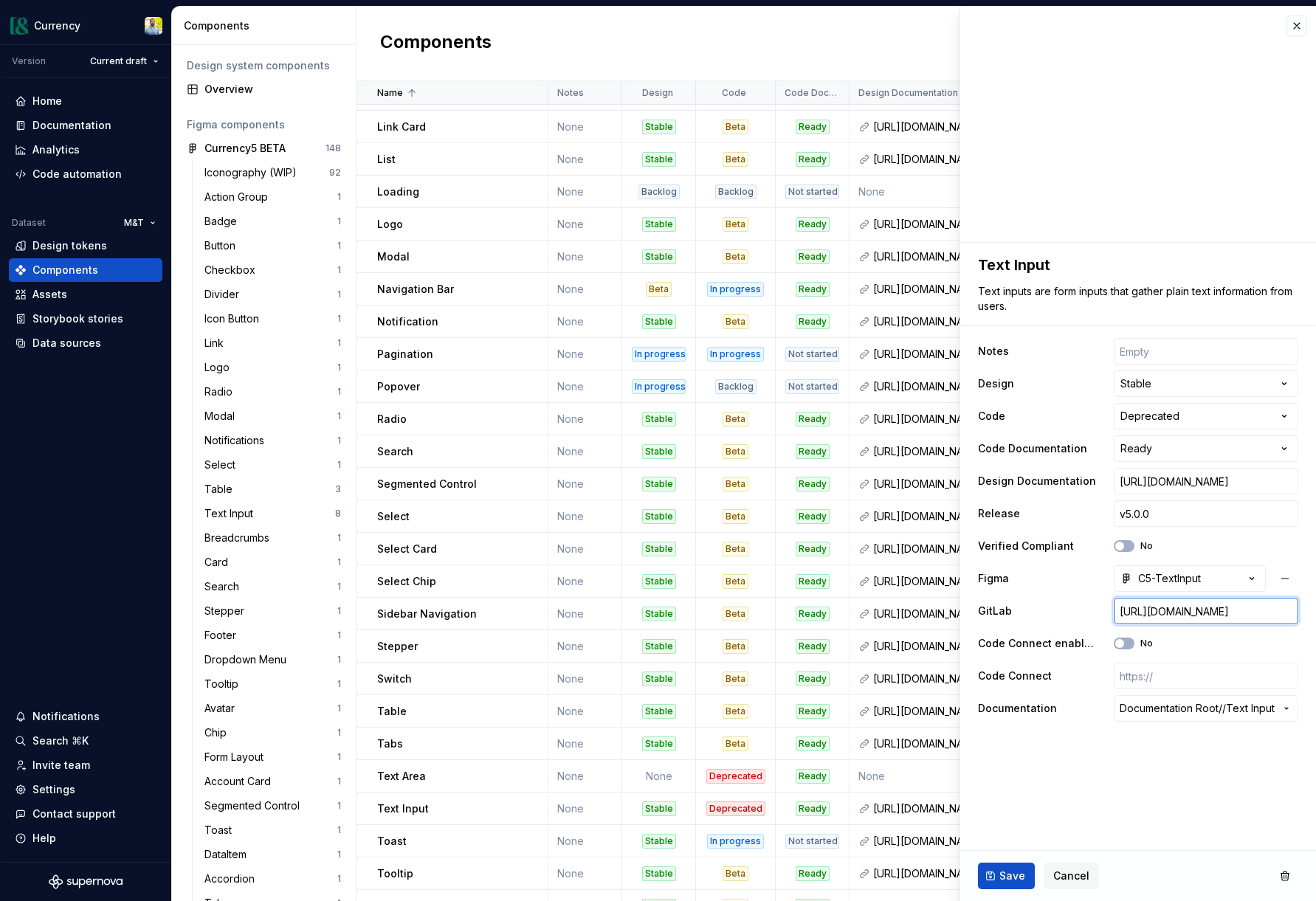
type input "[URL][DOMAIN_NAME]"
type textarea "*"
type input "[URL][DOMAIN_NAME]"
type textarea "*"
type input "[URL][DOMAIN_NAME]"
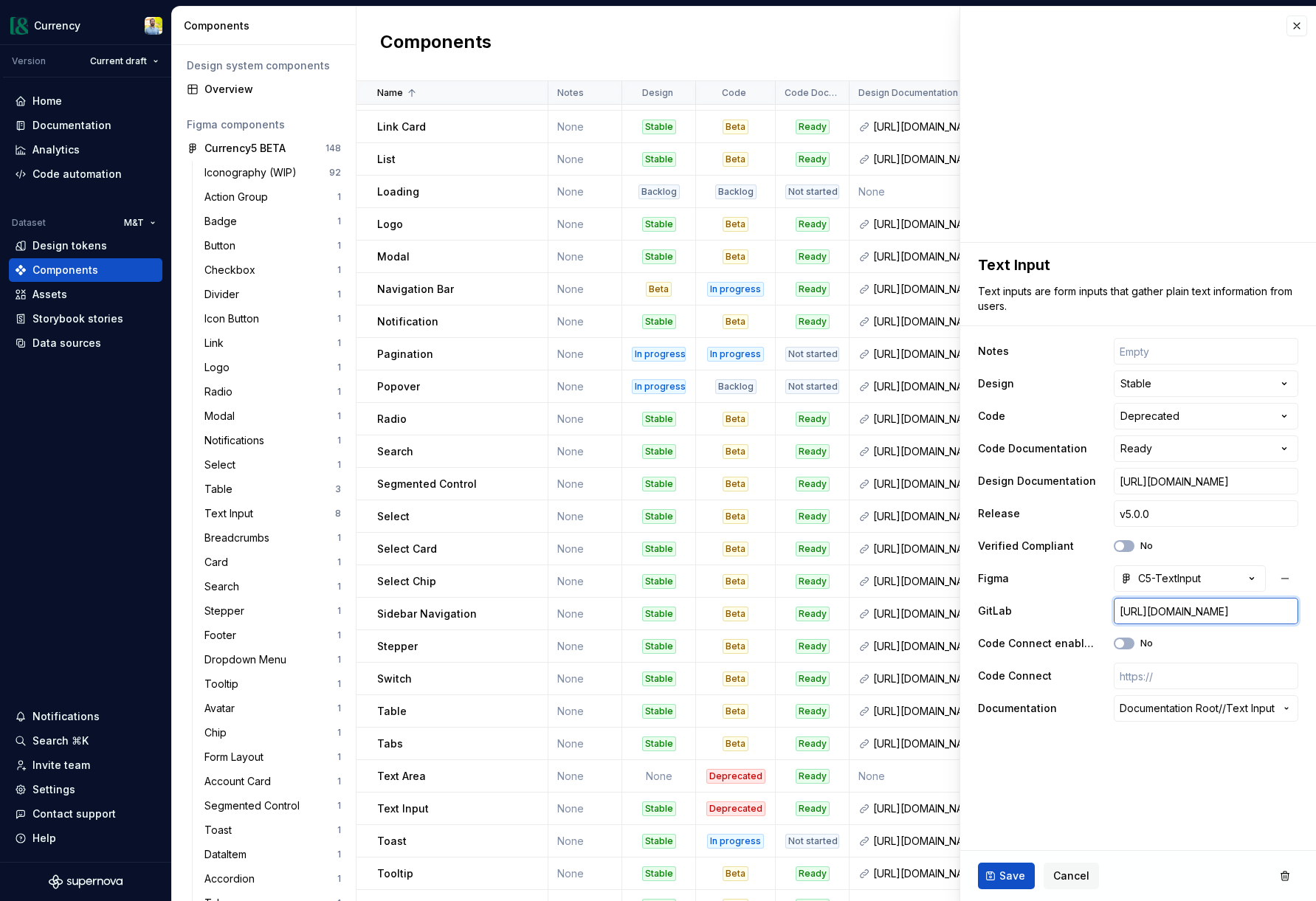
type textarea "*"
type input "[URL][DOMAIN_NAME]"
type textarea "*"
type input "[URL][DOMAIN_NAME]"
type textarea "*"
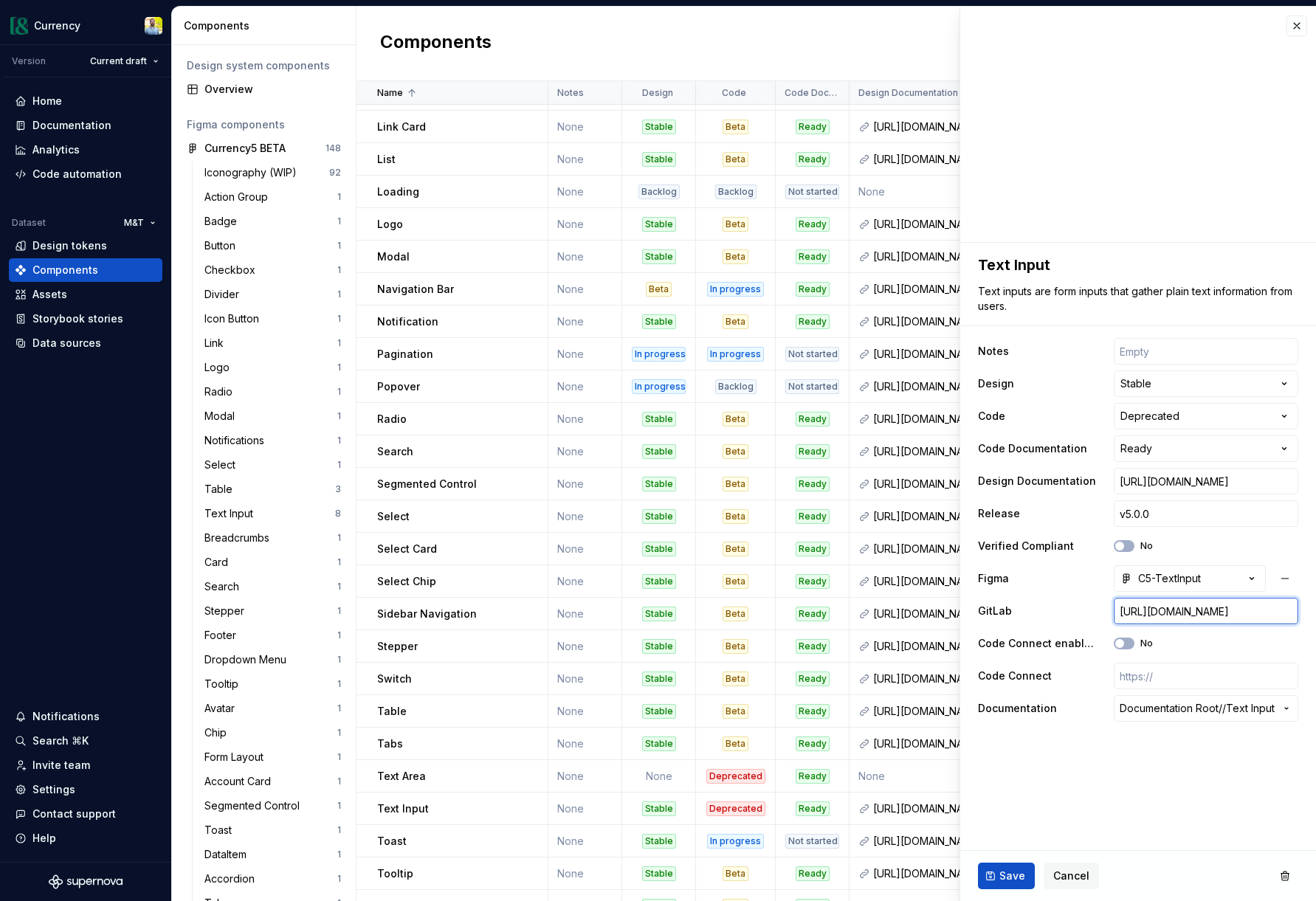
scroll to position [0, 438]
type input "[URL][DOMAIN_NAME]"
click at [1004, 878] on span "Save" at bounding box center [1012, 876] width 26 height 15
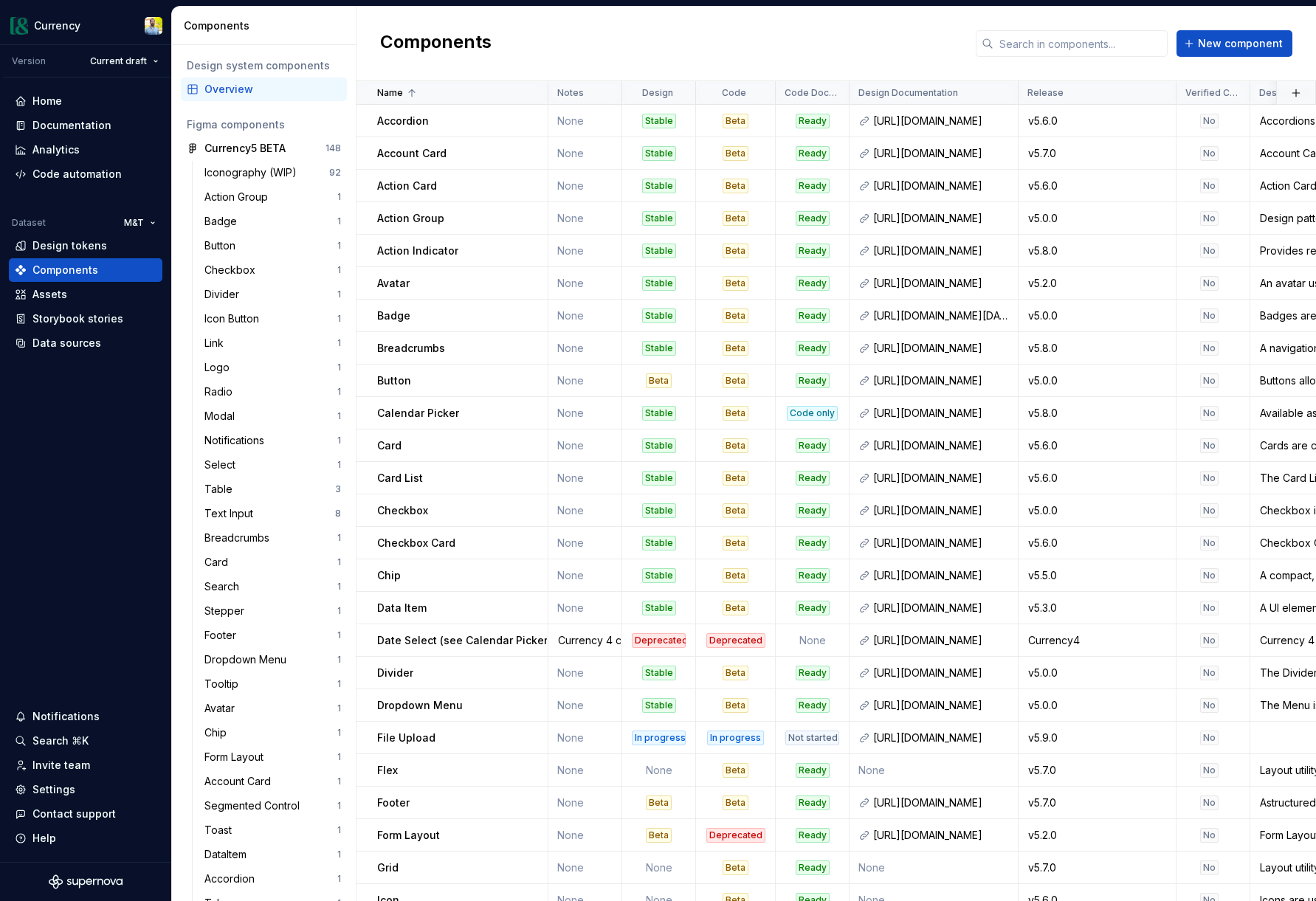
scroll to position [957, 0]
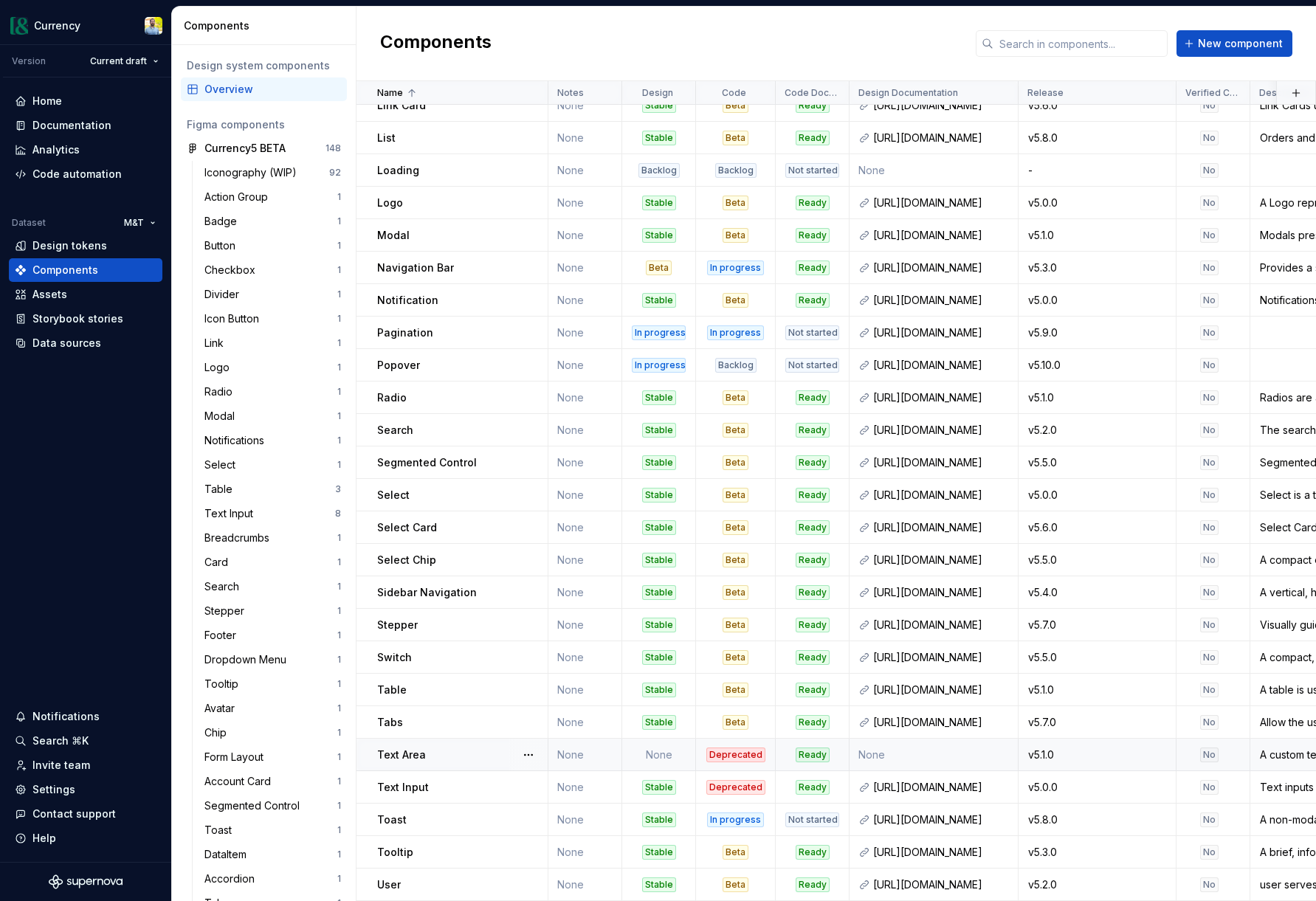
click at [450, 747] on div "Text Area" at bounding box center [462, 755] width 169 height 15
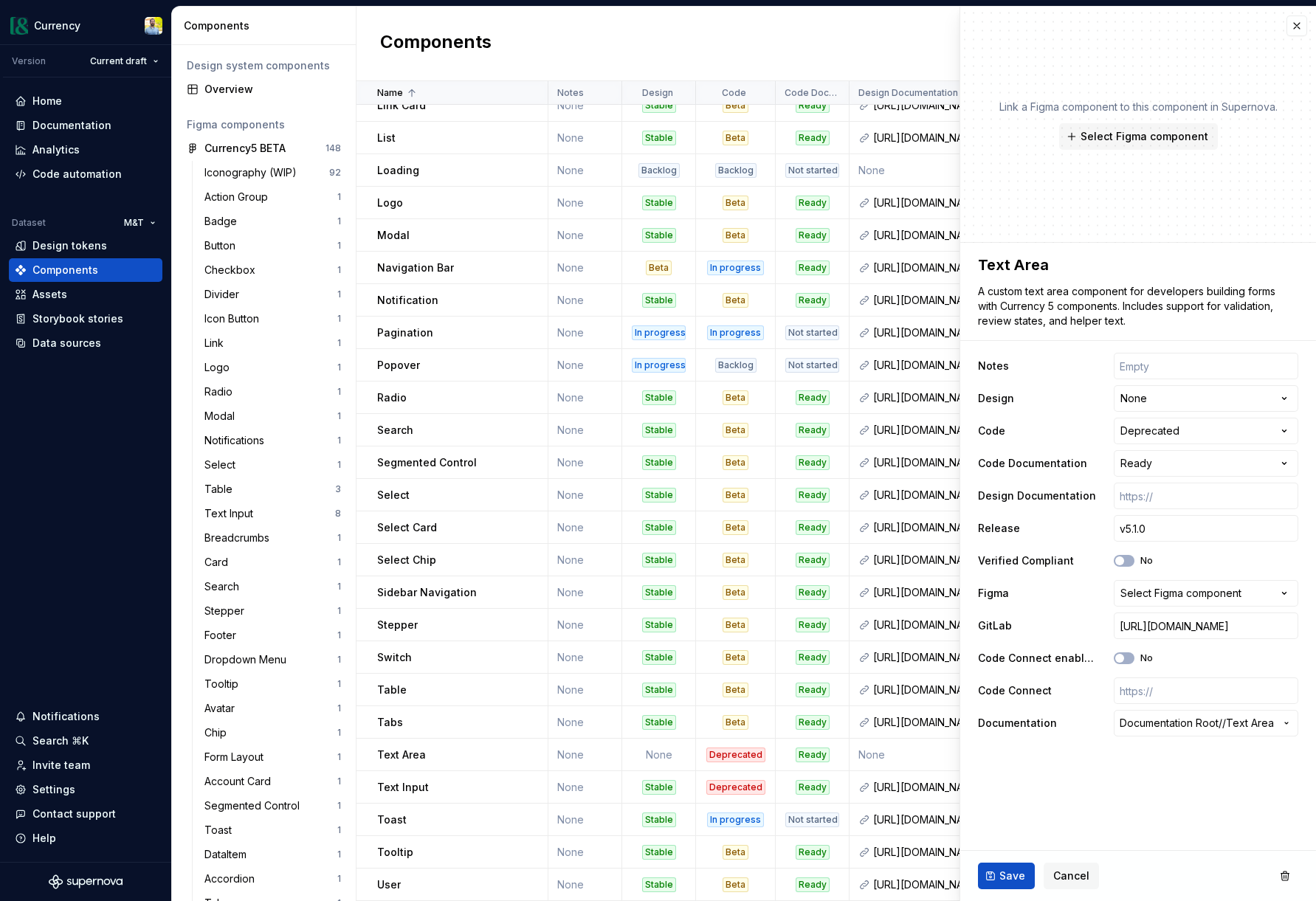
type textarea "*"
click at [1193, 725] on span "Documentation Root /" at bounding box center [1171, 723] width 103 height 15
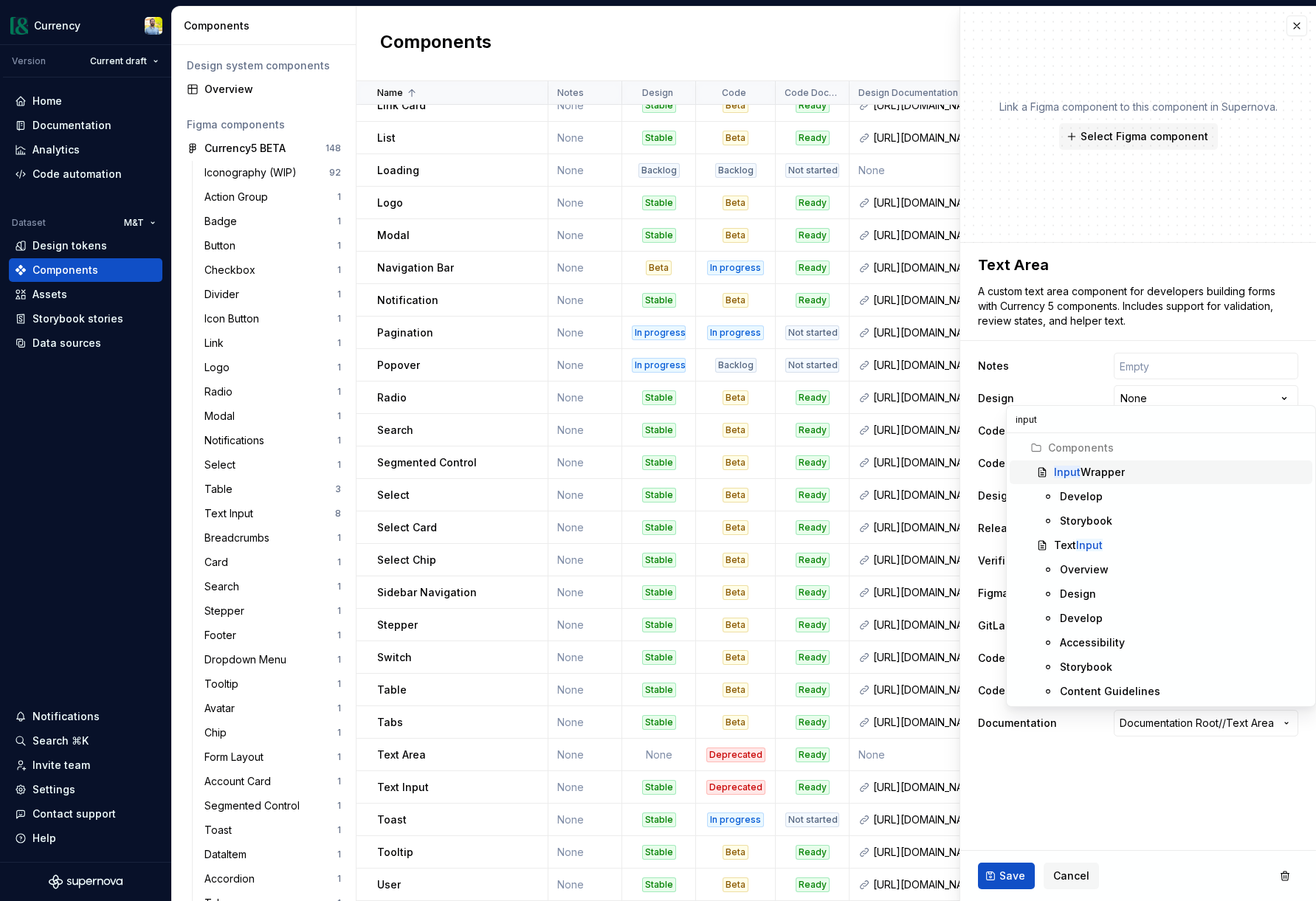
type input "input"
click at [1103, 467] on div "Input Wrapper" at bounding box center [1089, 473] width 71 height 15
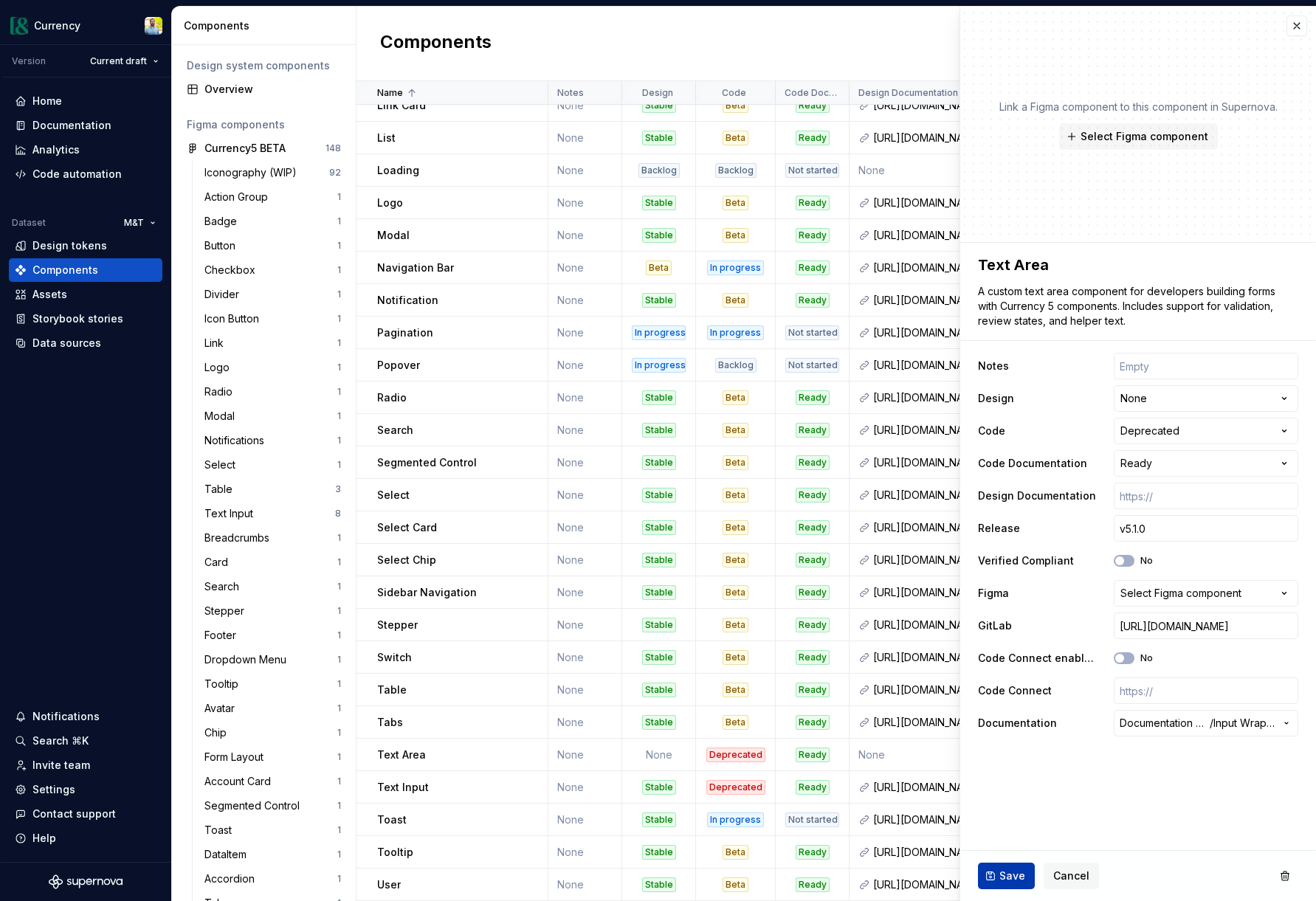
click at [1001, 869] on span "Save" at bounding box center [1012, 876] width 26 height 15
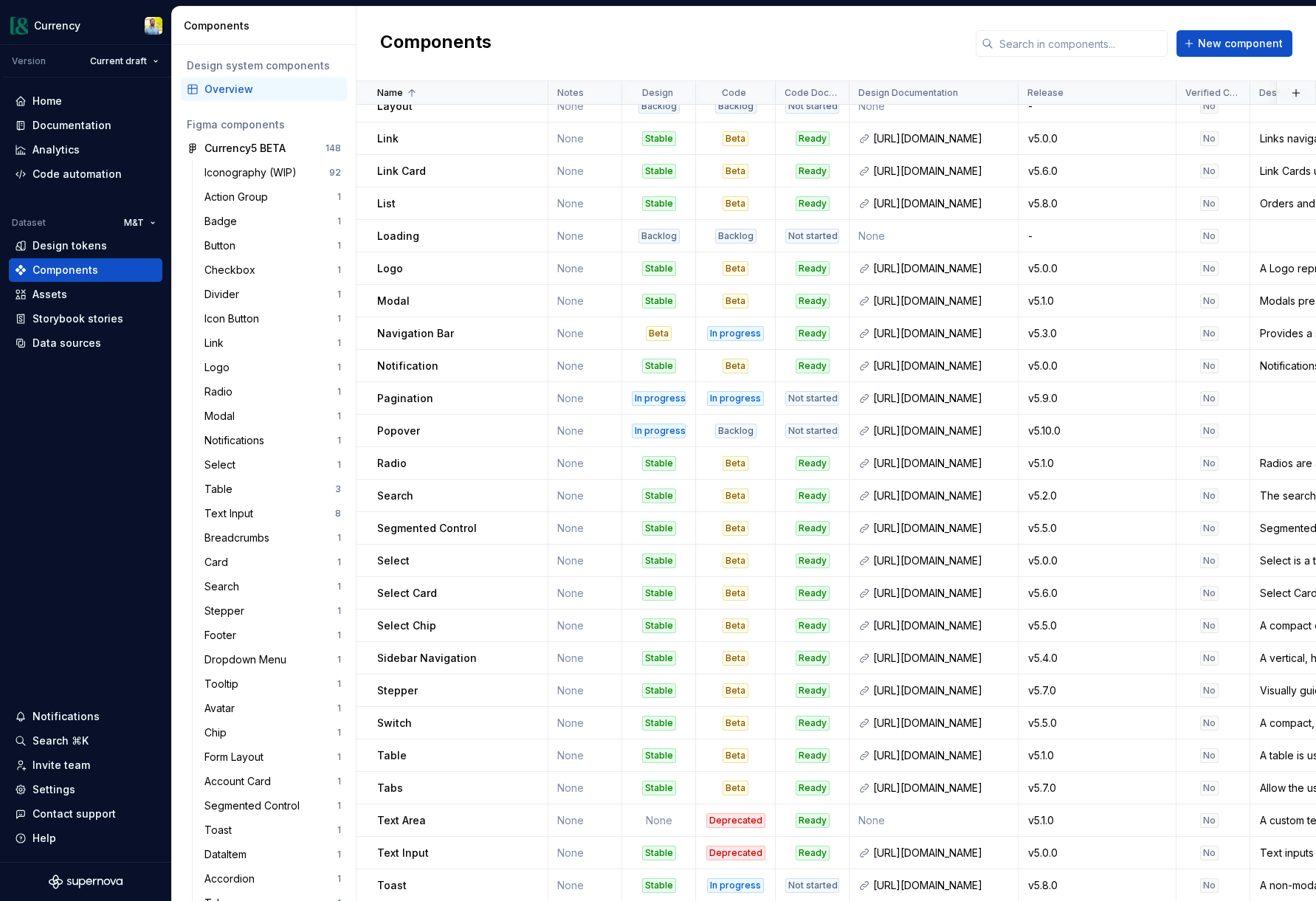
scroll to position [957, 0]
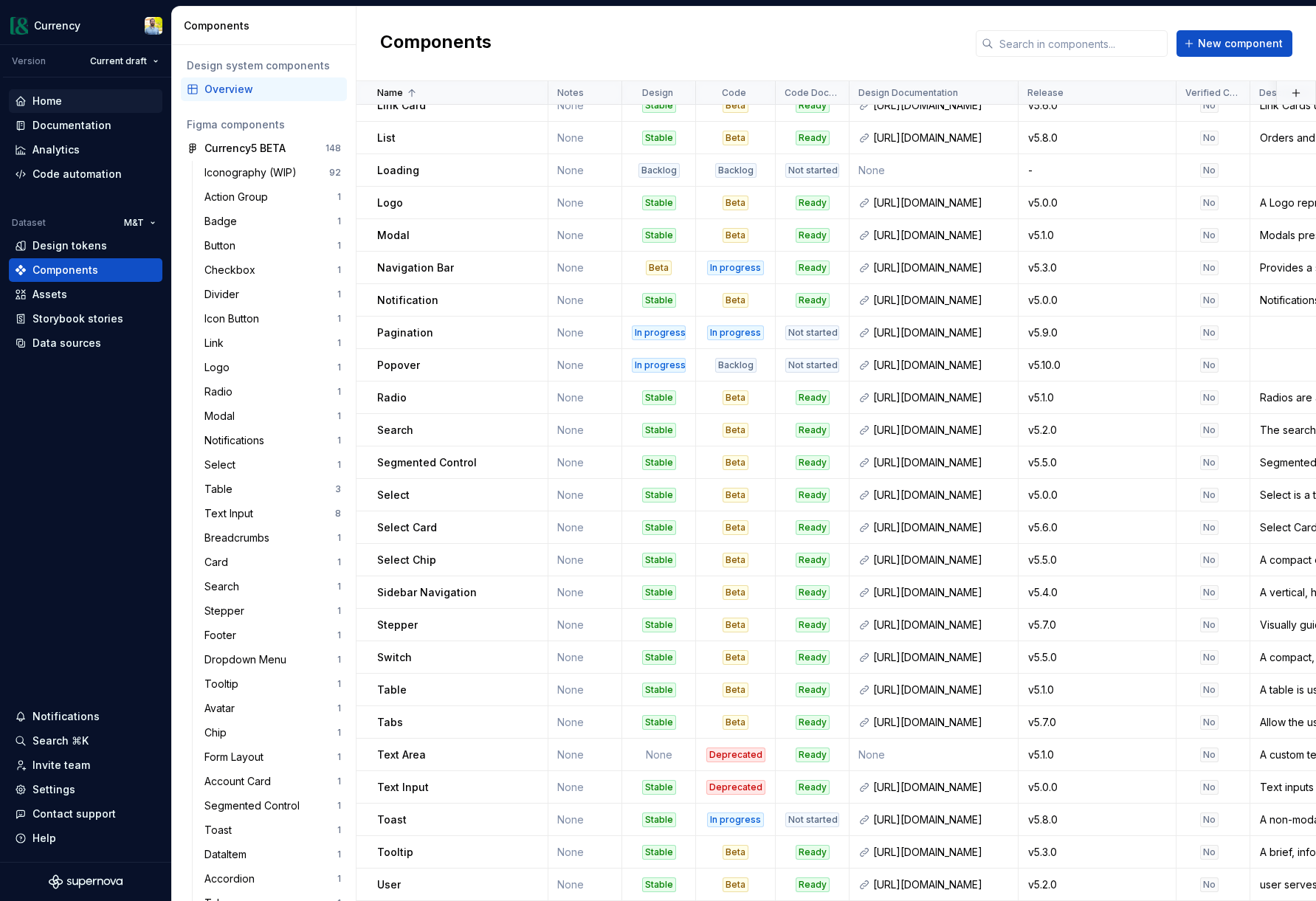
click at [63, 95] on div "Home" at bounding box center [86, 101] width 142 height 15
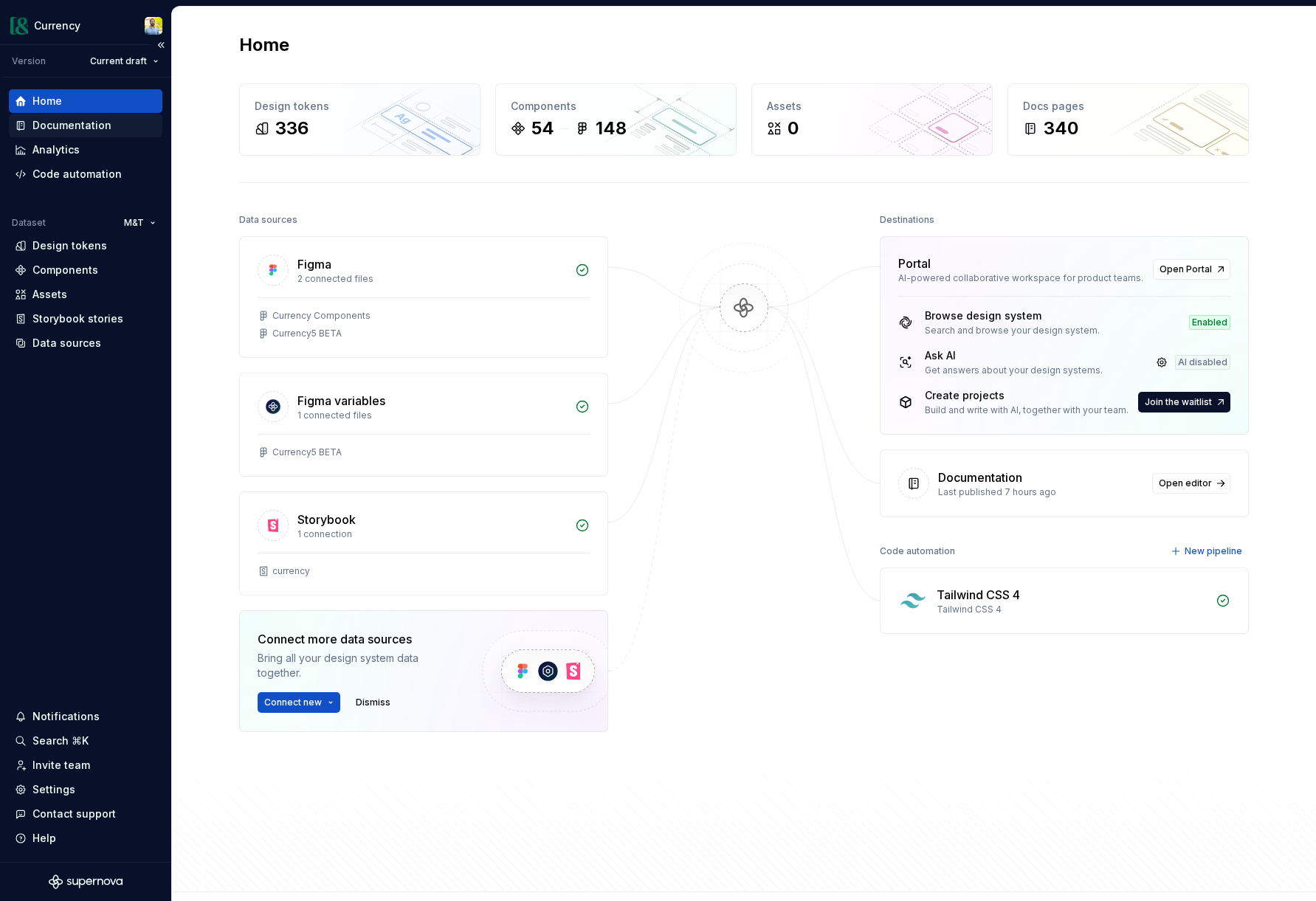
click at [58, 118] on div "Documentation" at bounding box center [71, 125] width 79 height 15
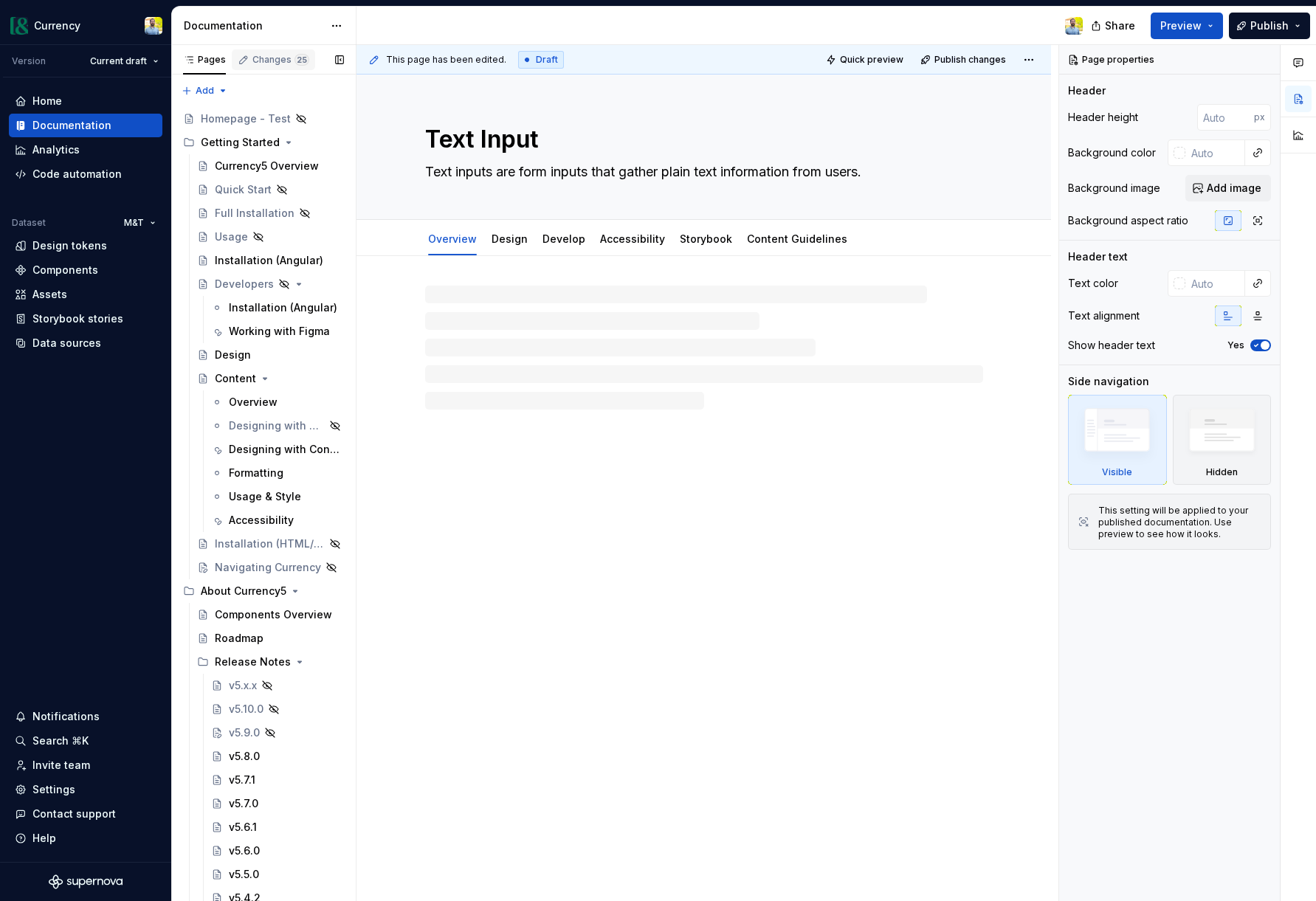
click at [279, 62] on div "Changes 25" at bounding box center [281, 60] width 56 height 12
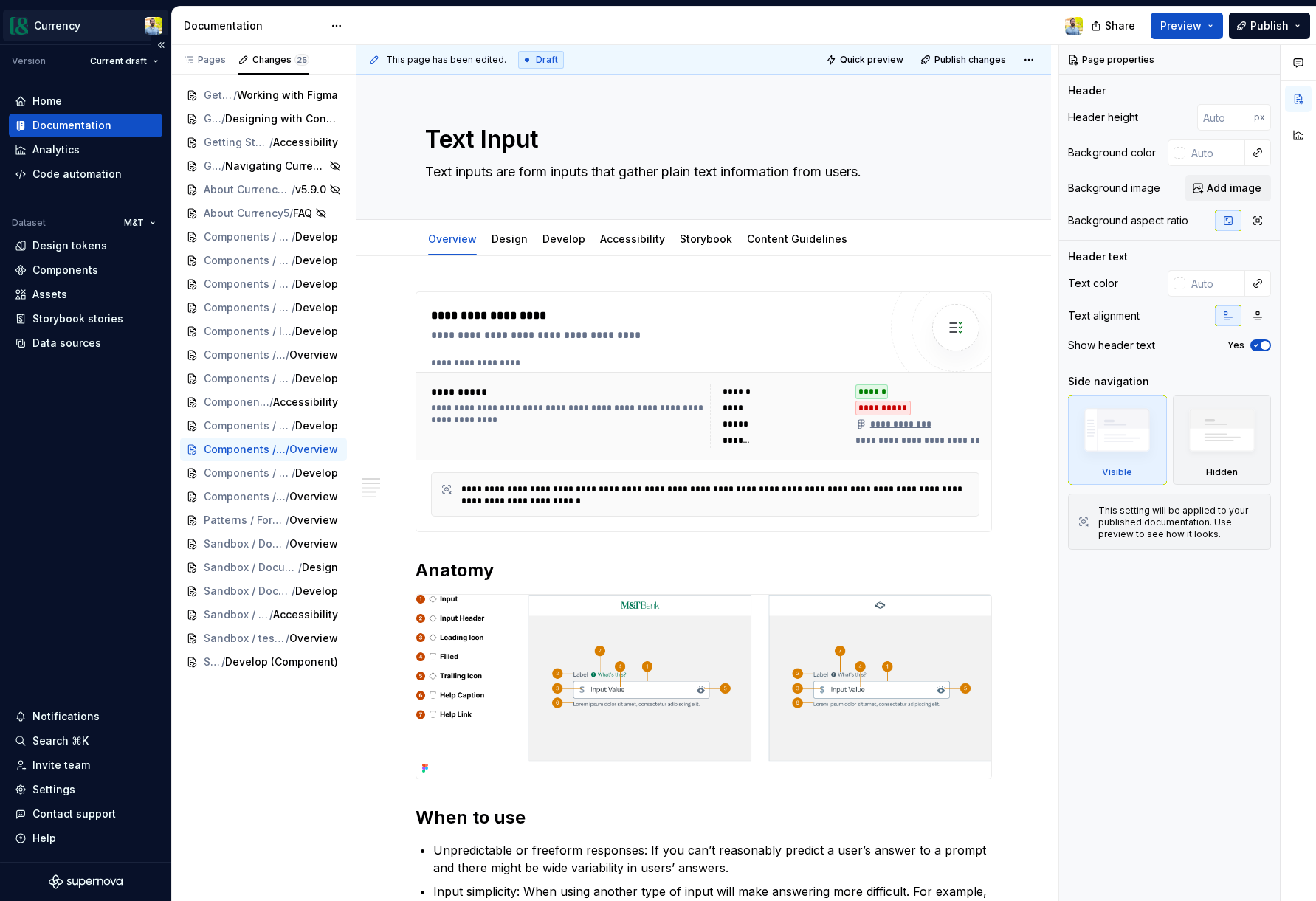
type textarea "*"
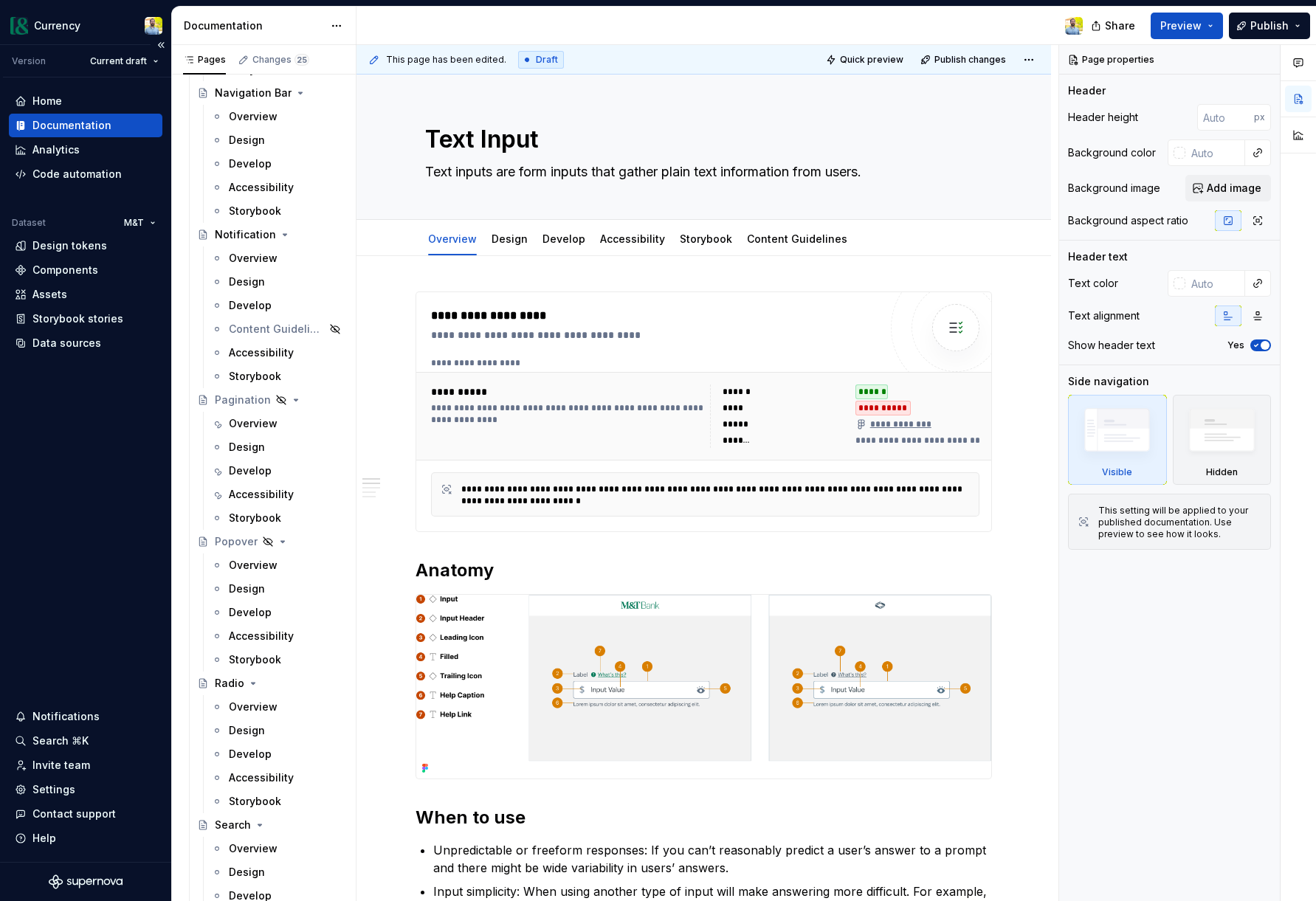
scroll to position [4962, 0]
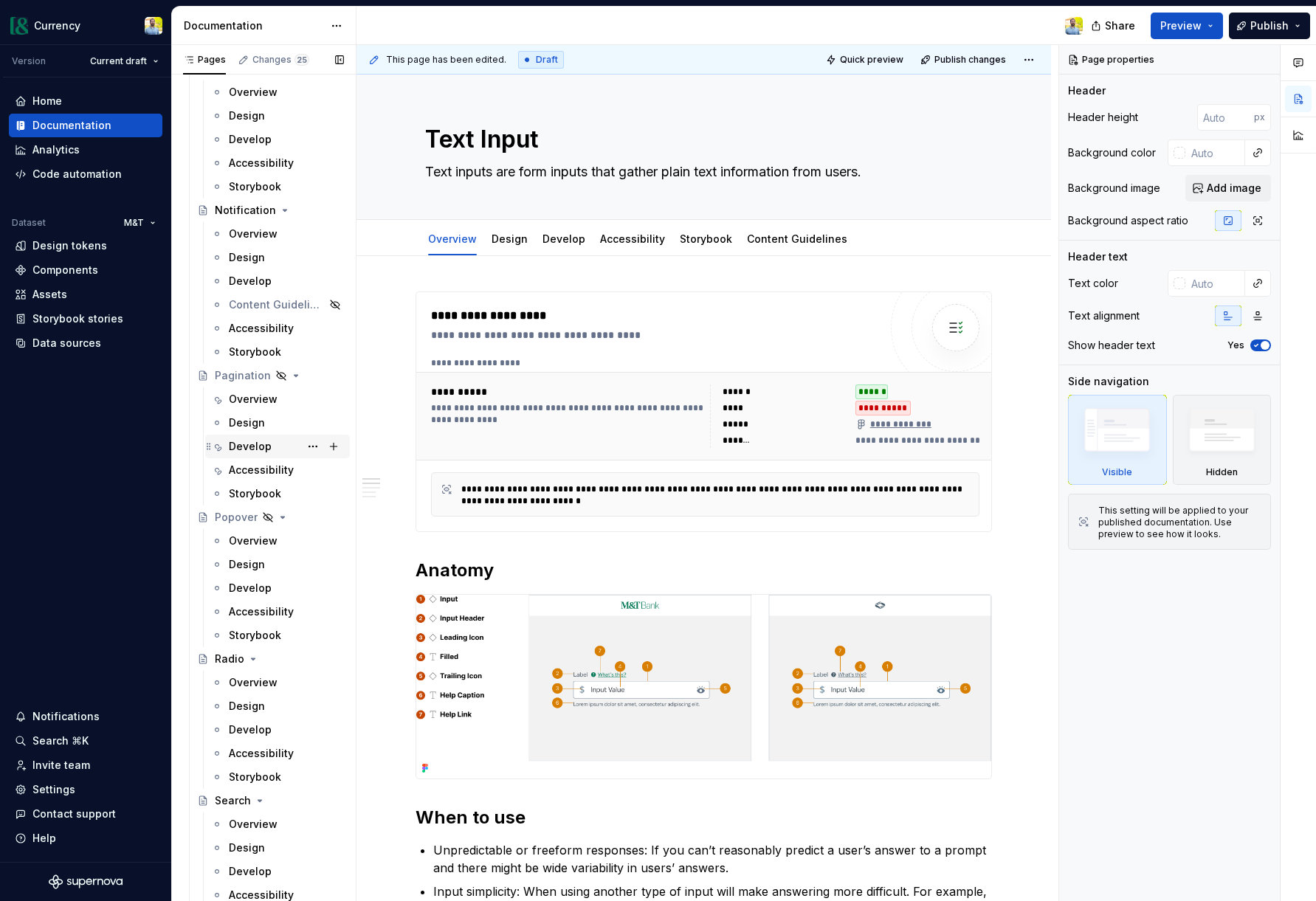
click at [248, 444] on div "Develop" at bounding box center [250, 447] width 43 height 15
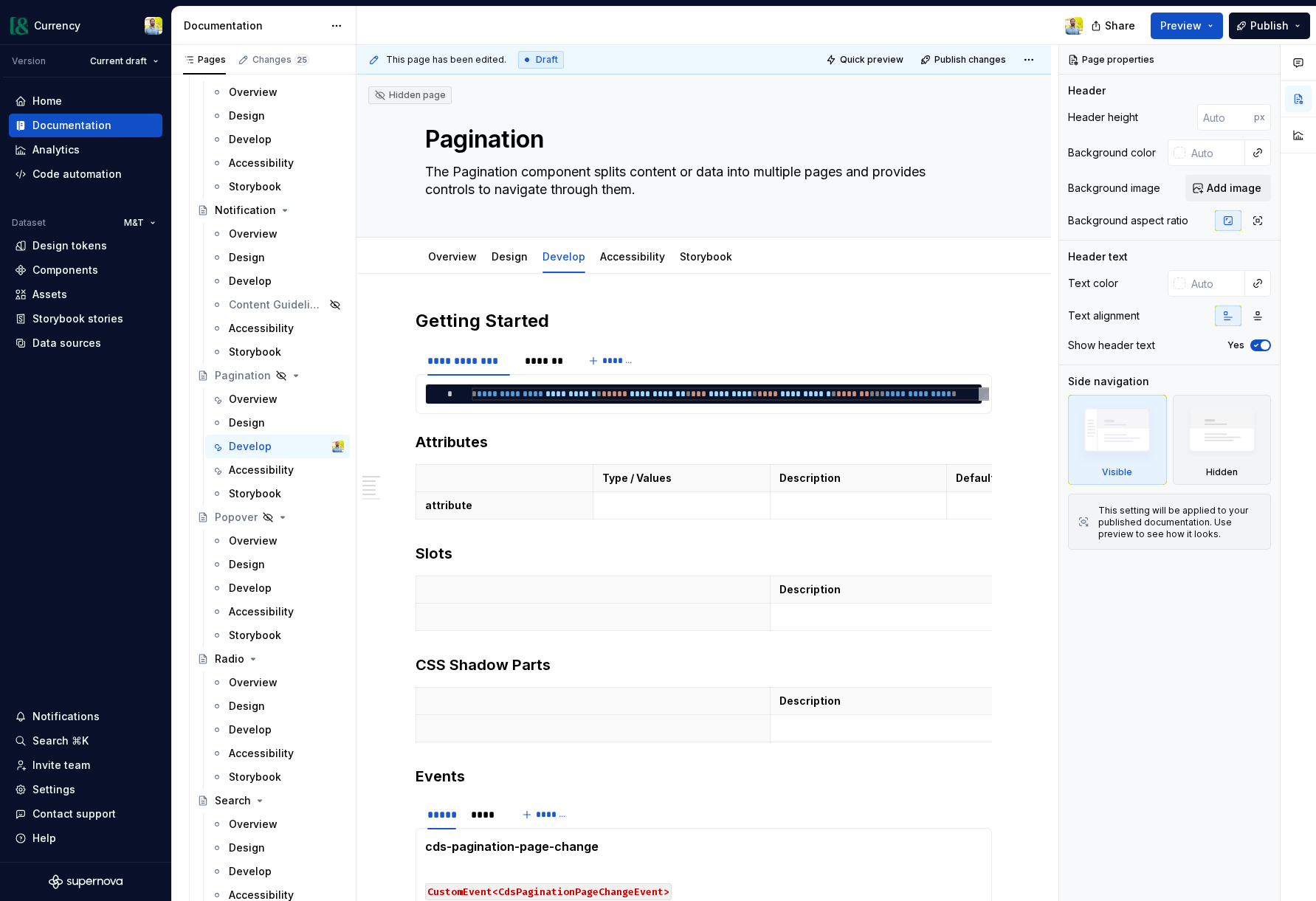
click at [602, 392] on div "**********" at bounding box center [762, 398] width 580 height 22
type textarea "*"
type textarea "**********"
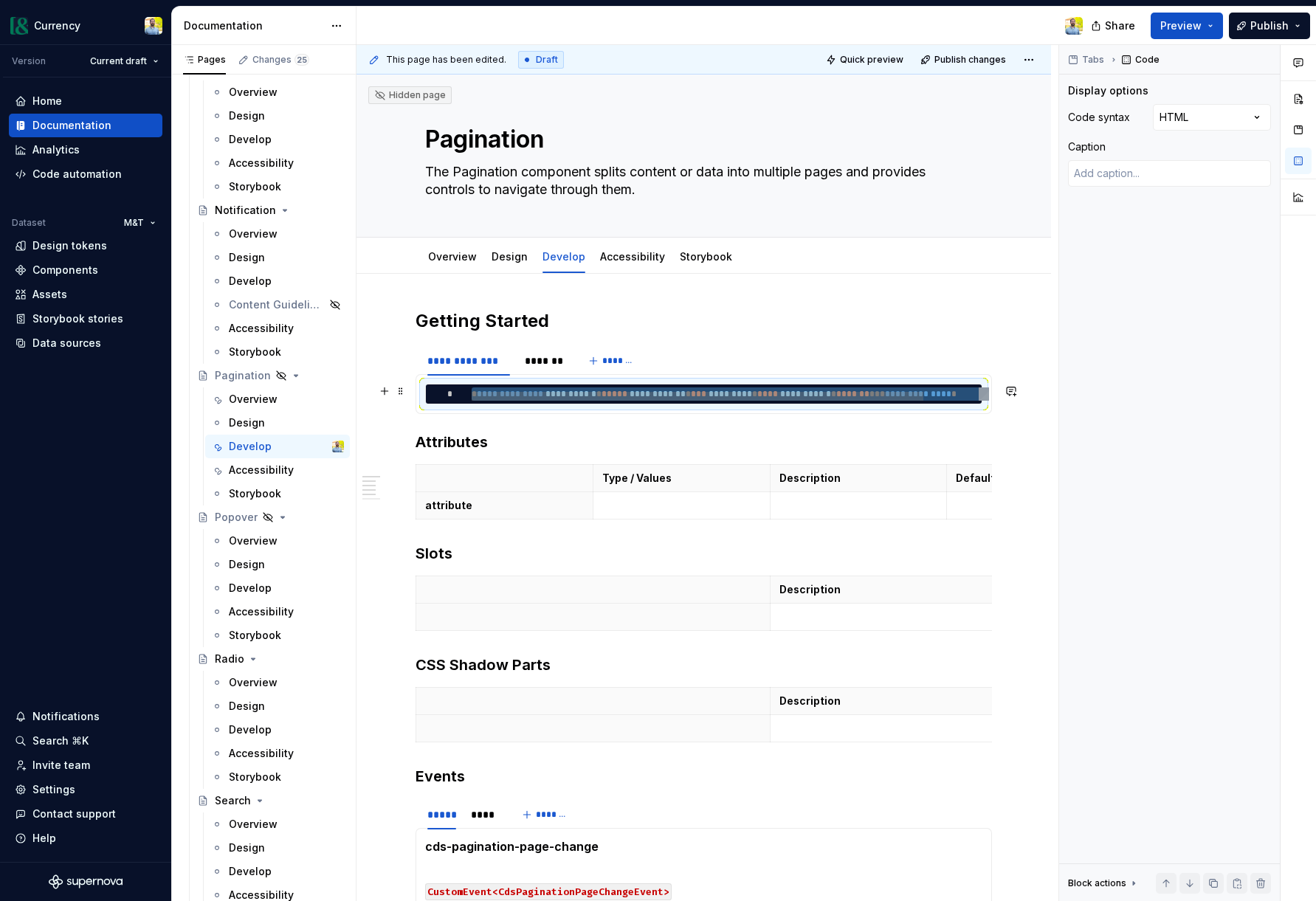
scroll to position [0, 144]
click at [602, 392] on div "**********" at bounding box center [762, 398] width 580 height 22
type textarea "*"
type textarea "**********"
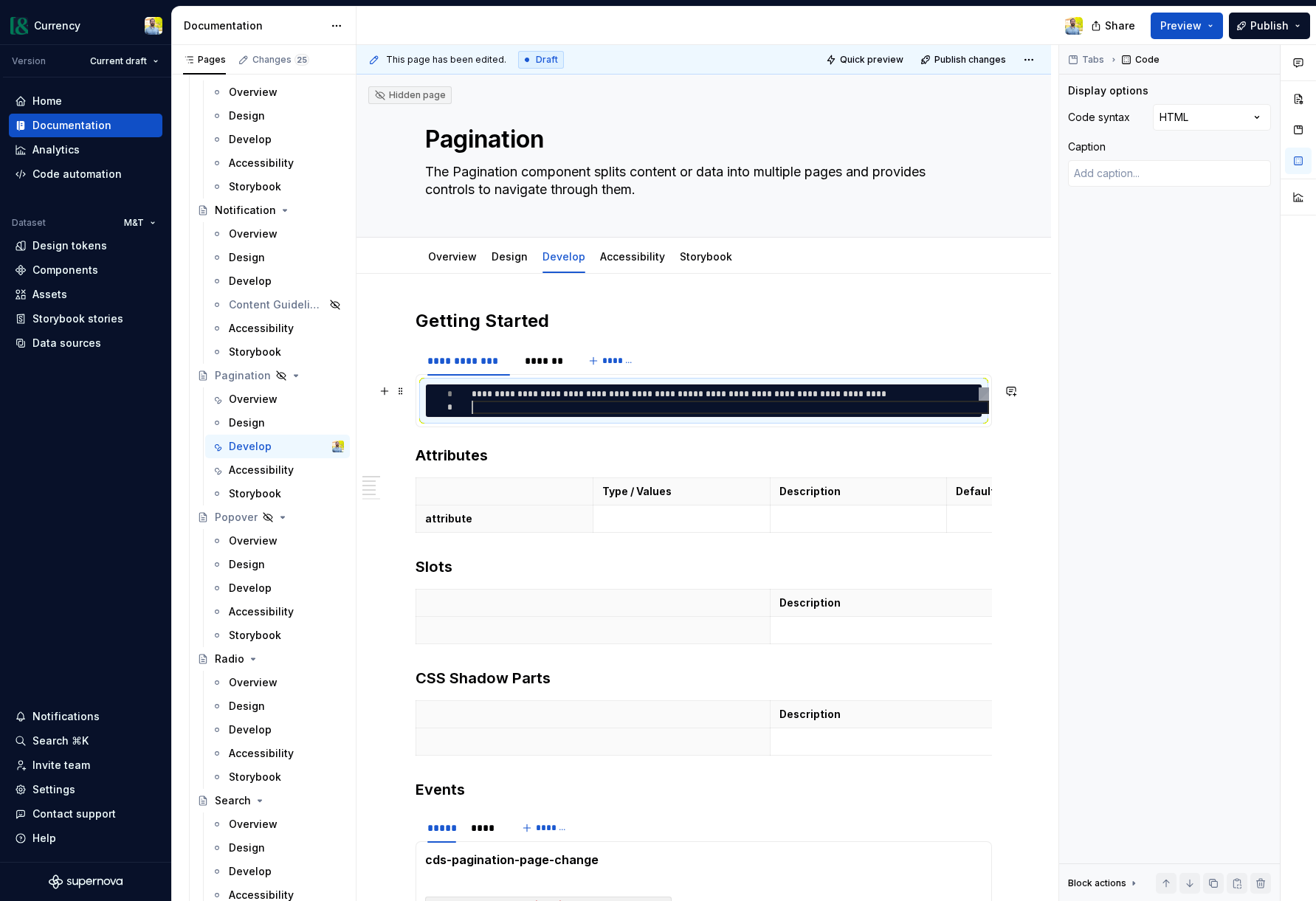
scroll to position [13, 0]
type textarea "*"
type textarea "**********"
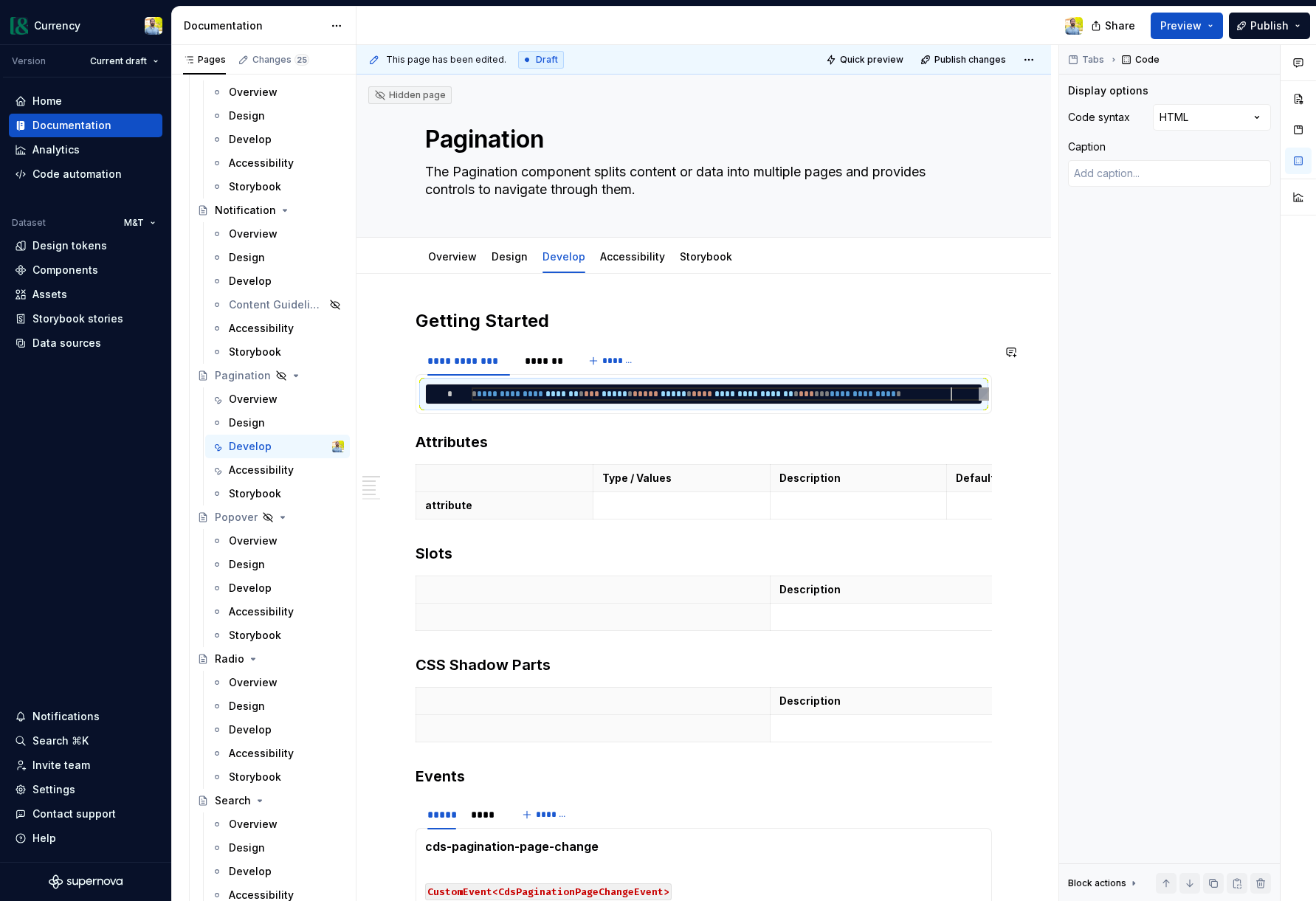
scroll to position [0, 479]
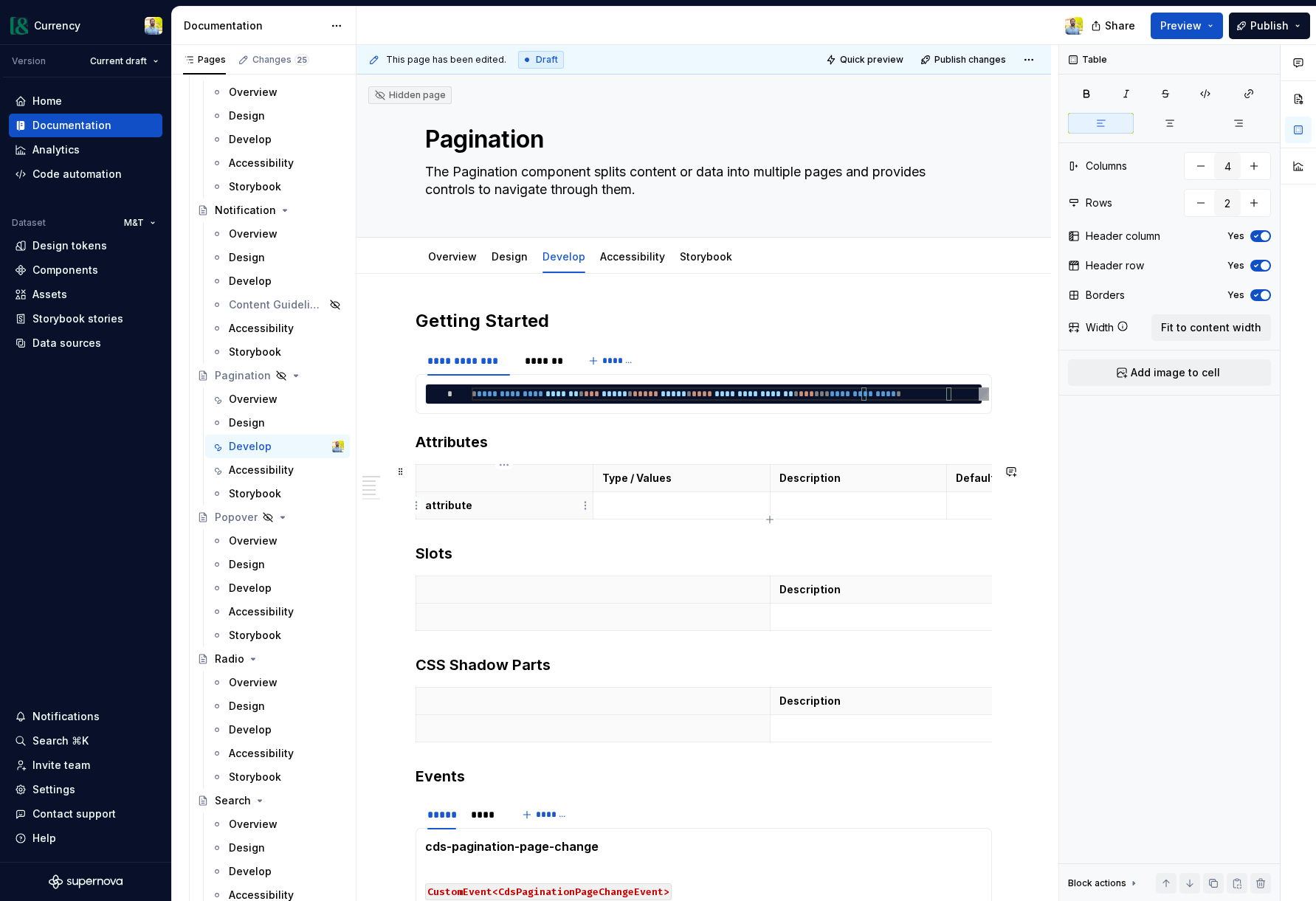
click at [493, 502] on p "attribute" at bounding box center [504, 506] width 159 height 15
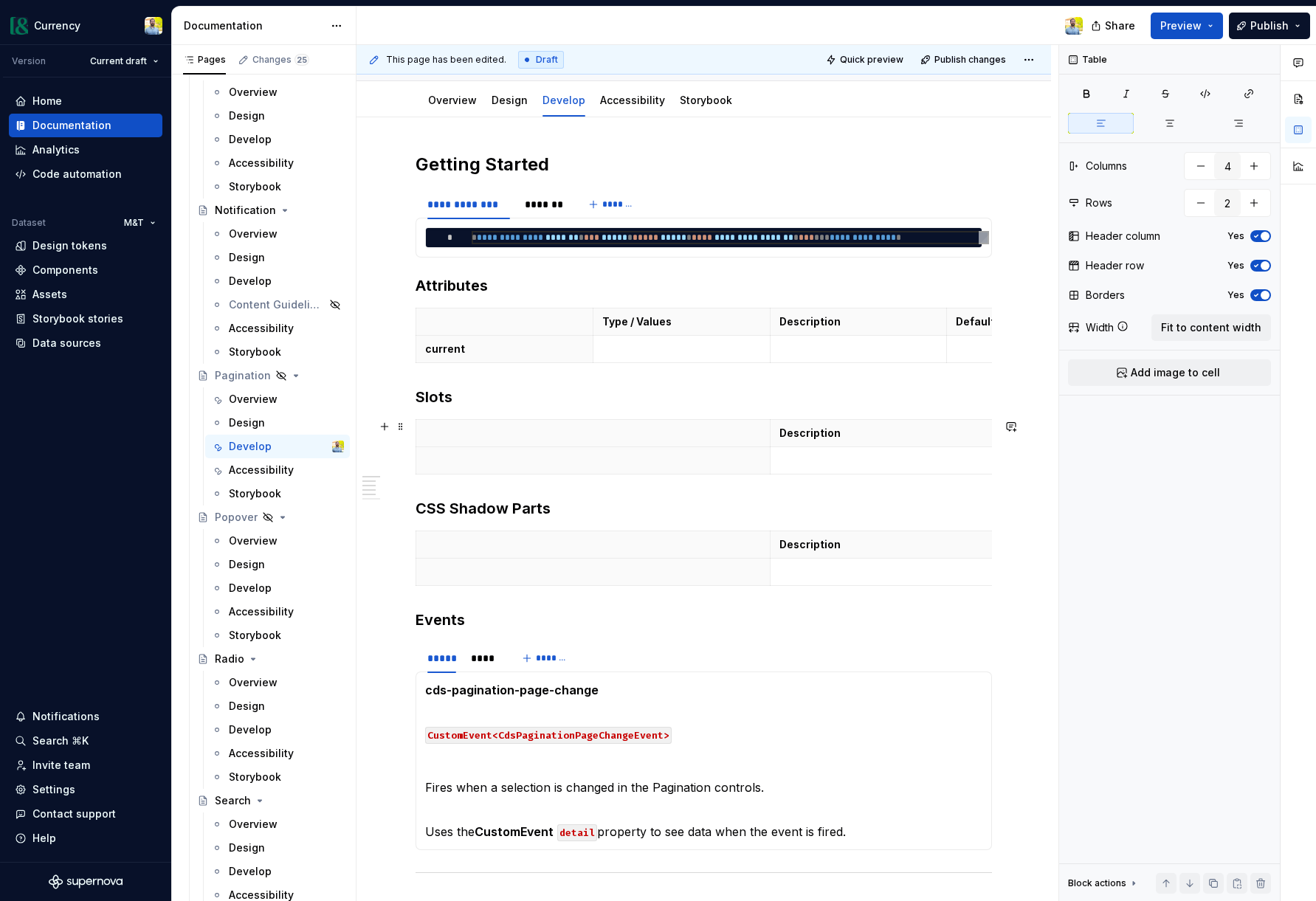
scroll to position [179, 0]
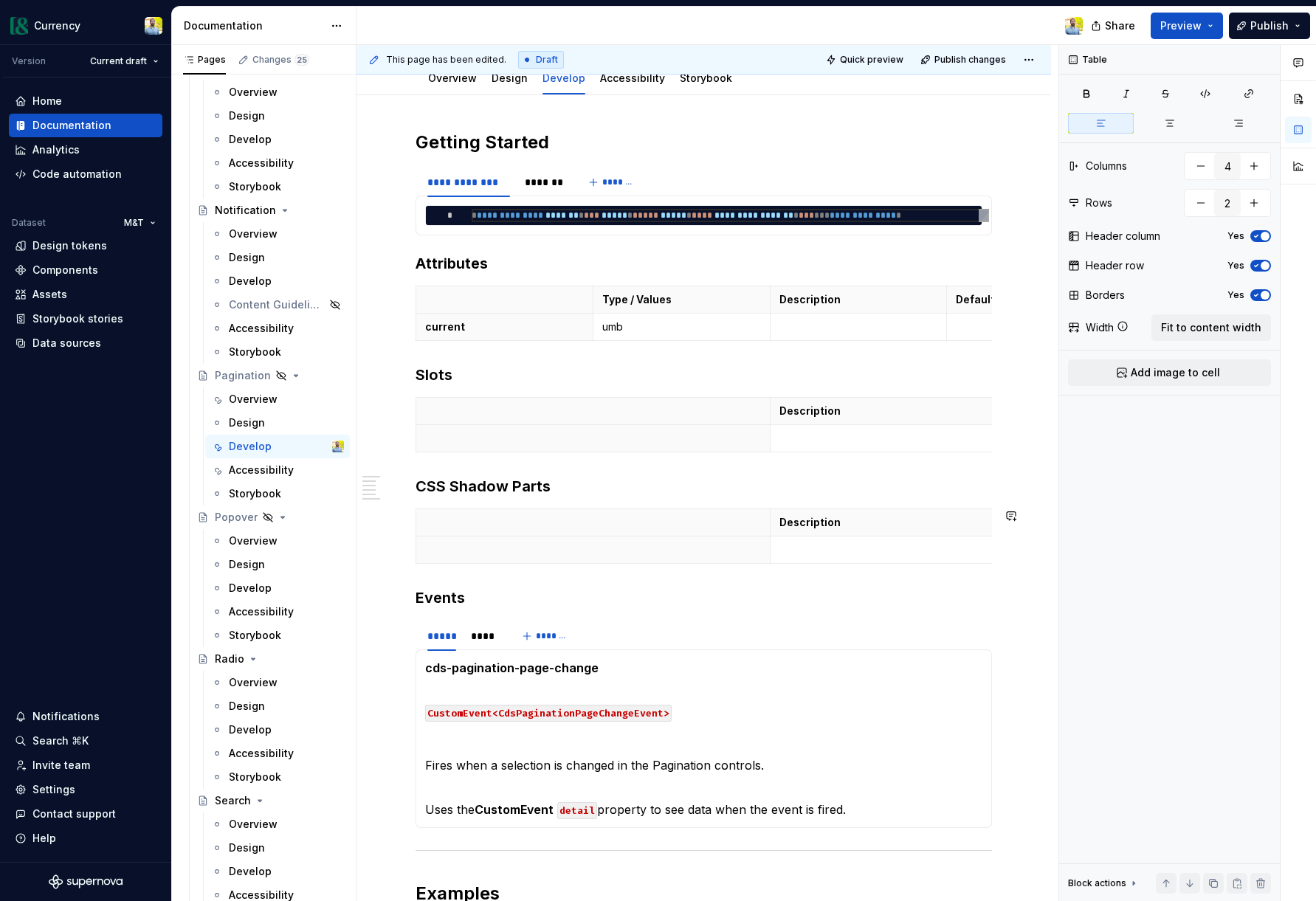
type textarea "*"
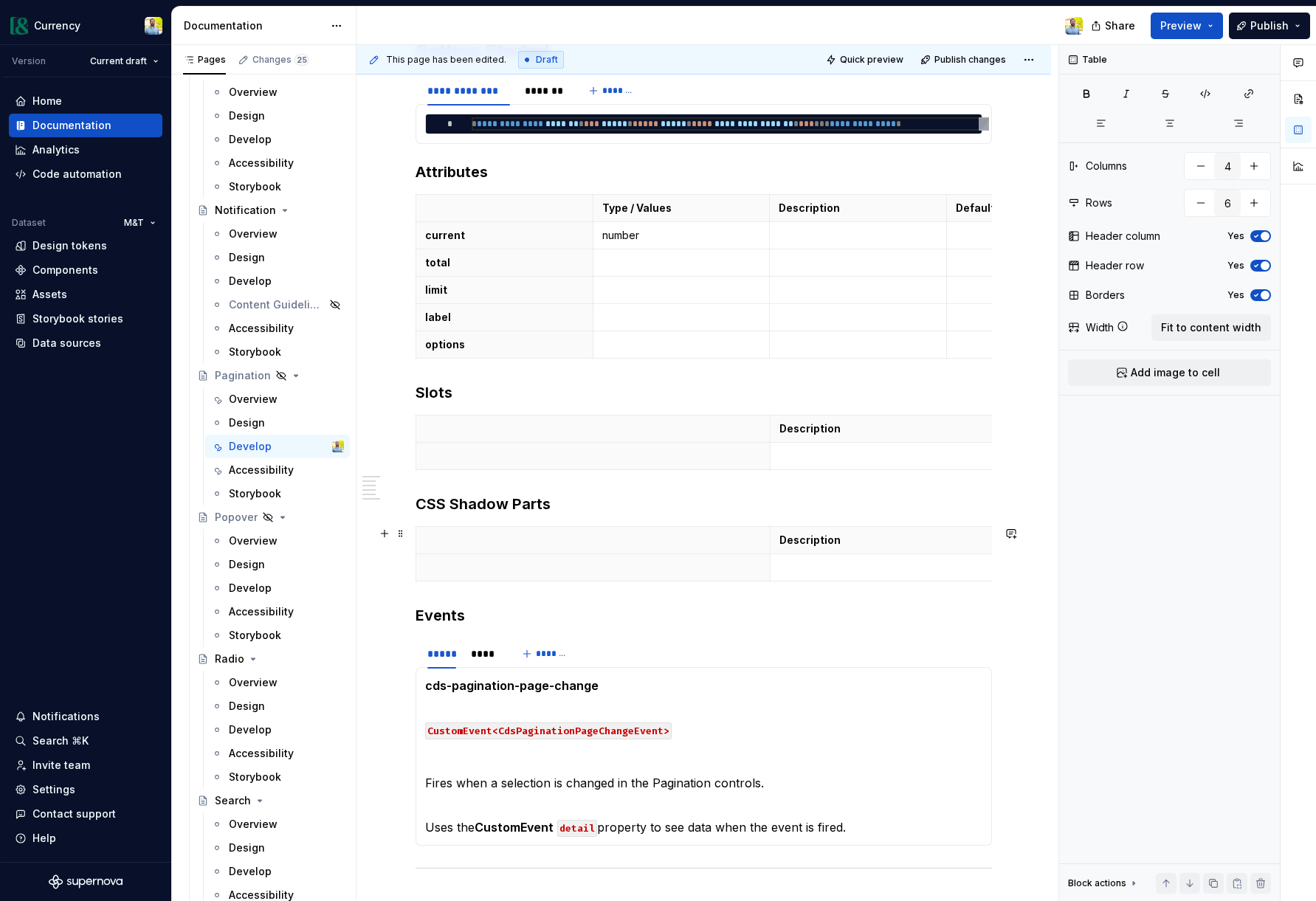
scroll to position [272, 0]
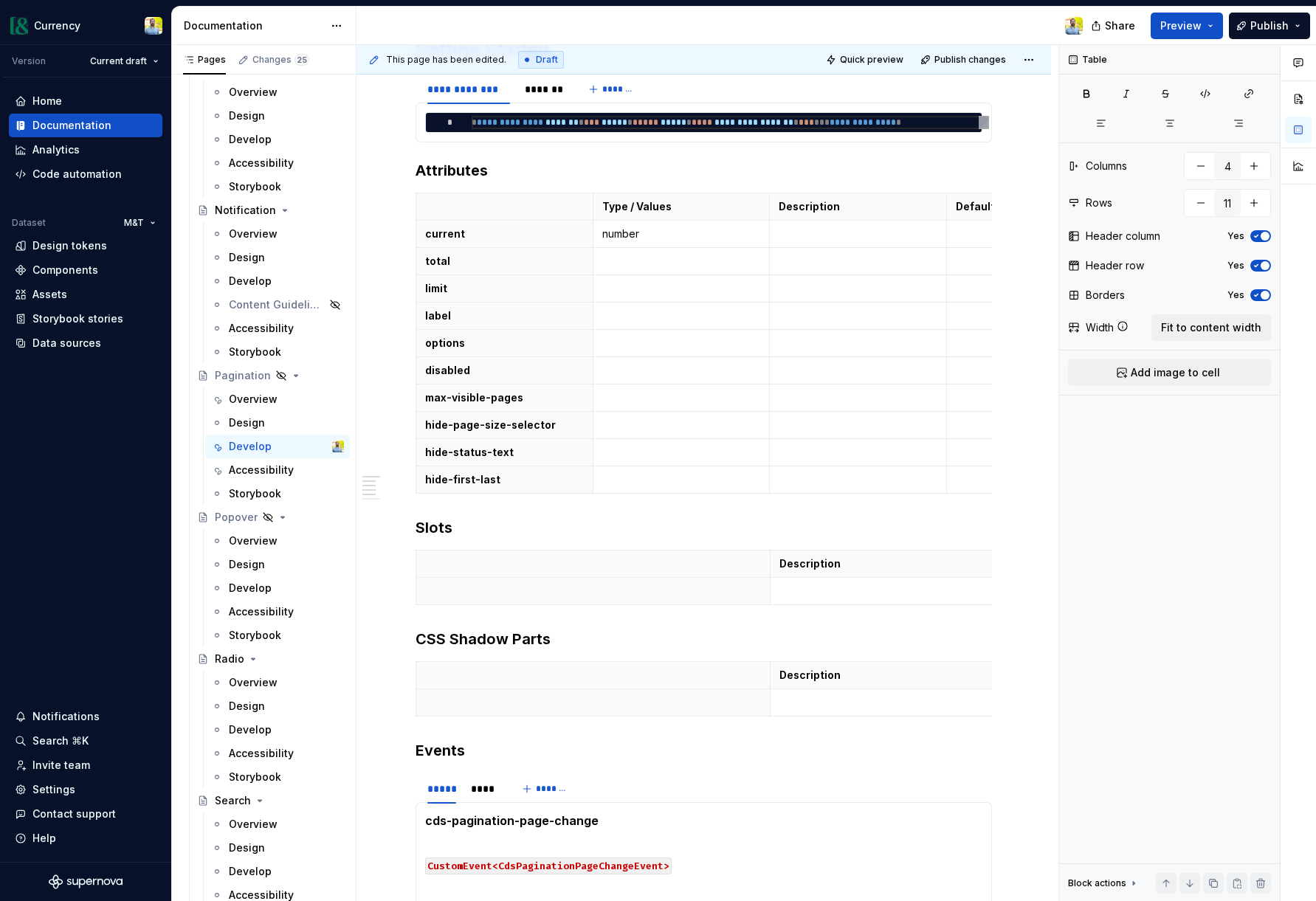
type input "12"
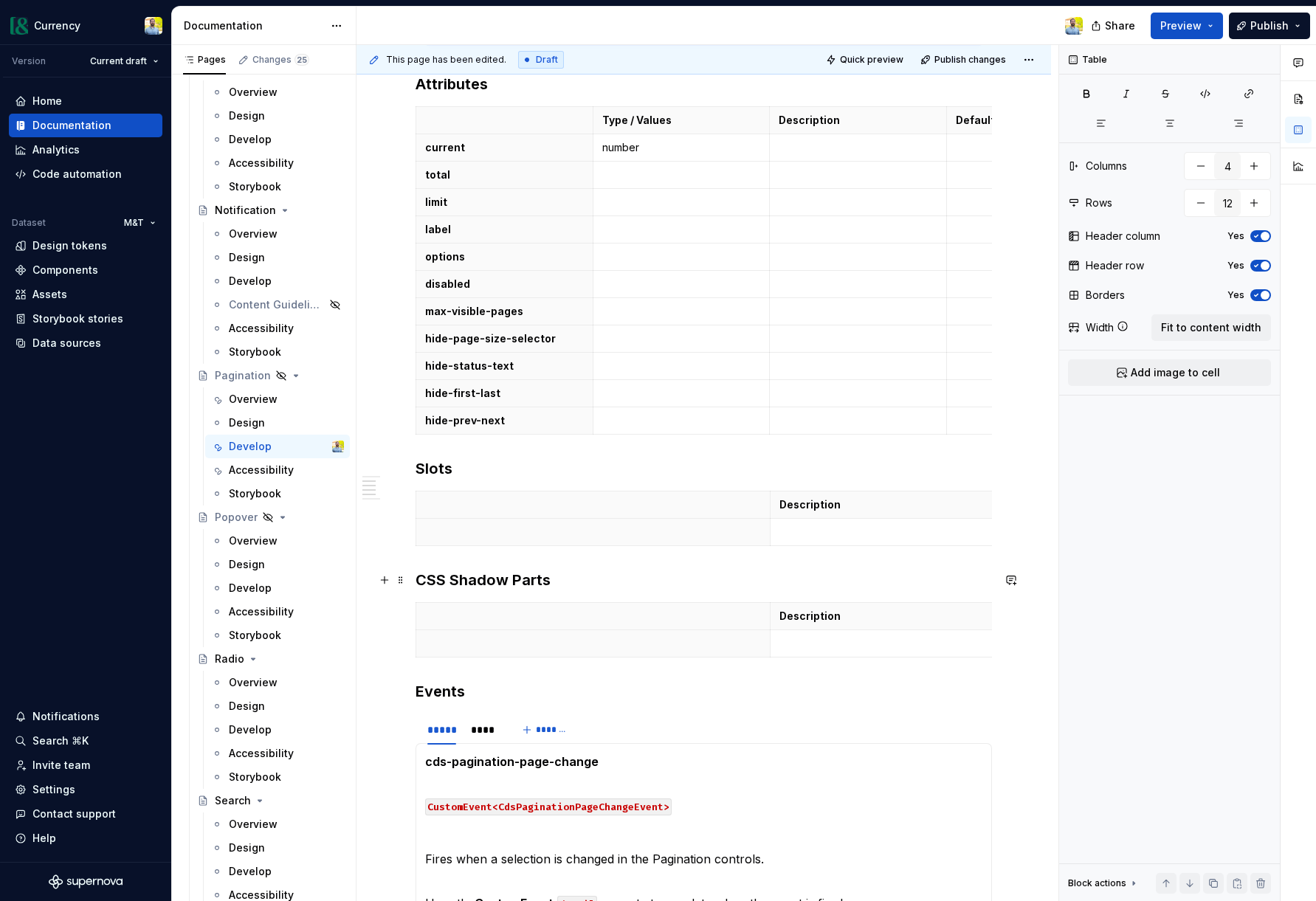
scroll to position [367, 0]
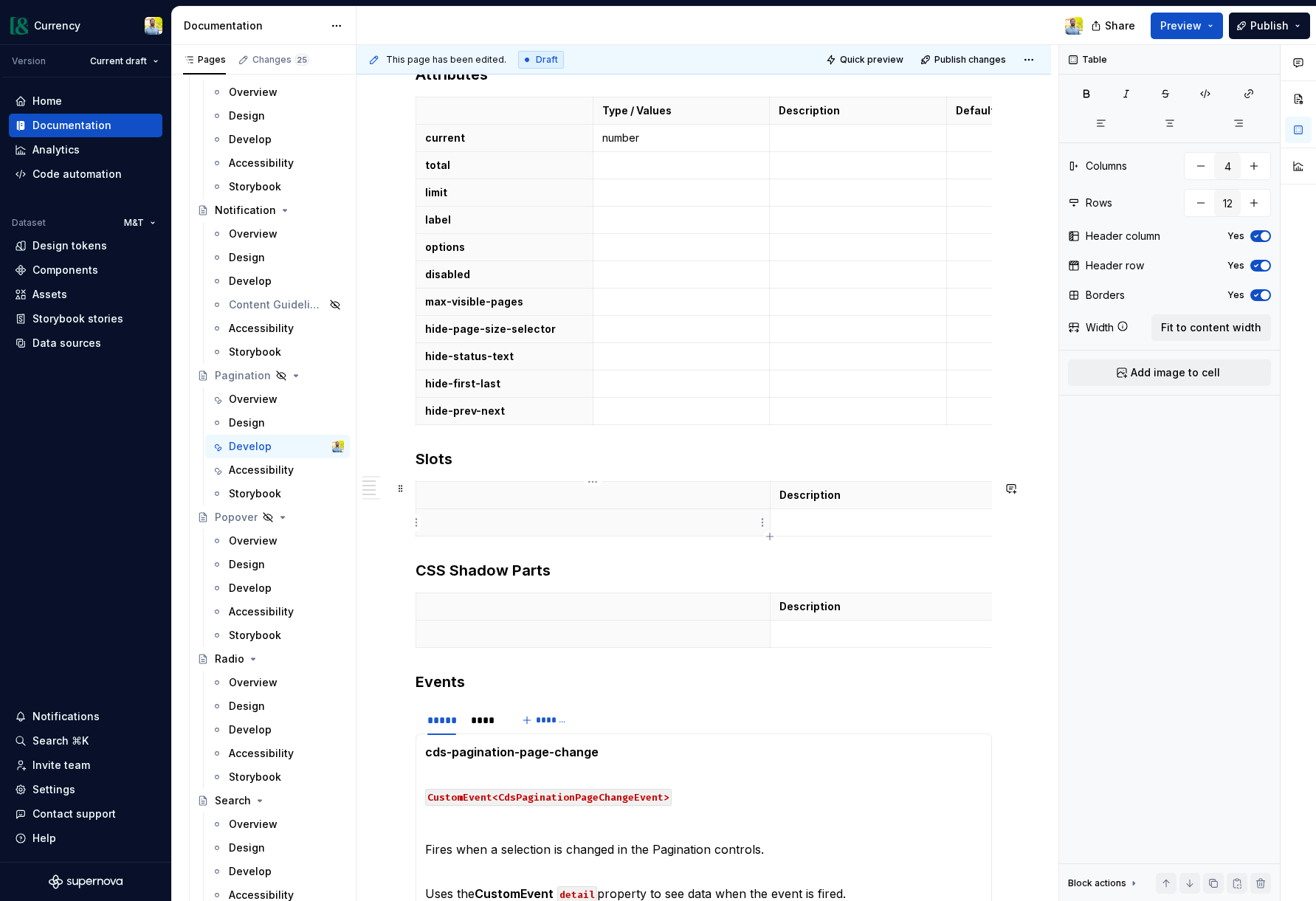
type input "2"
click at [526, 518] on p at bounding box center [593, 522] width 336 height 15
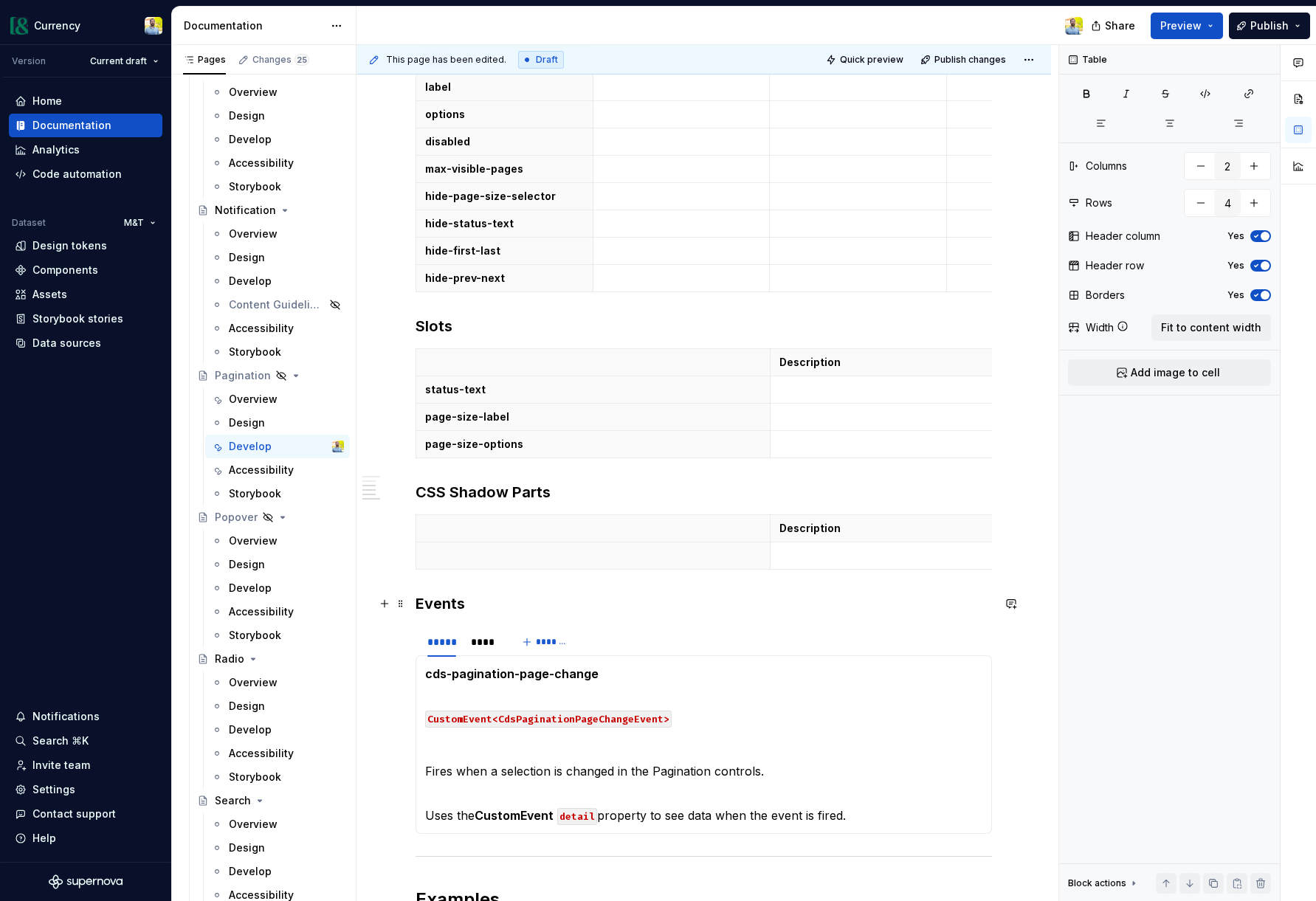
scroll to position [506, 0]
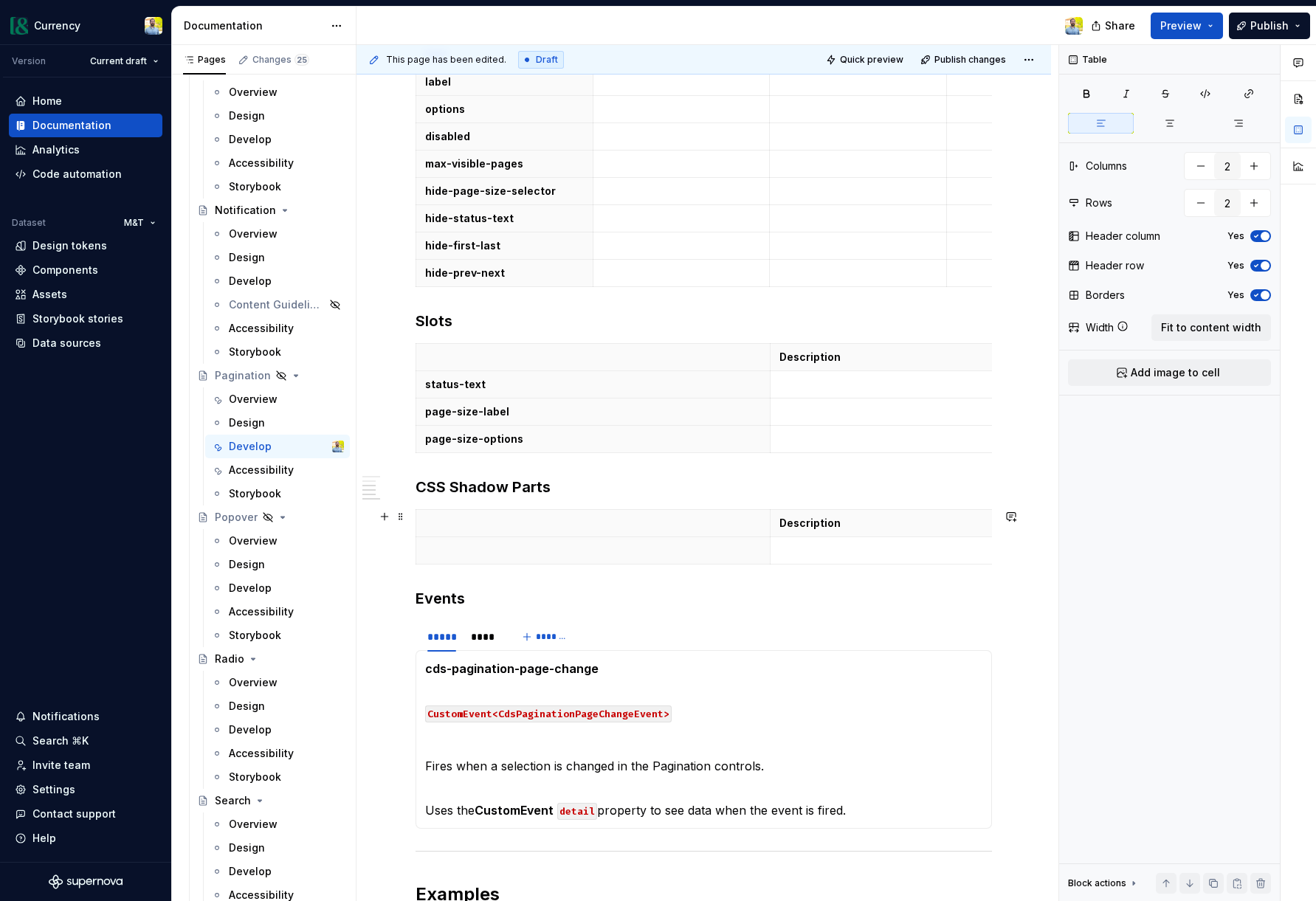
click at [530, 566] on div "Description" at bounding box center [704, 540] width 577 height 61
click at [494, 556] on p at bounding box center [593, 551] width 336 height 15
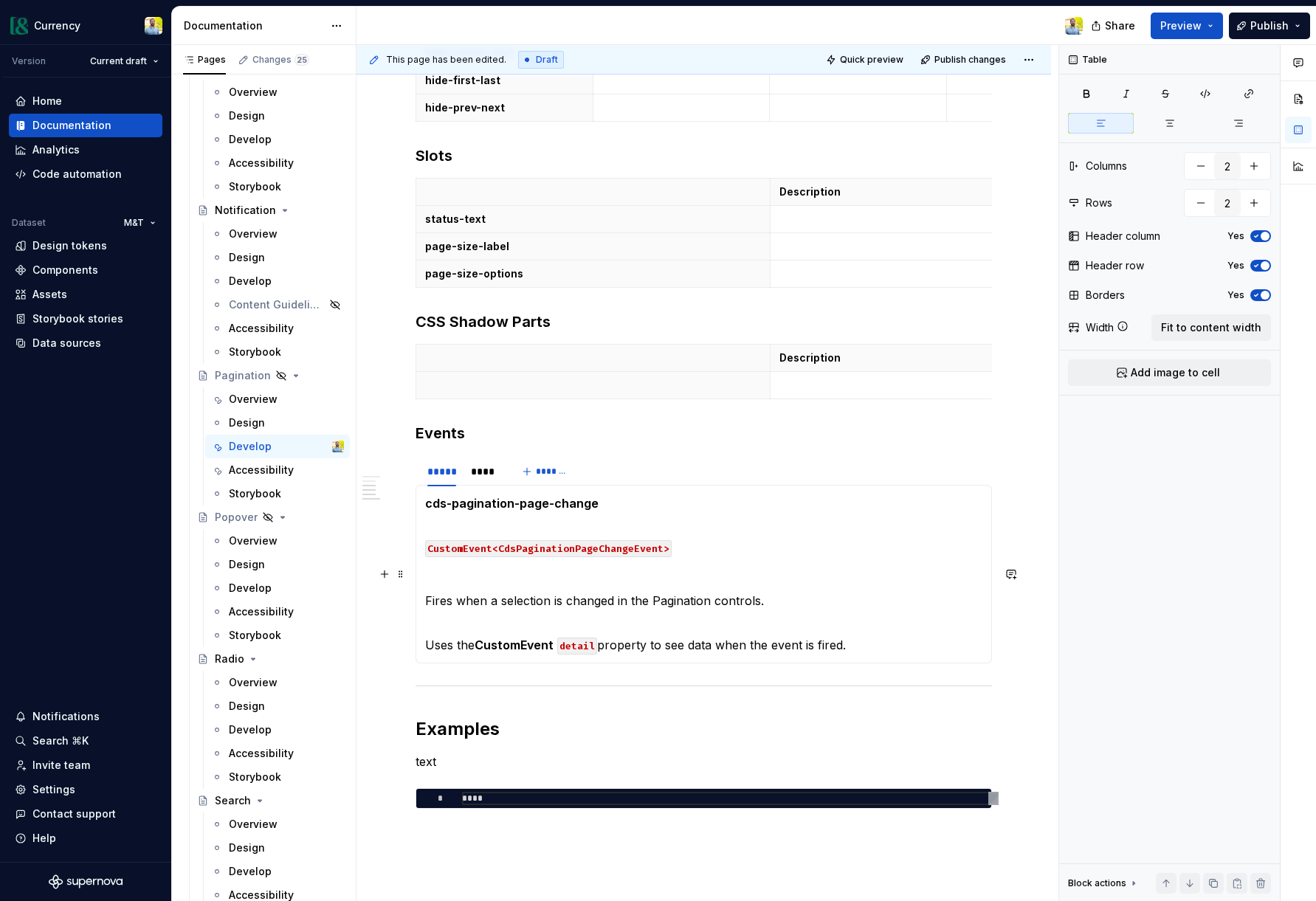
scroll to position [765, 0]
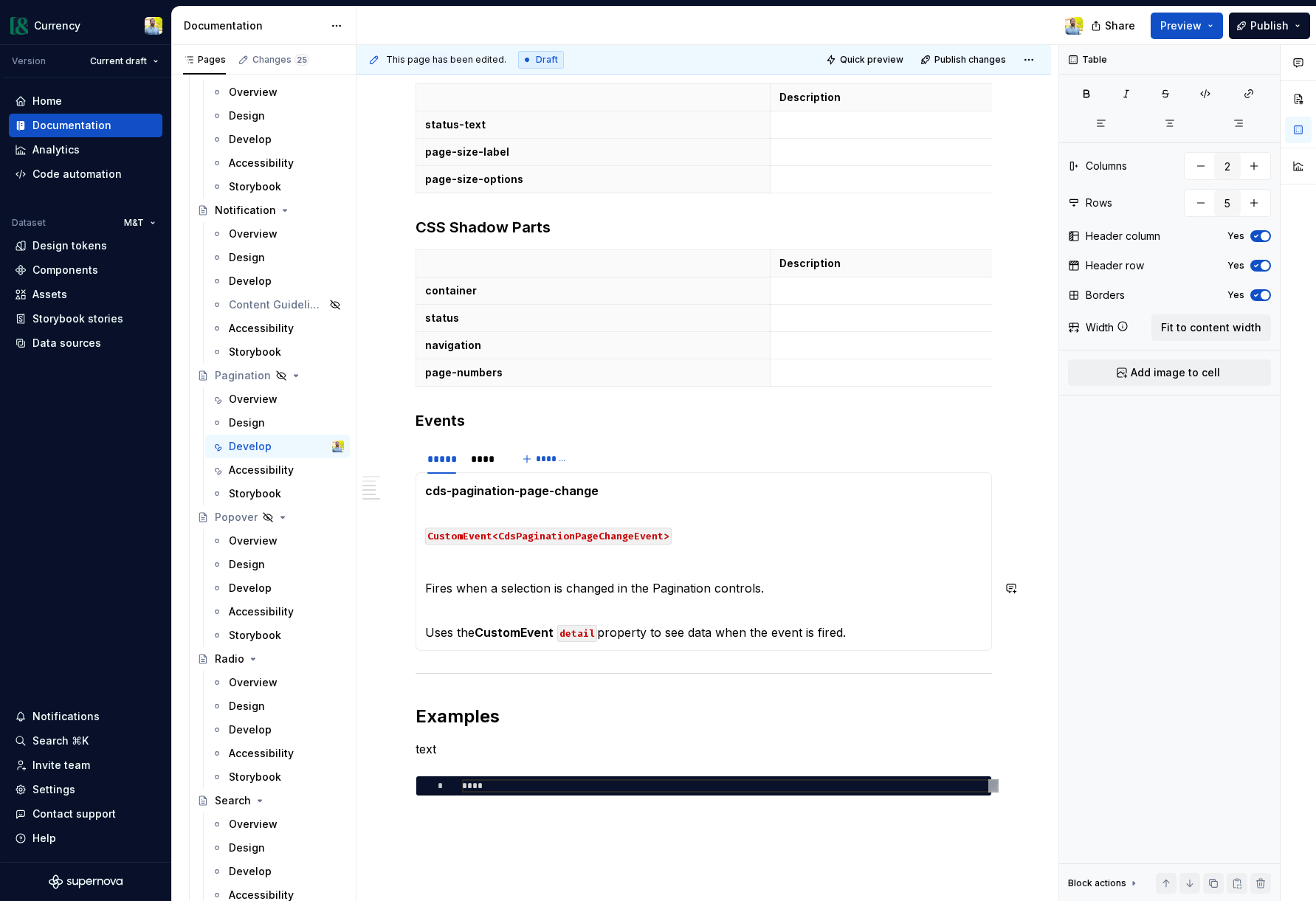
type input "6"
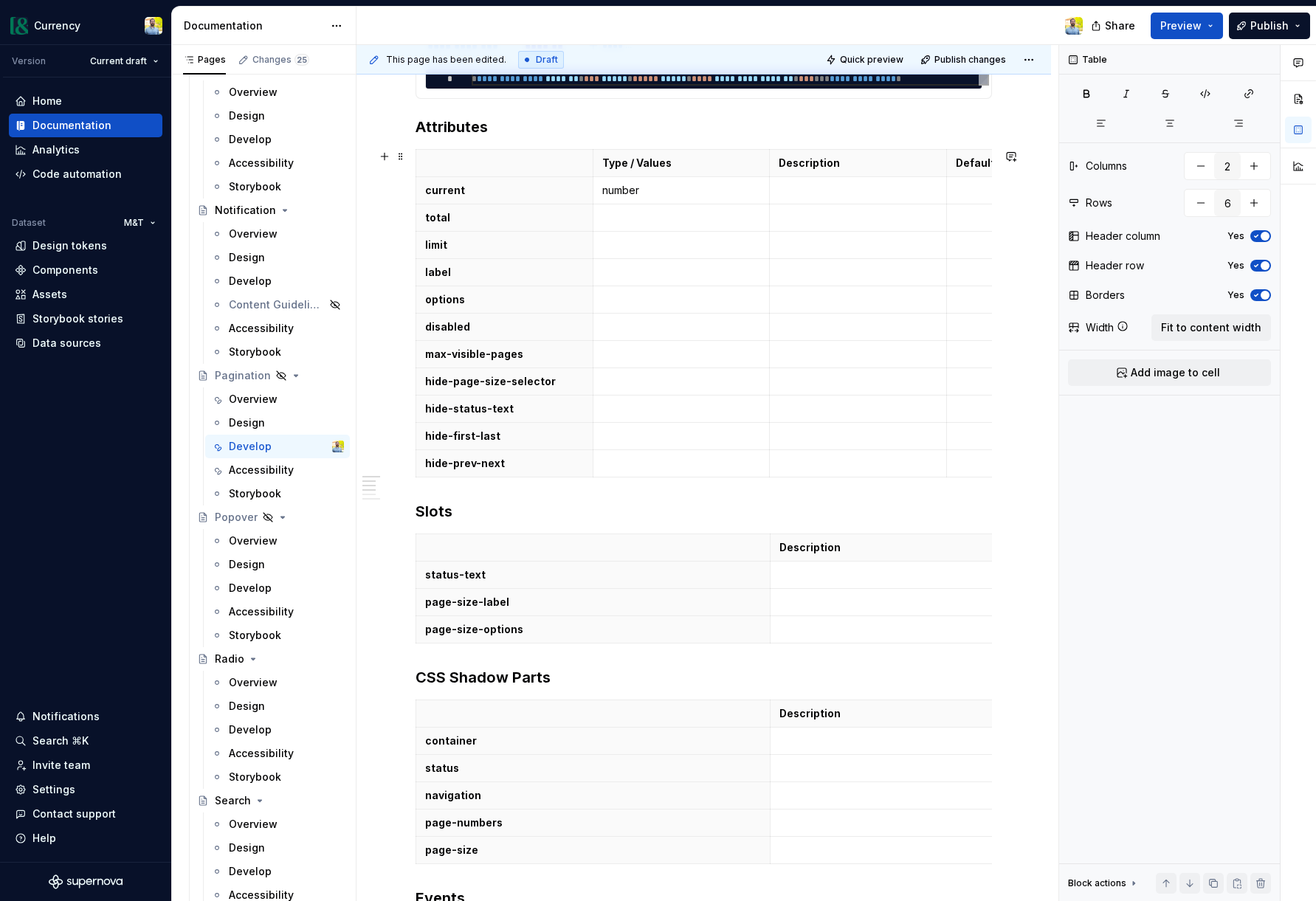
scroll to position [0, 0]
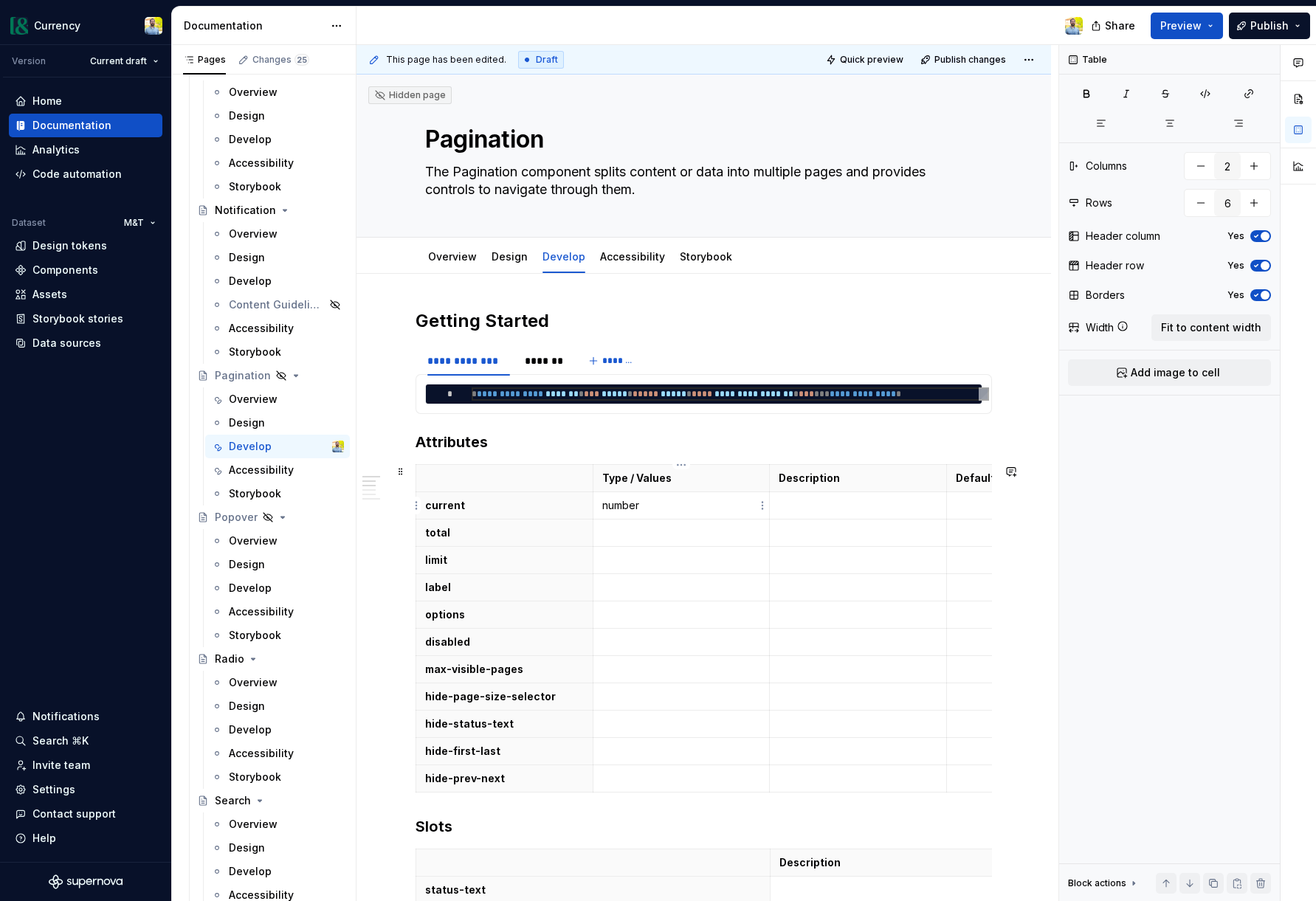
type input "4"
type input "12"
click at [645, 501] on p "number" at bounding box center [681, 506] width 159 height 15
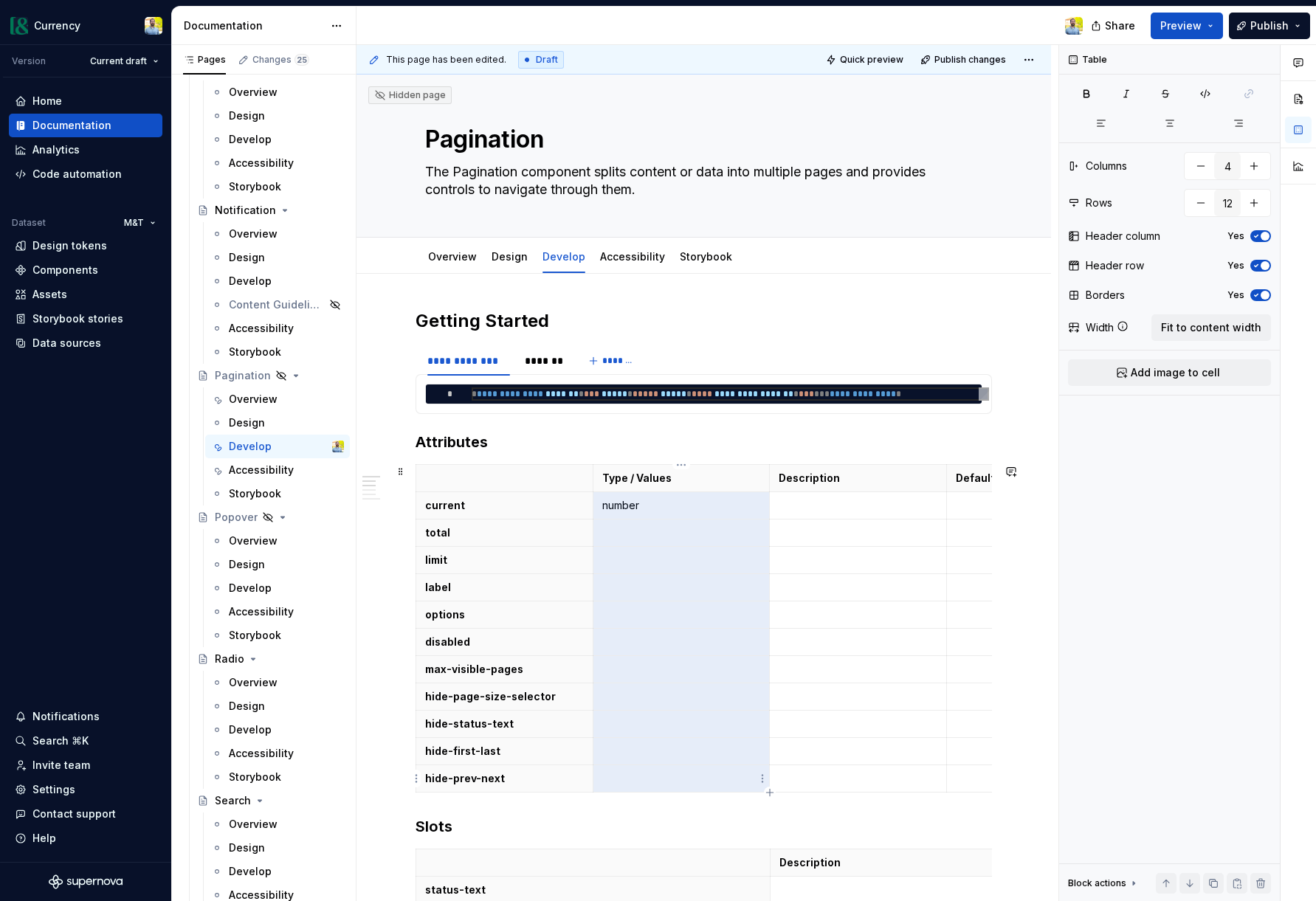
drag, startPoint x: 599, startPoint y: 506, endPoint x: 656, endPoint y: 776, distance: 276.0
click at [656, 776] on tbody "Type / Values Description Default Value current number total limit label option…" at bounding box center [770, 629] width 708 height 328
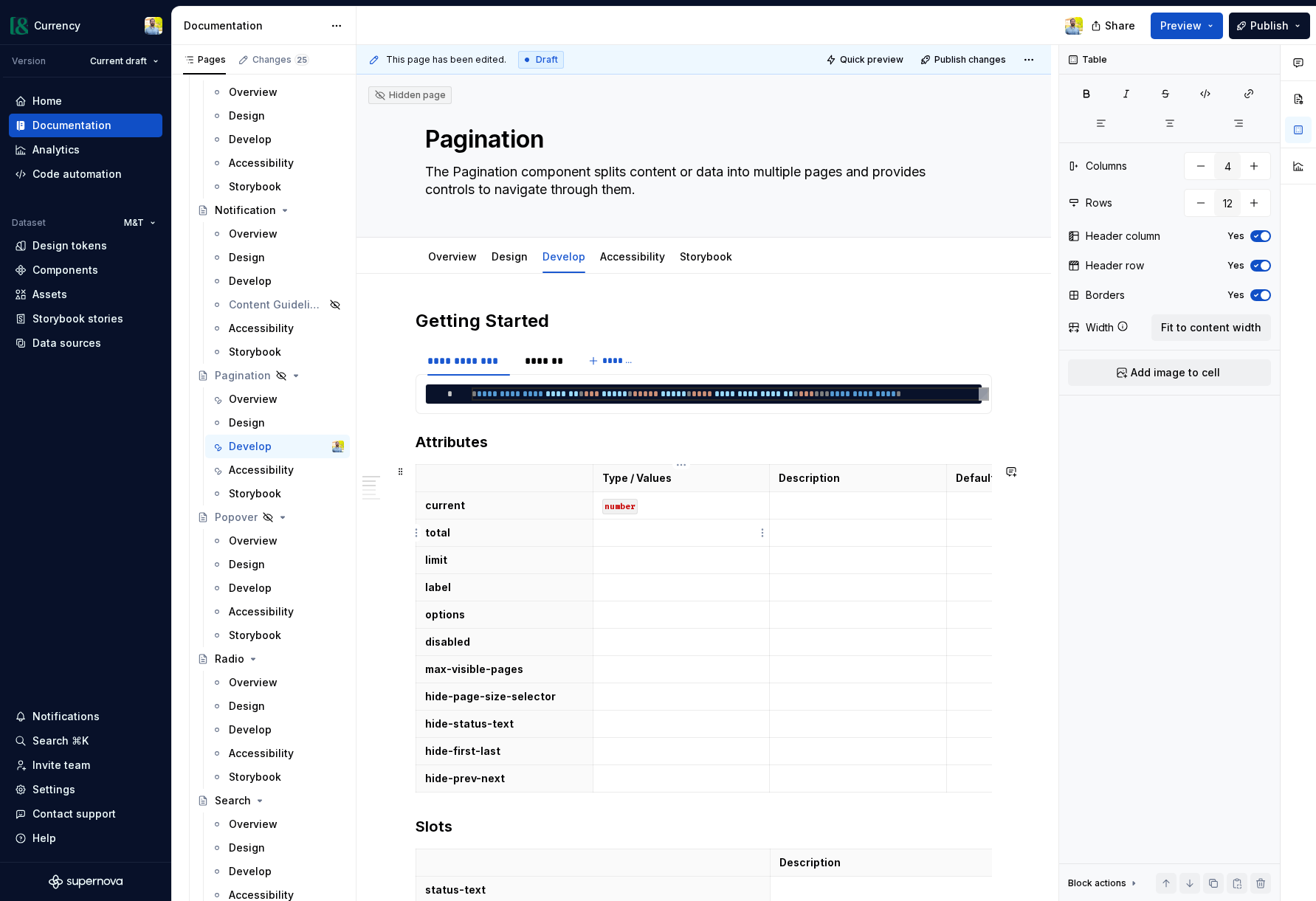
click at [633, 533] on p at bounding box center [681, 533] width 159 height 15
copy code "number"
click at [655, 612] on p at bounding box center [681, 615] width 159 height 15
click at [641, 610] on p at bounding box center [681, 615] width 159 height 15
click at [652, 705] on td "boolean" at bounding box center [680, 697] width 177 height 27
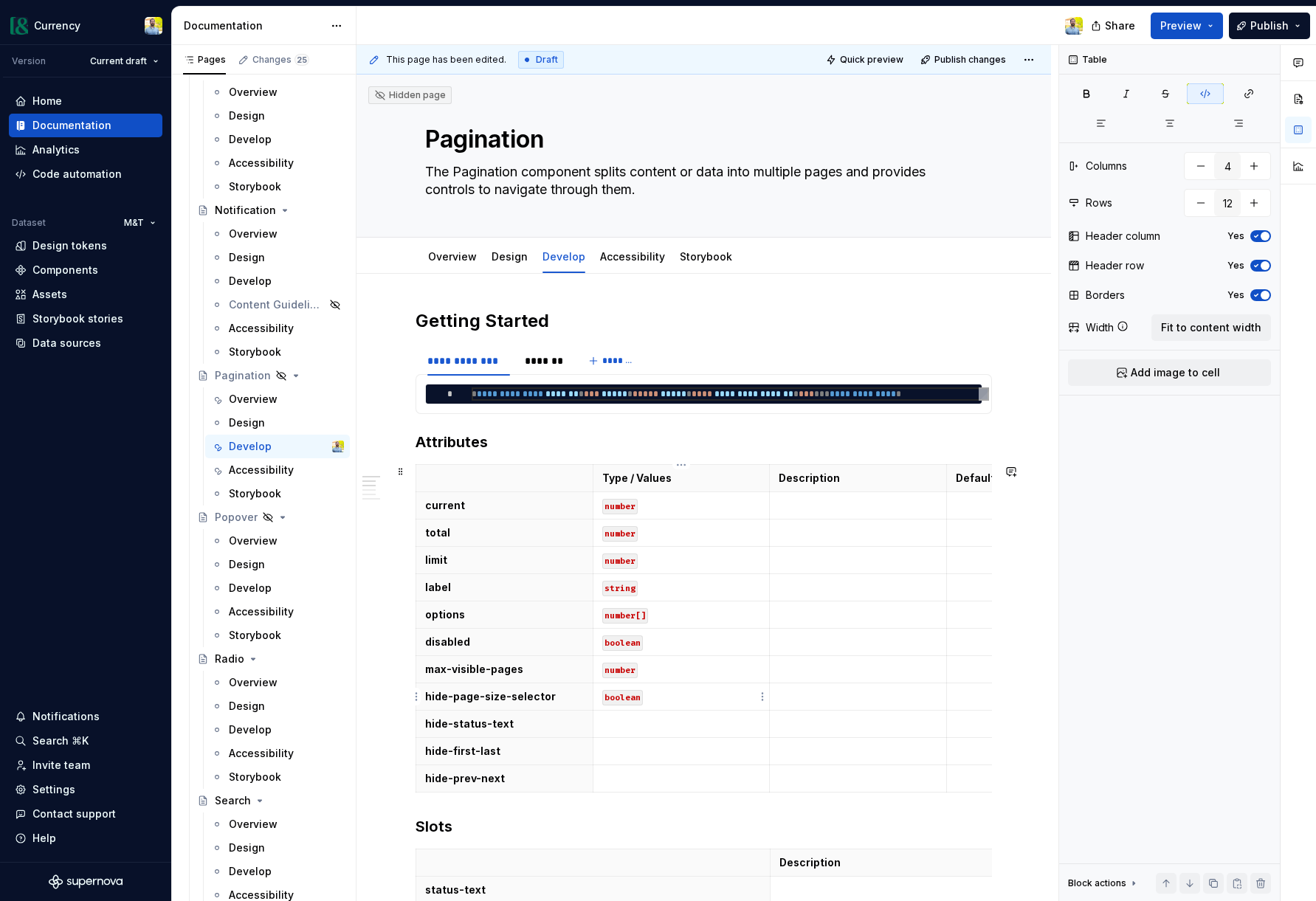
click at [652, 705] on td "boolean" at bounding box center [680, 697] width 177 height 27
click at [647, 725] on p at bounding box center [681, 724] width 159 height 15
drag, startPoint x: 629, startPoint y: 724, endPoint x: 670, endPoint y: 790, distance: 77.7
click at [670, 790] on tbody "Type / Values Description Default Value current number total number limit numbe…" at bounding box center [770, 629] width 708 height 328
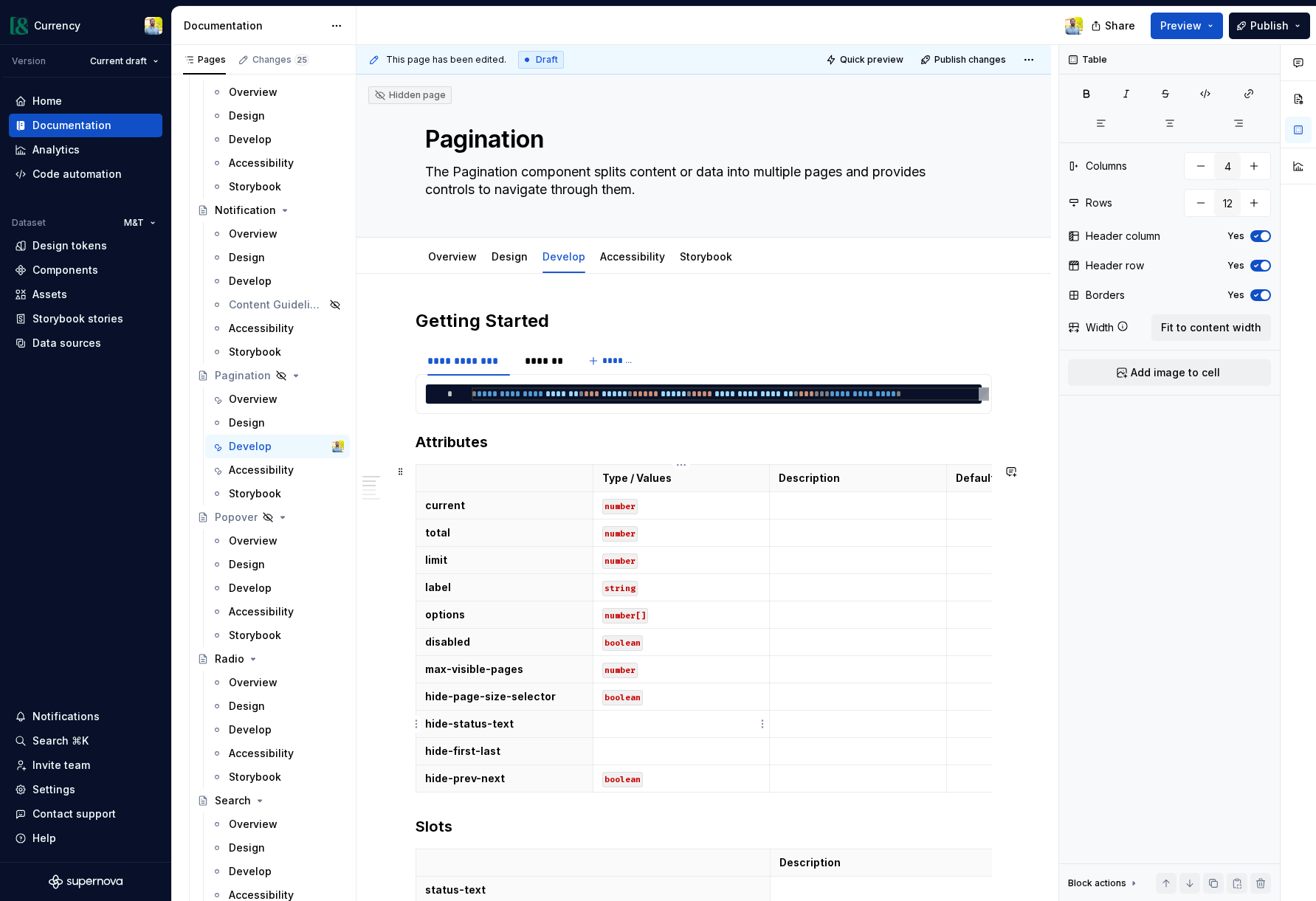
click at [619, 714] on td at bounding box center [680, 724] width 177 height 27
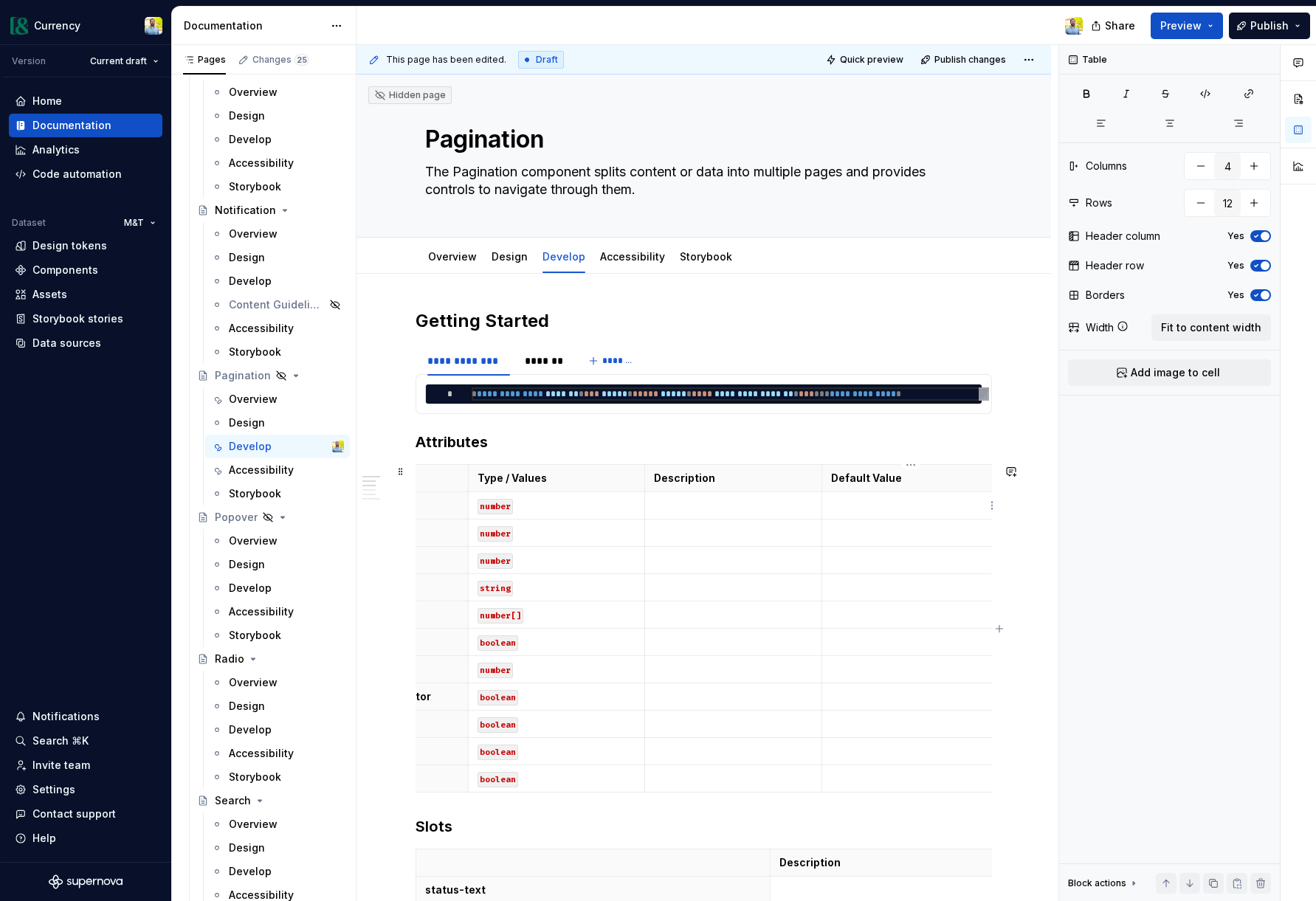
click at [896, 509] on p at bounding box center [910, 506] width 159 height 15
copy p "false"
click at [880, 726] on p at bounding box center [910, 724] width 159 height 15
click at [851, 510] on p "1" at bounding box center [910, 506] width 159 height 15
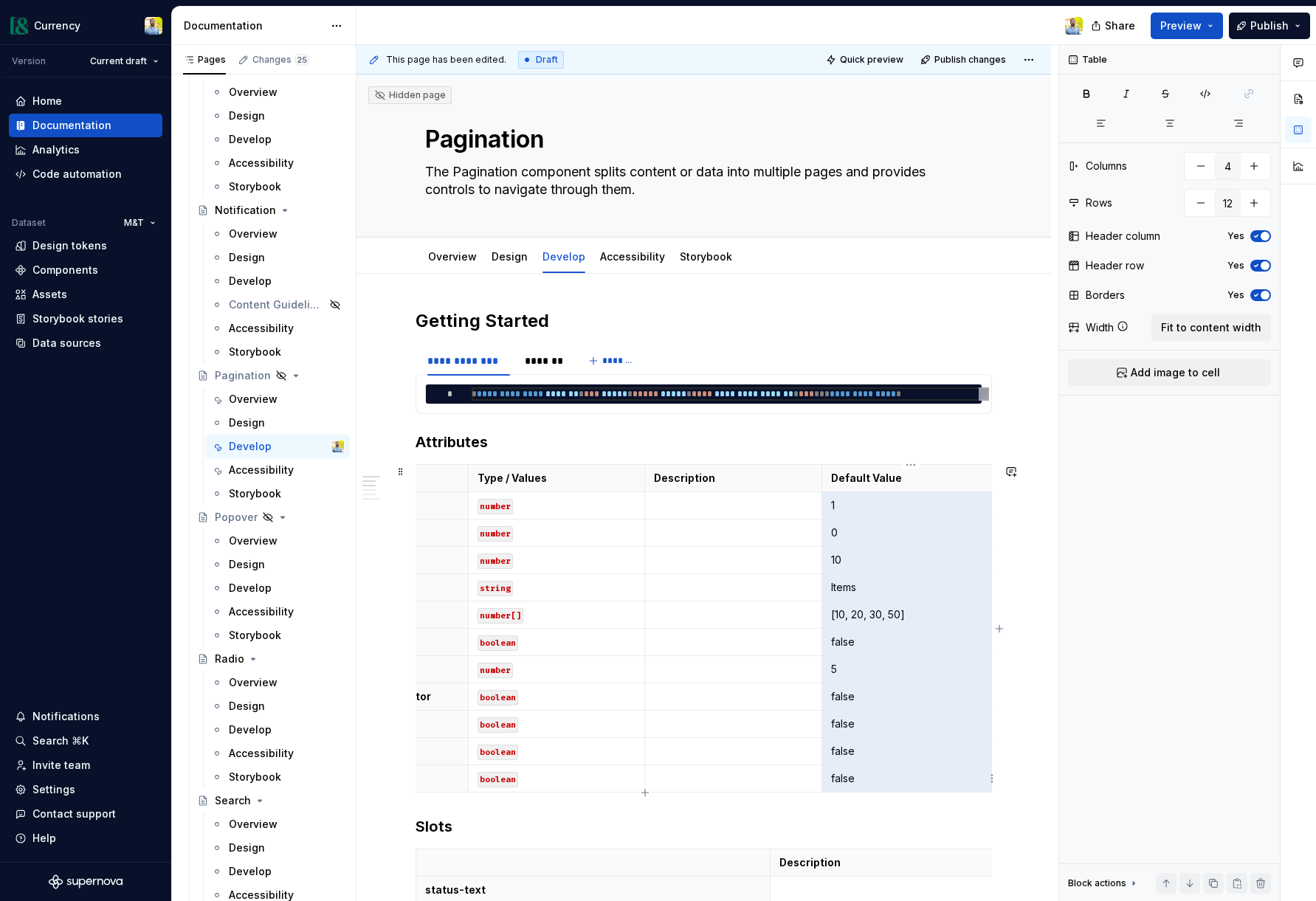
drag, startPoint x: 827, startPoint y: 505, endPoint x: 886, endPoint y: 781, distance: 282.2
click at [886, 781] on tbody "Type / Values Description Default Value current number 1 total number 0 limit n…" at bounding box center [646, 629] width 708 height 328
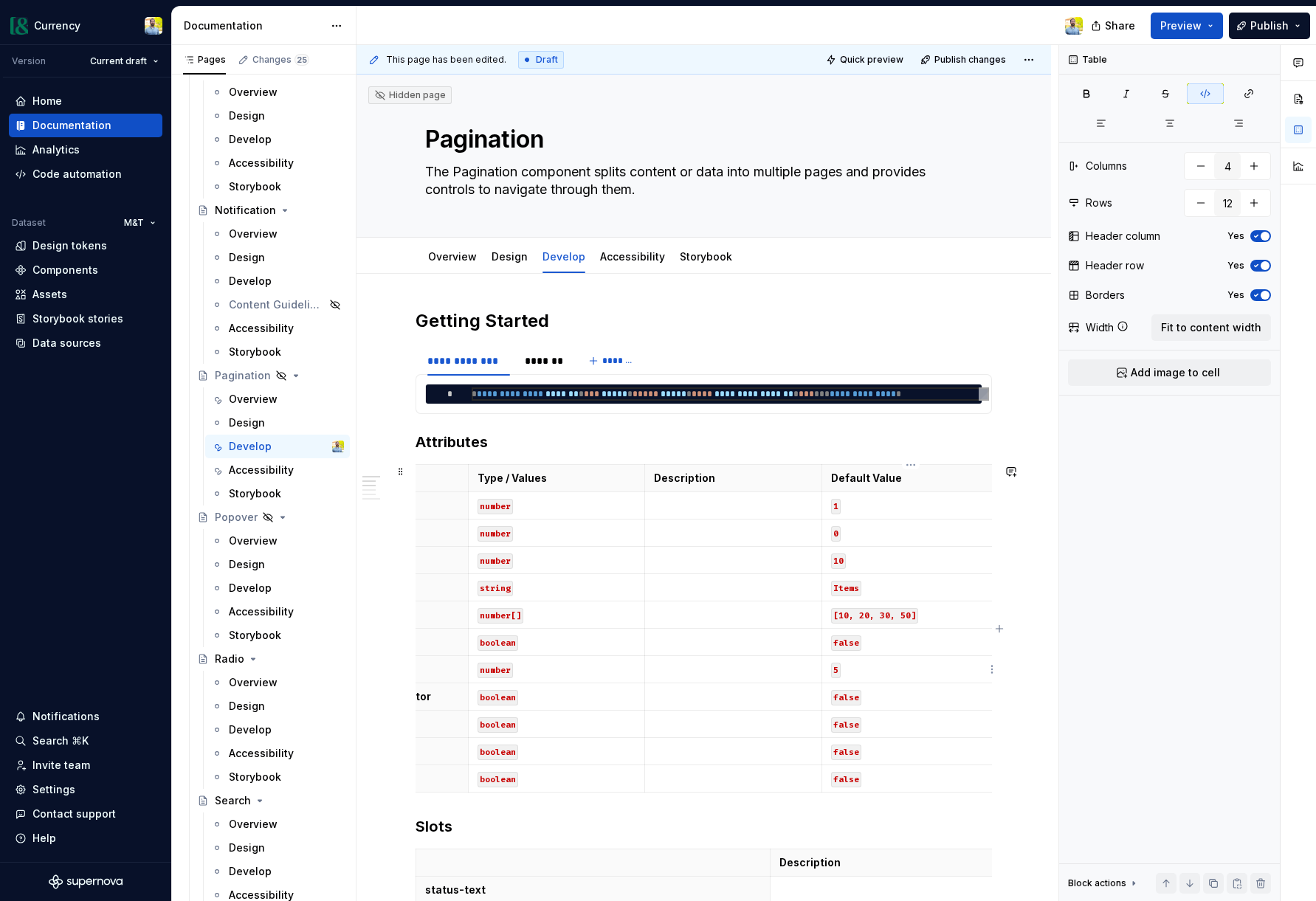
click at [871, 670] on p "5" at bounding box center [910, 669] width 159 height 15
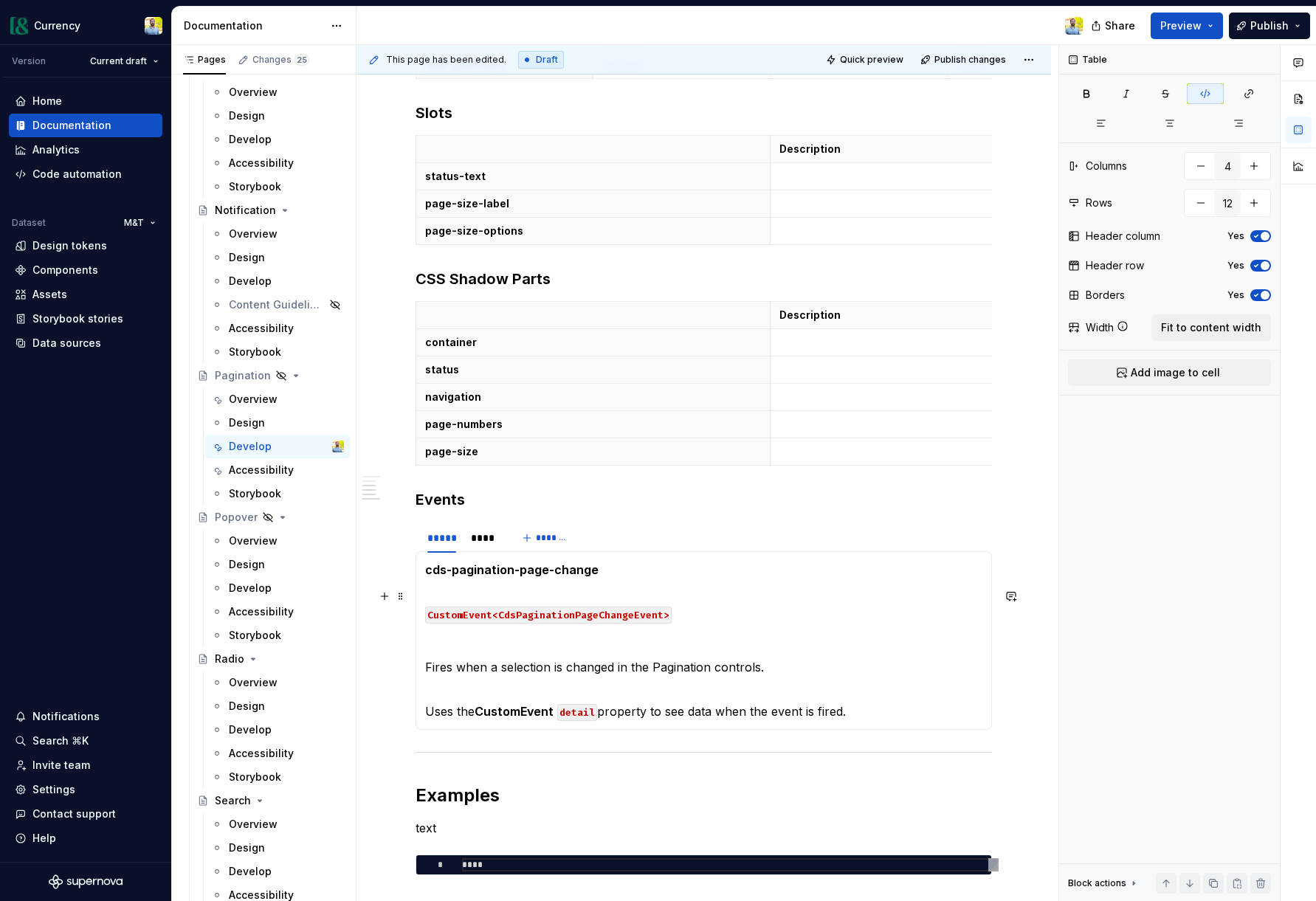
scroll to position [717, 0]
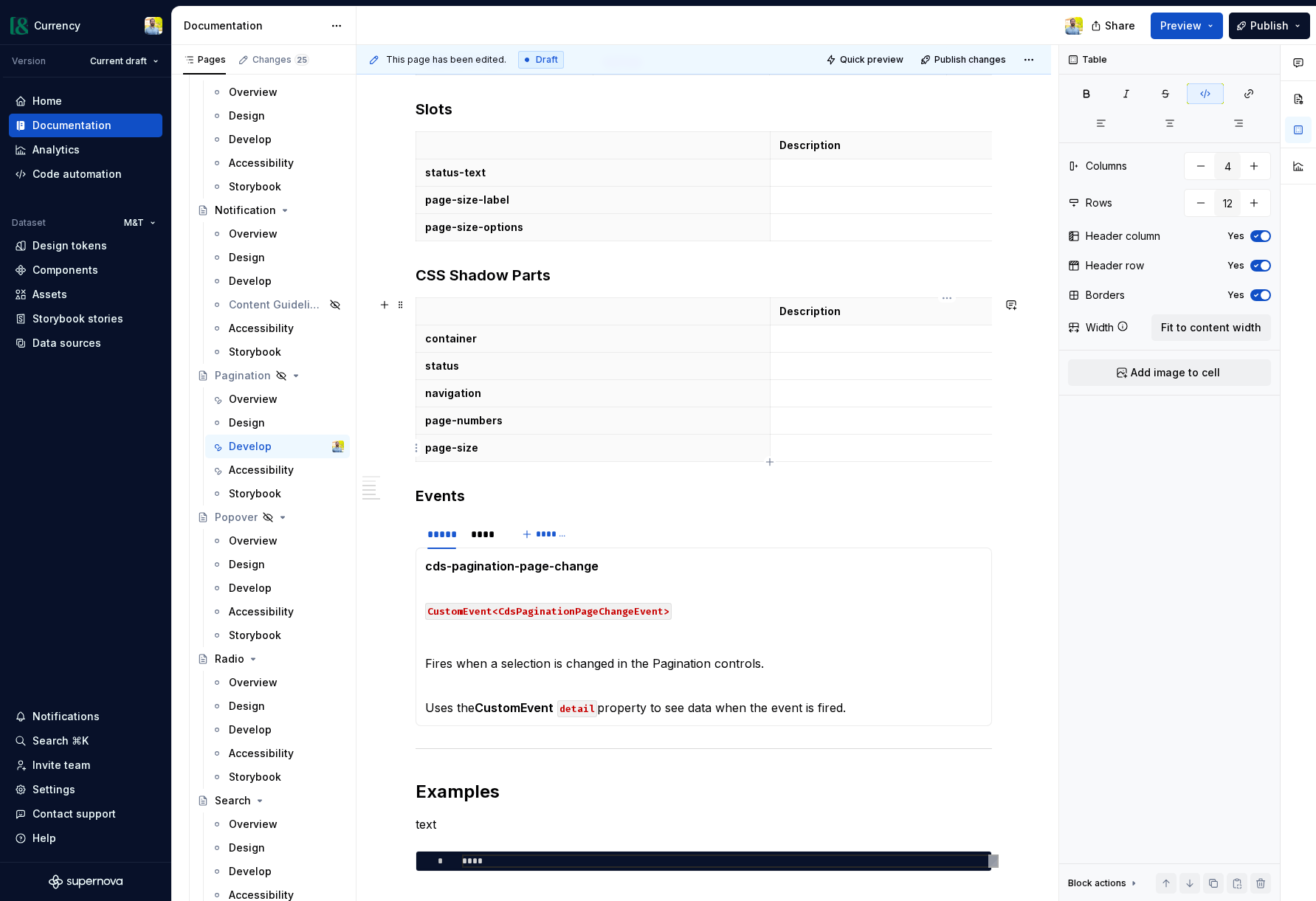
type textarea "*"
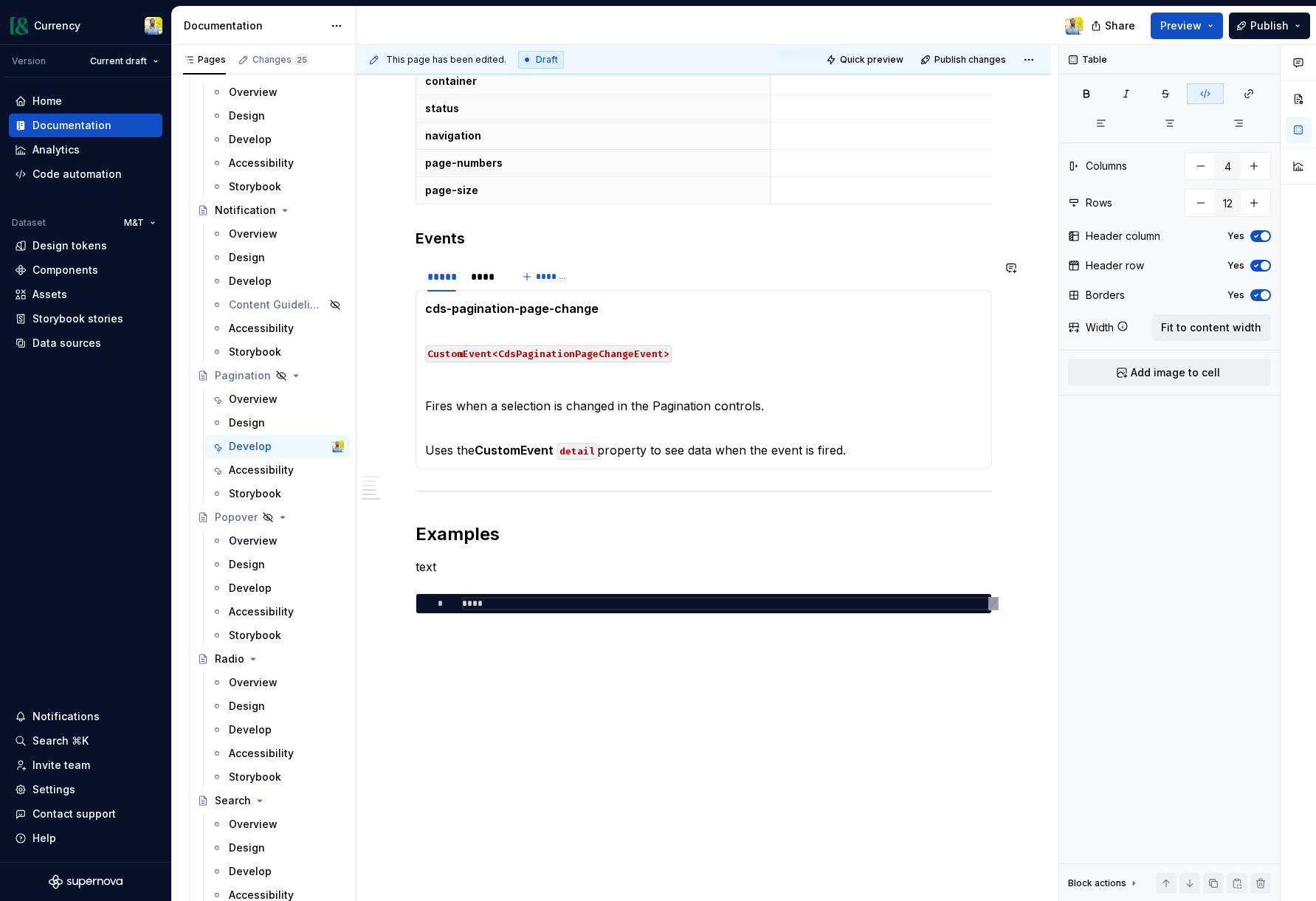
scroll to position [889, 0]
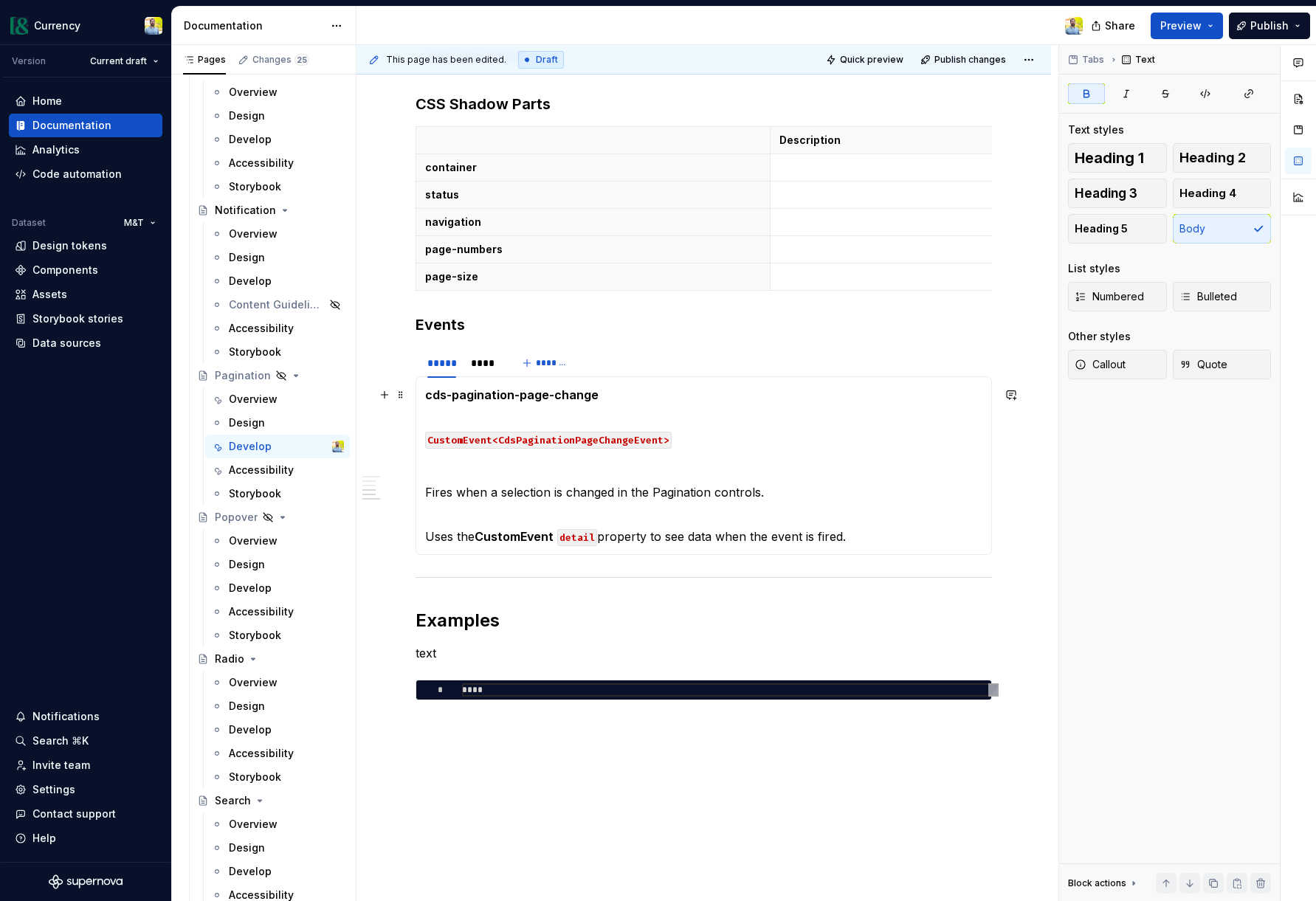
click at [653, 397] on p "cds-pagination-page-change" at bounding box center [704, 394] width 557 height 17
